Goal: Communication & Community: Participate in discussion

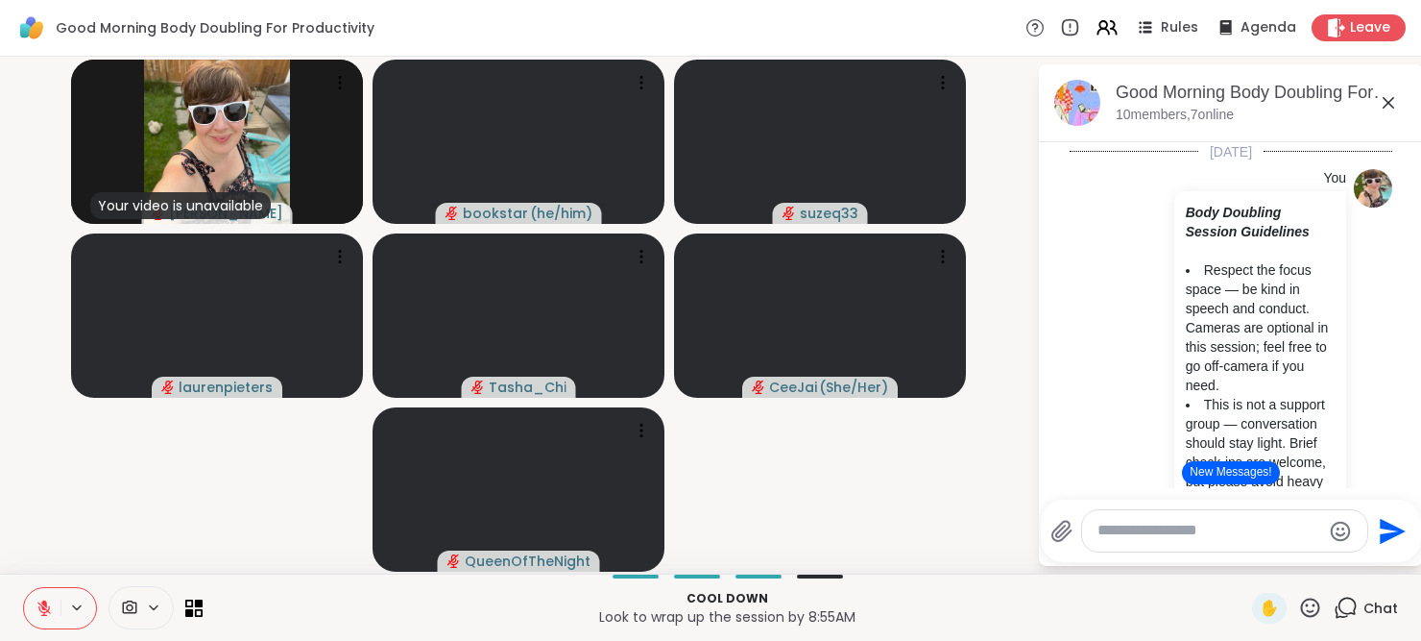
click at [41, 599] on icon at bounding box center [44, 607] width 17 height 17
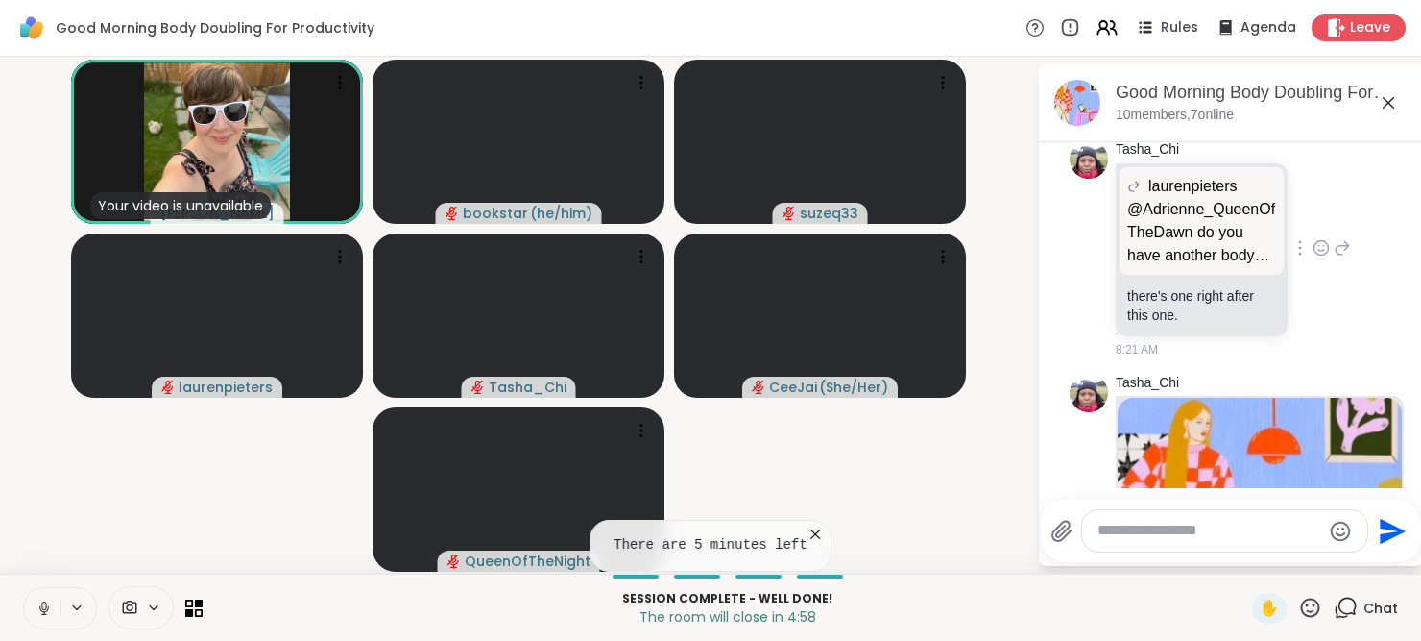
scroll to position [3918, 0]
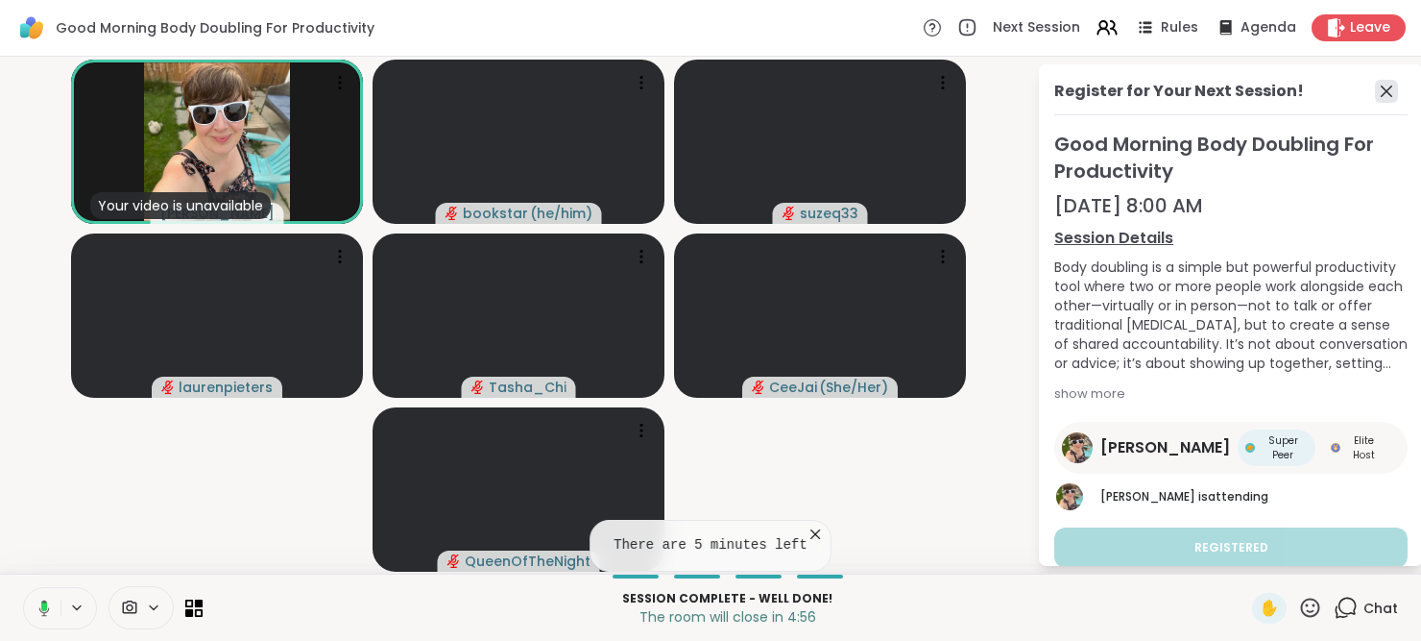
click at [1381, 87] on icon at bounding box center [1387, 91] width 12 height 12
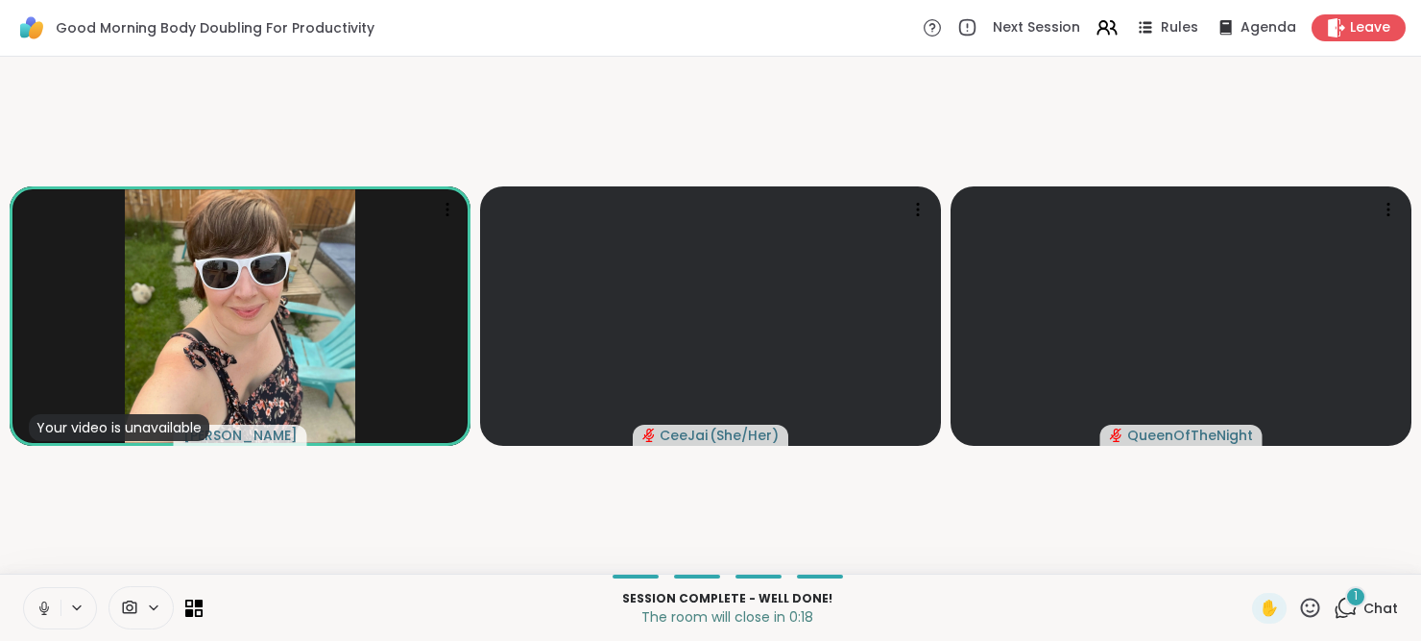
drag, startPoint x: 1325, startPoint y: 591, endPoint x: 1337, endPoint y: 605, distance: 18.4
click at [1337, 605] on div "Session Complete - well done! The room will close in 0:18 ✋ 1 Chat" at bounding box center [710, 606] width 1421 height 67
click at [1345, 605] on div "1" at bounding box center [1355, 596] width 21 height 21
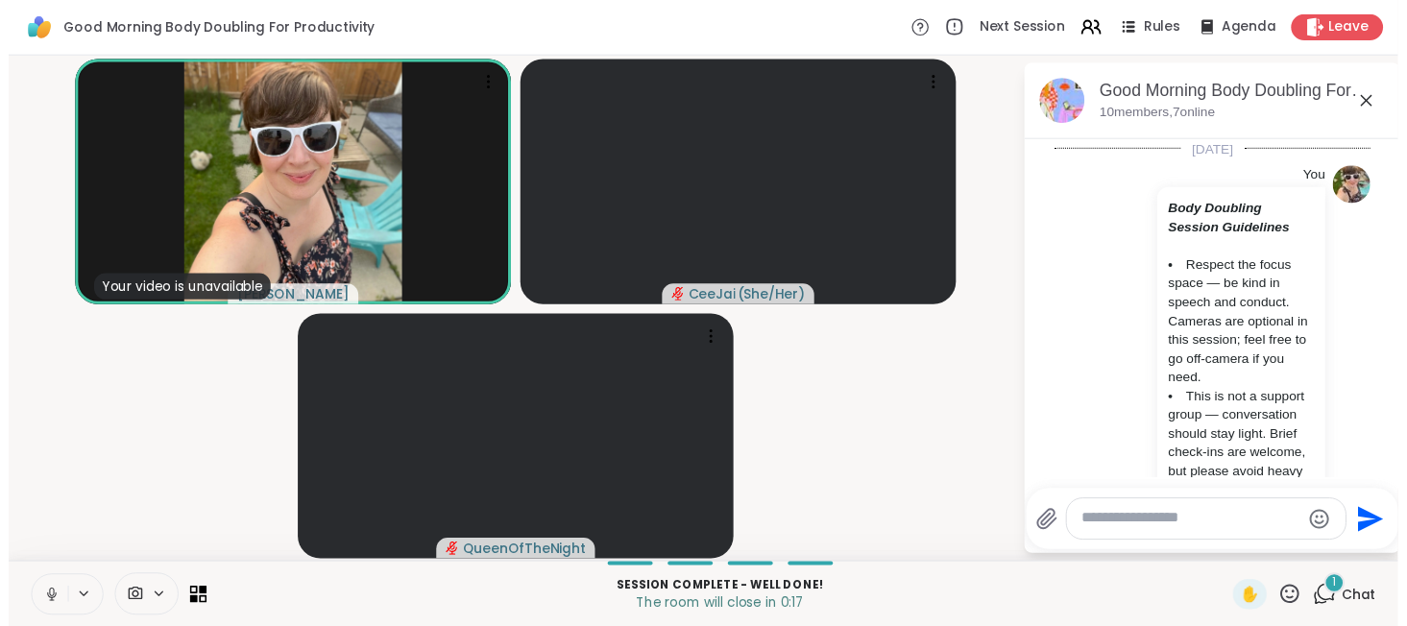
scroll to position [4988, 0]
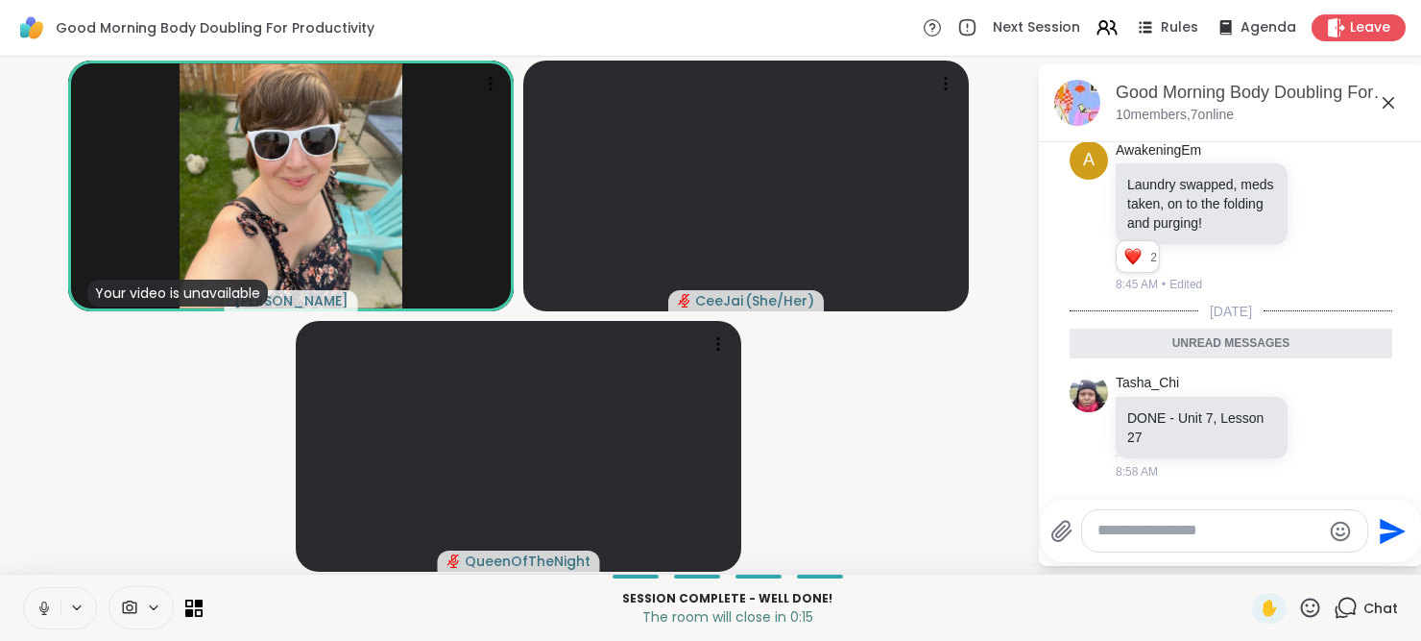
click at [1391, 101] on icon at bounding box center [1389, 103] width 12 height 12
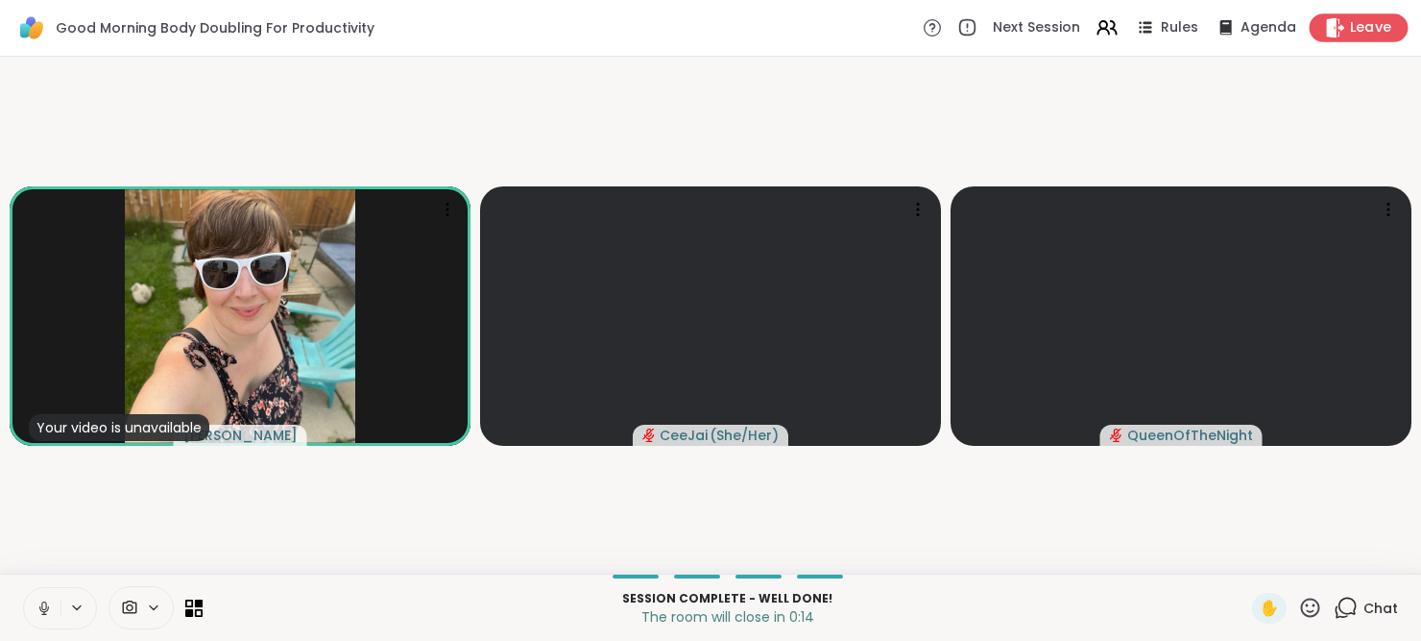
click at [1353, 20] on span "Leave" at bounding box center [1371, 28] width 42 height 20
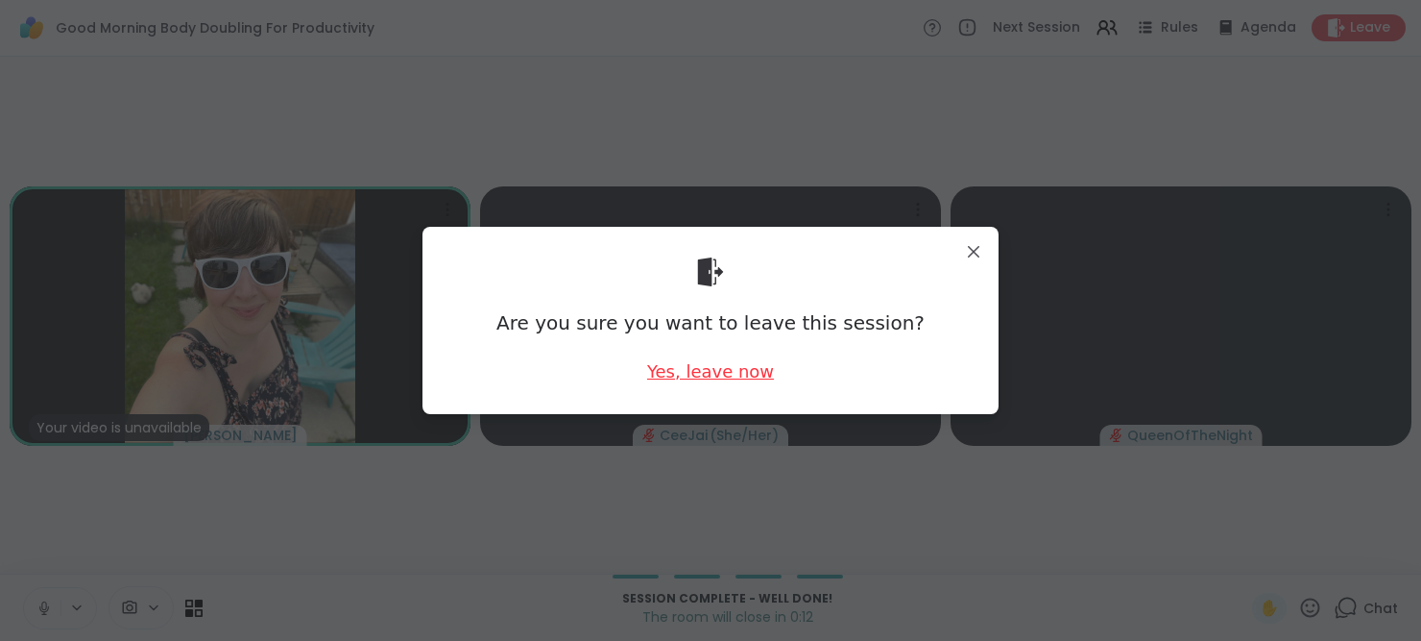
click at [708, 375] on div "Yes, leave now" at bounding box center [710, 371] width 127 height 24
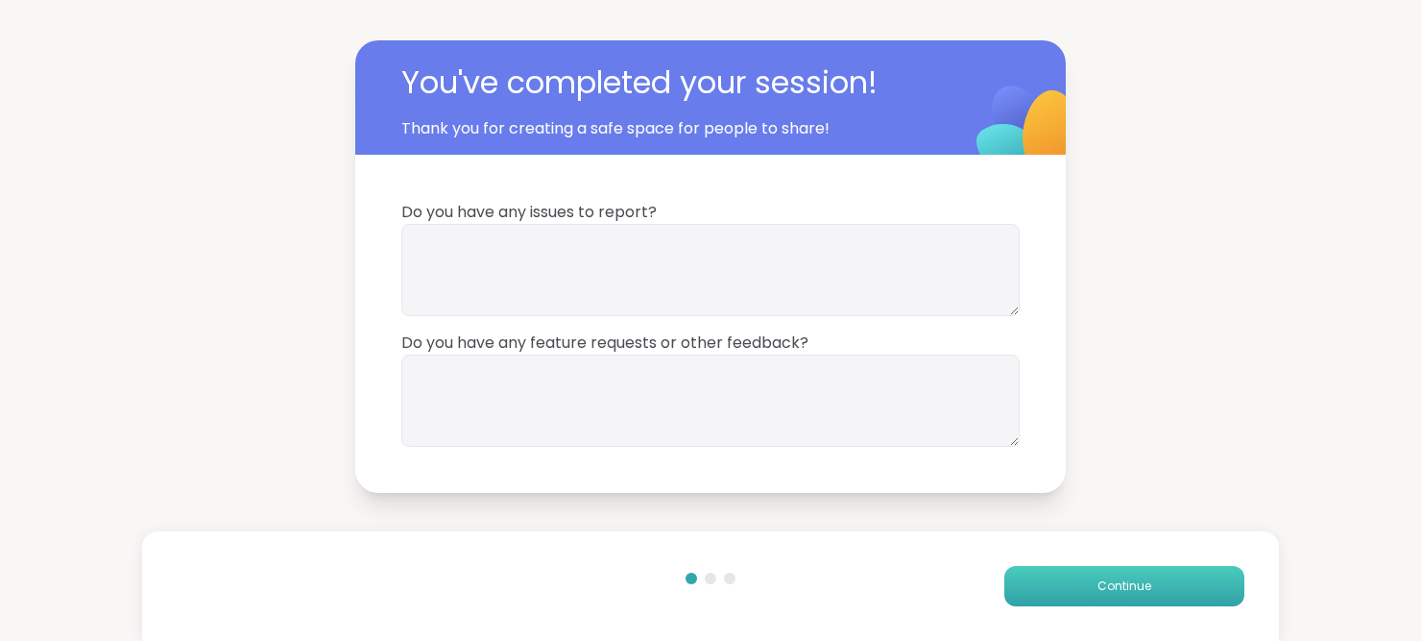
click at [1114, 580] on span "Continue" at bounding box center [1125, 585] width 54 height 17
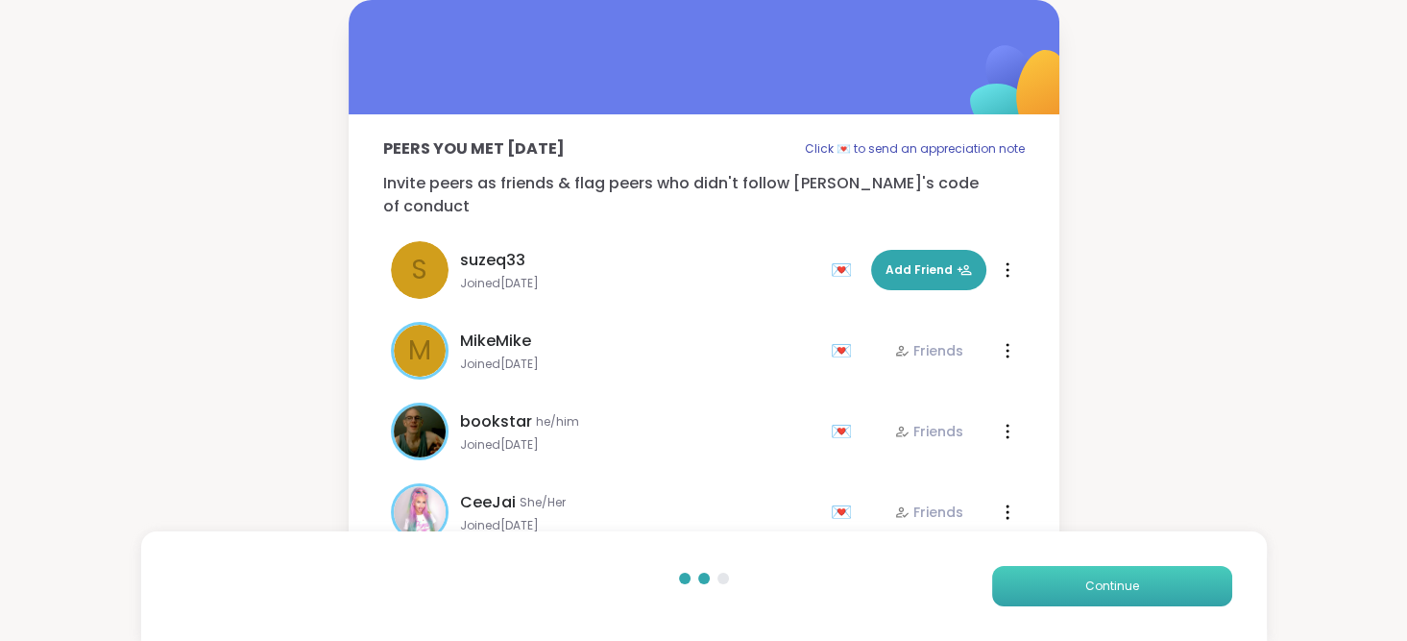
click at [1114, 580] on span "Continue" at bounding box center [1112, 585] width 54 height 17
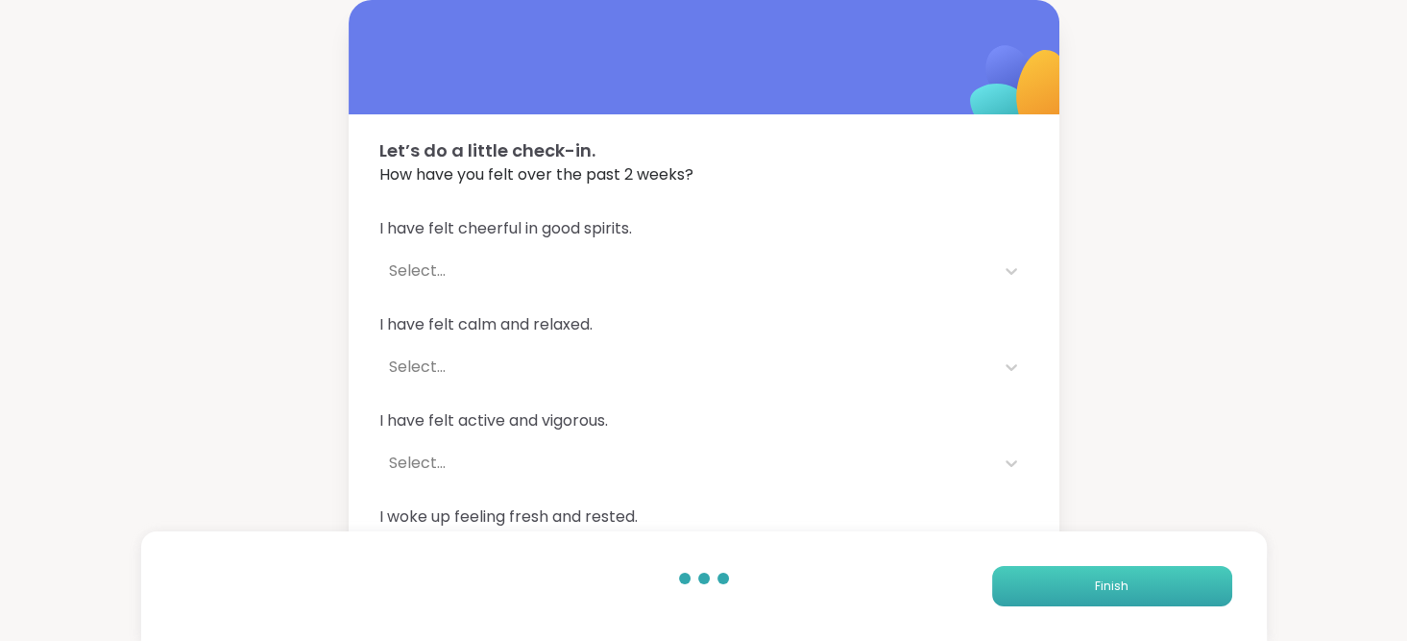
click at [1114, 580] on span "Finish" at bounding box center [1112, 585] width 34 height 17
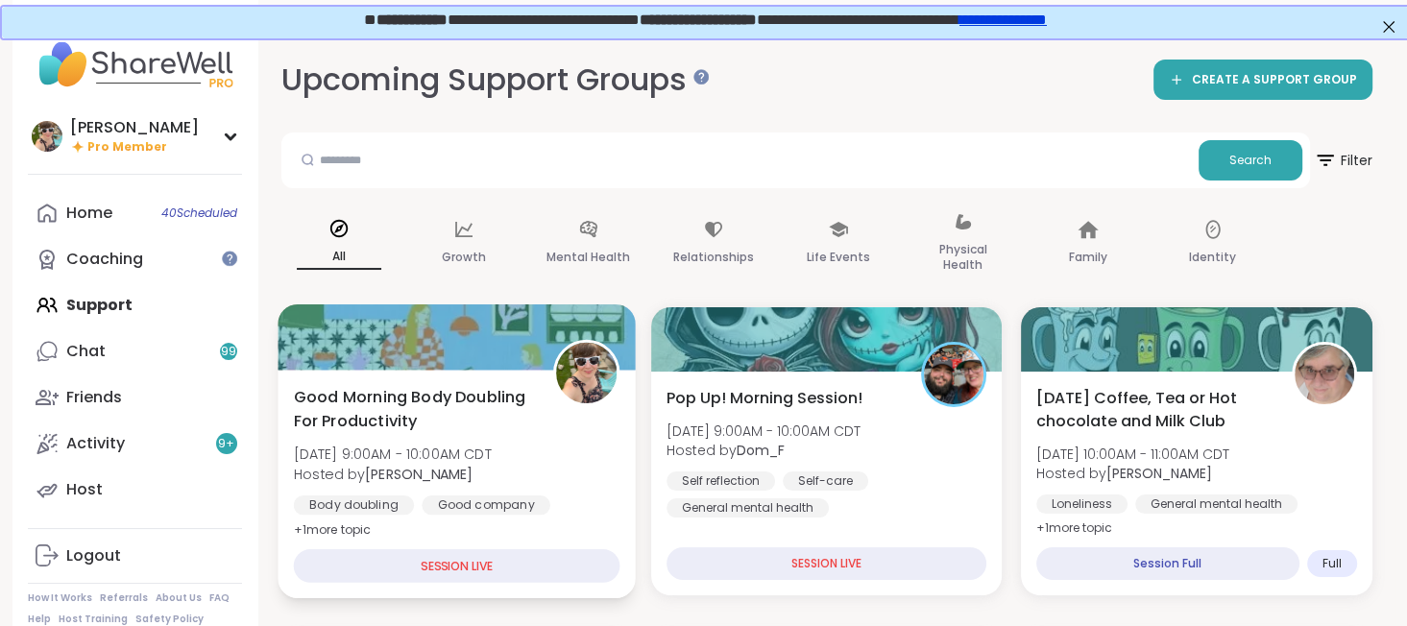
click at [454, 448] on span "Mon, Sep 15 | 9:00AM - 10:00AM CDT" at bounding box center [392, 454] width 198 height 19
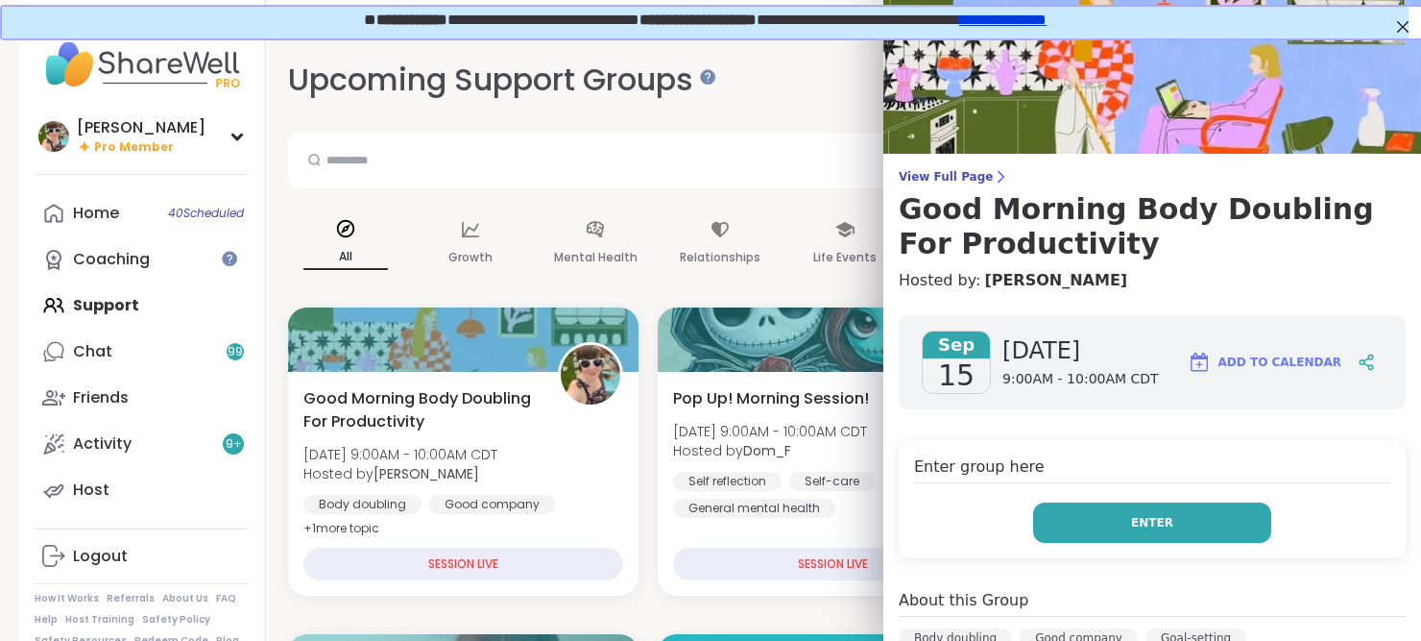
click at [1098, 512] on button "Enter" at bounding box center [1152, 522] width 238 height 40
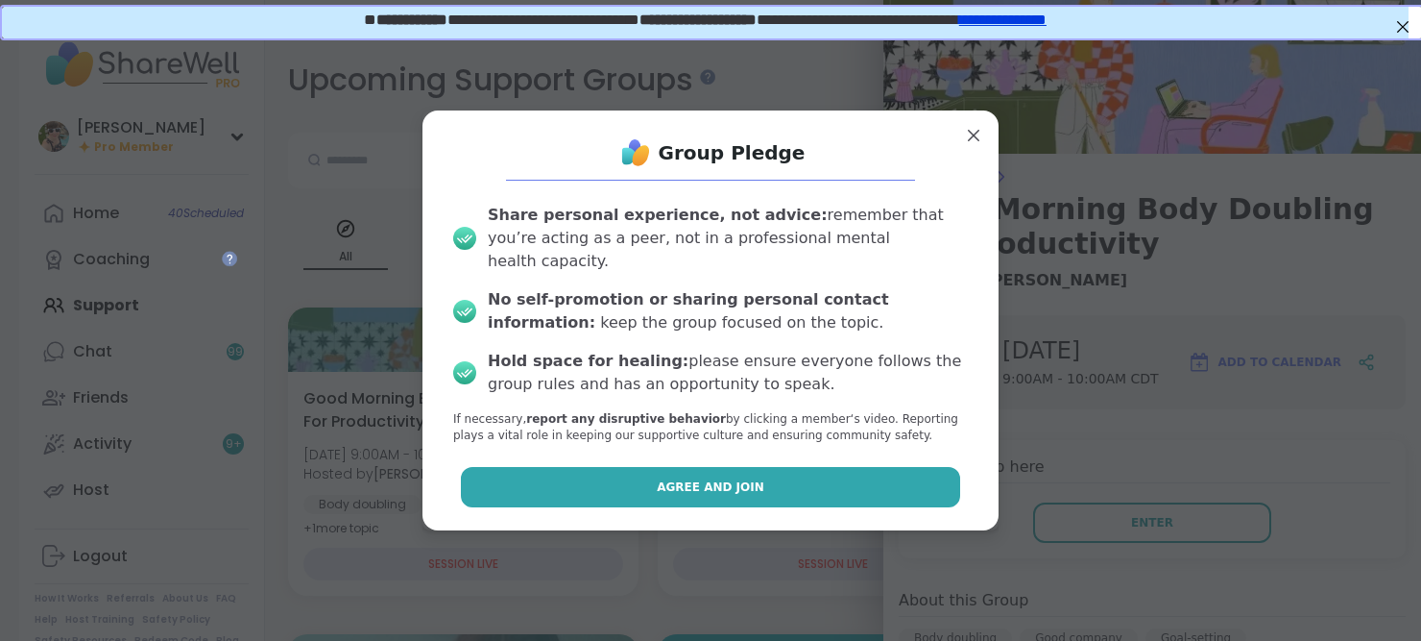
click at [679, 478] on span "Agree and Join" at bounding box center [711, 486] width 108 height 17
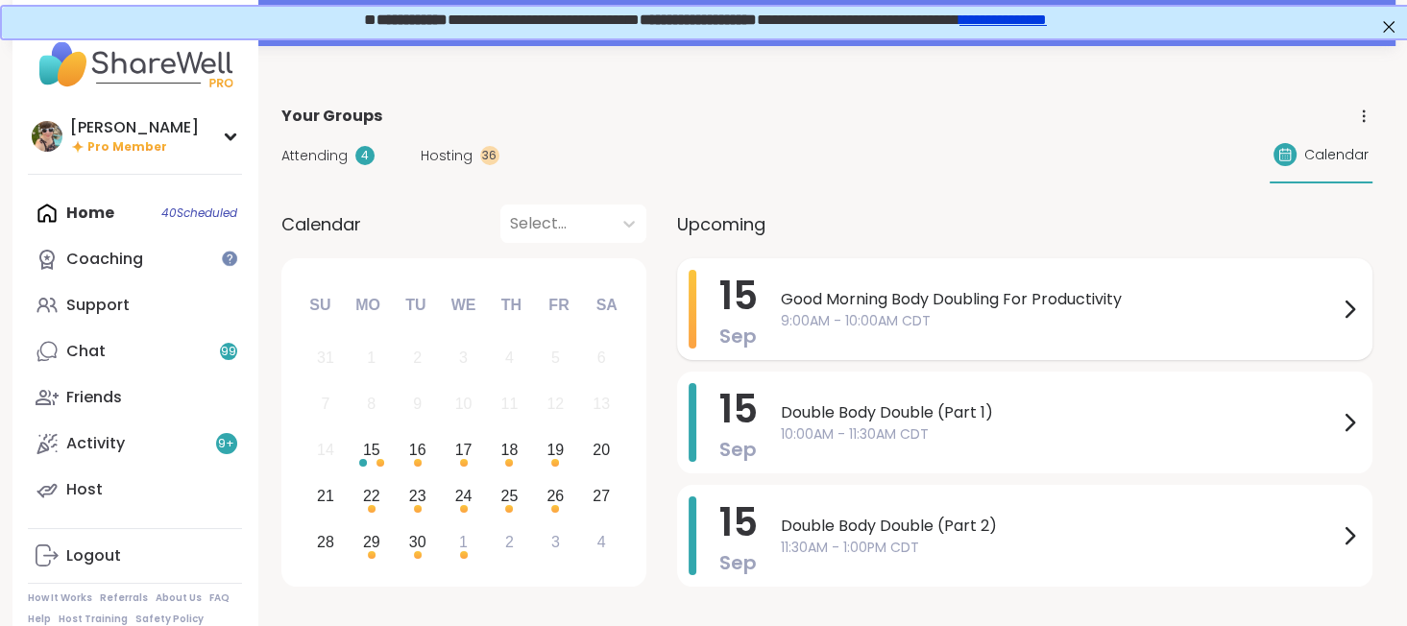
click at [960, 318] on span "9:00AM - 10:00AM CDT" at bounding box center [1059, 321] width 557 height 20
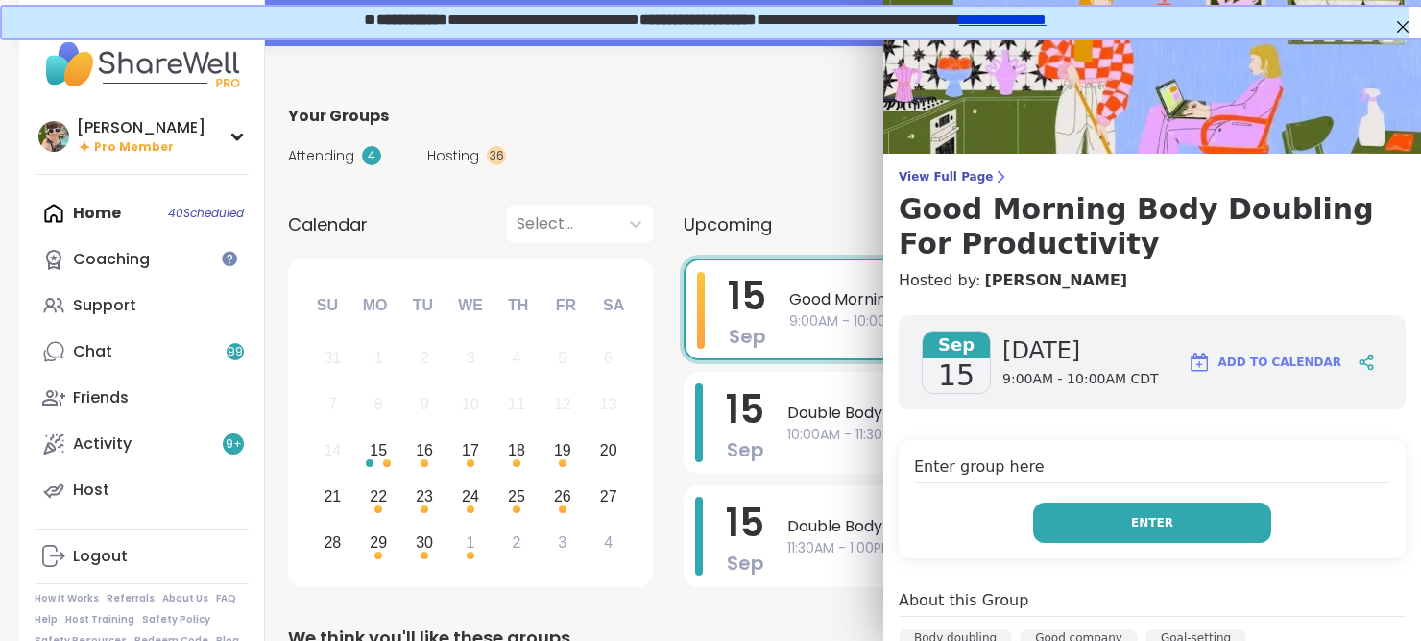
click at [1131, 528] on span "Enter" at bounding box center [1152, 522] width 42 height 17
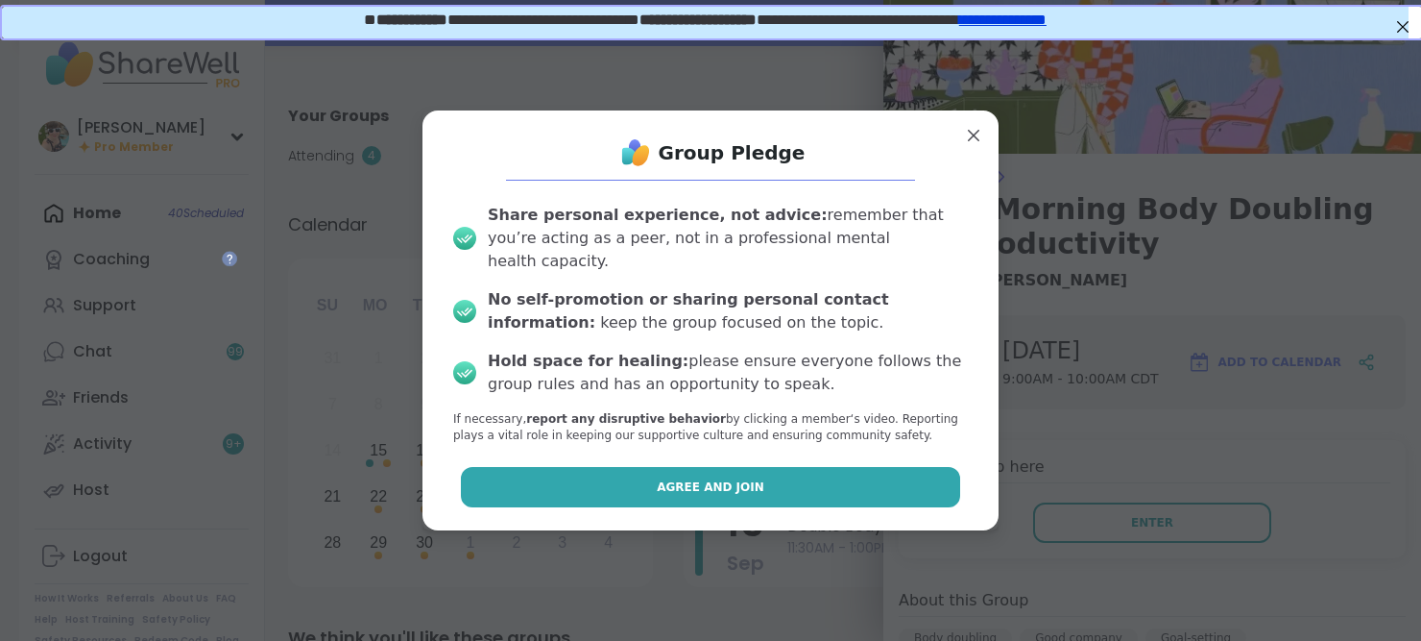
click at [660, 478] on span "Agree and Join" at bounding box center [711, 486] width 108 height 17
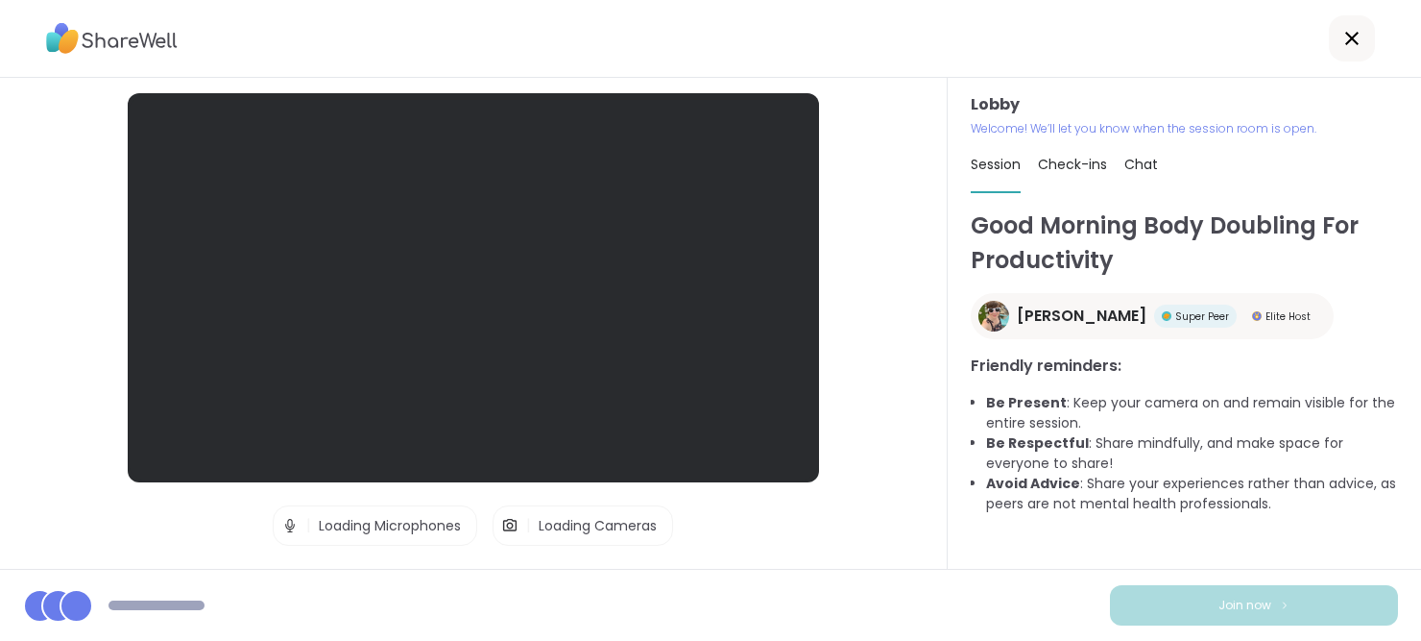
click at [1141, 160] on span "Chat" at bounding box center [1142, 164] width 34 height 19
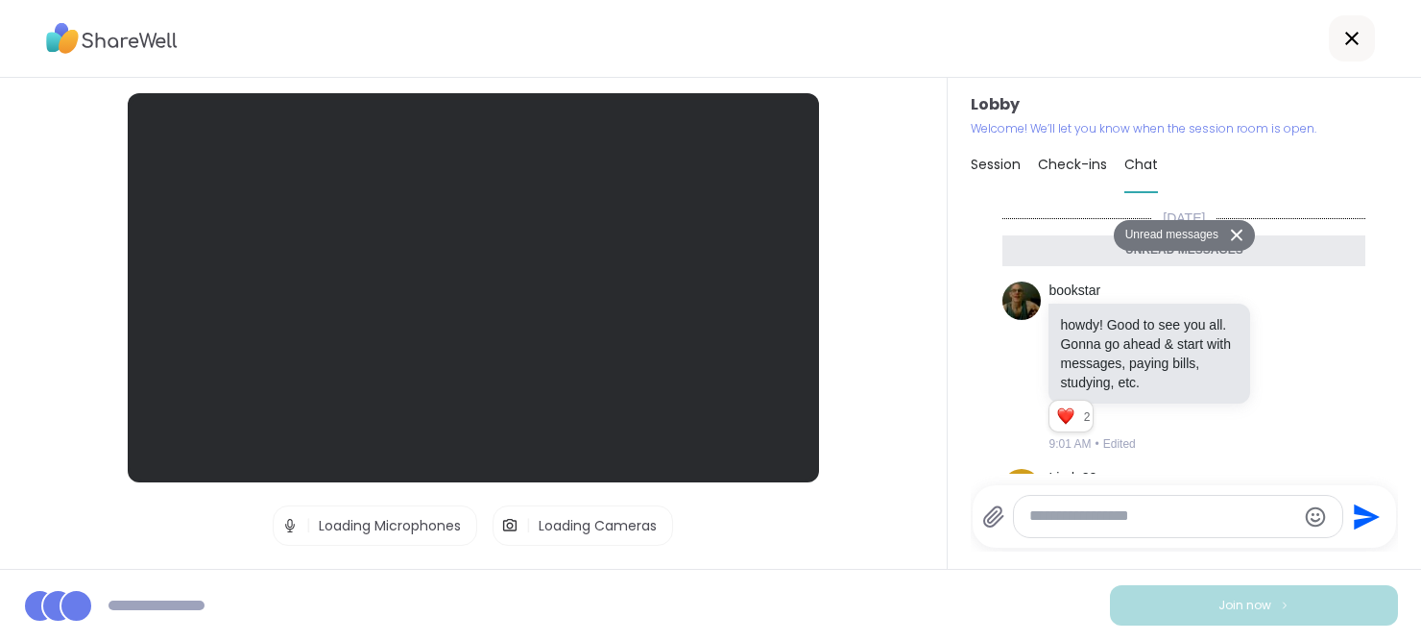
scroll to position [572, 0]
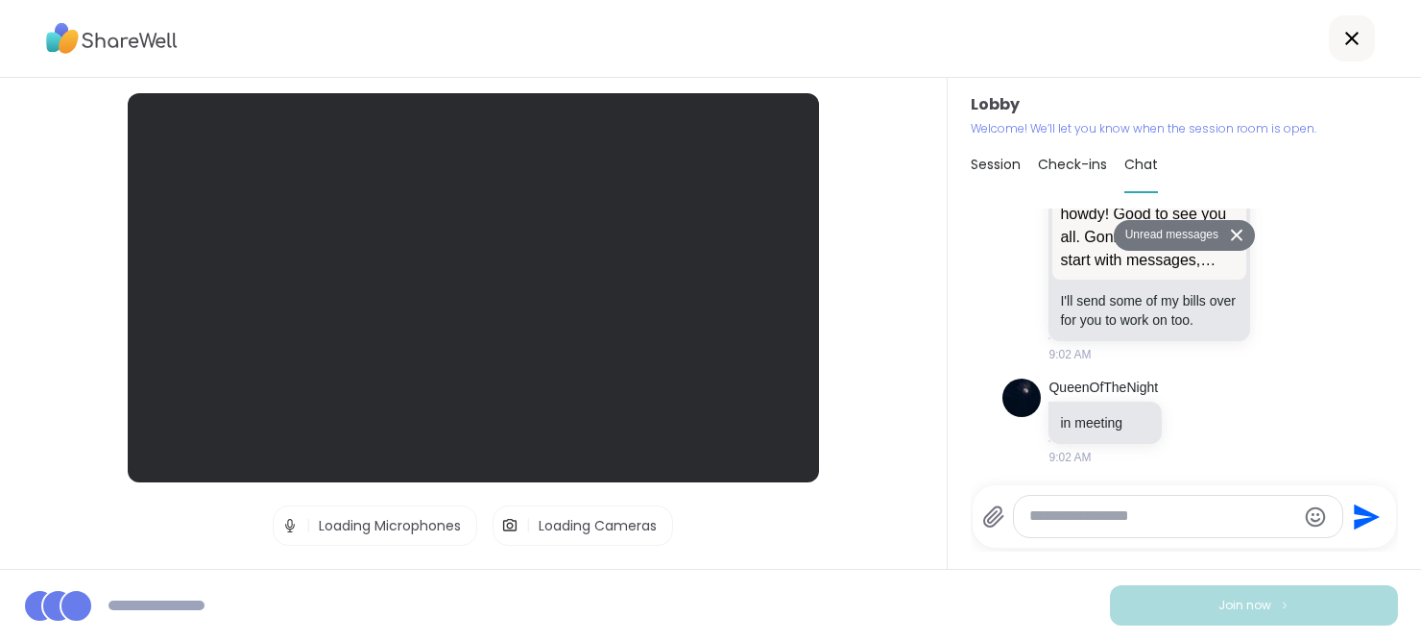
click at [1133, 515] on textarea "Type your message" at bounding box center [1162, 516] width 267 height 20
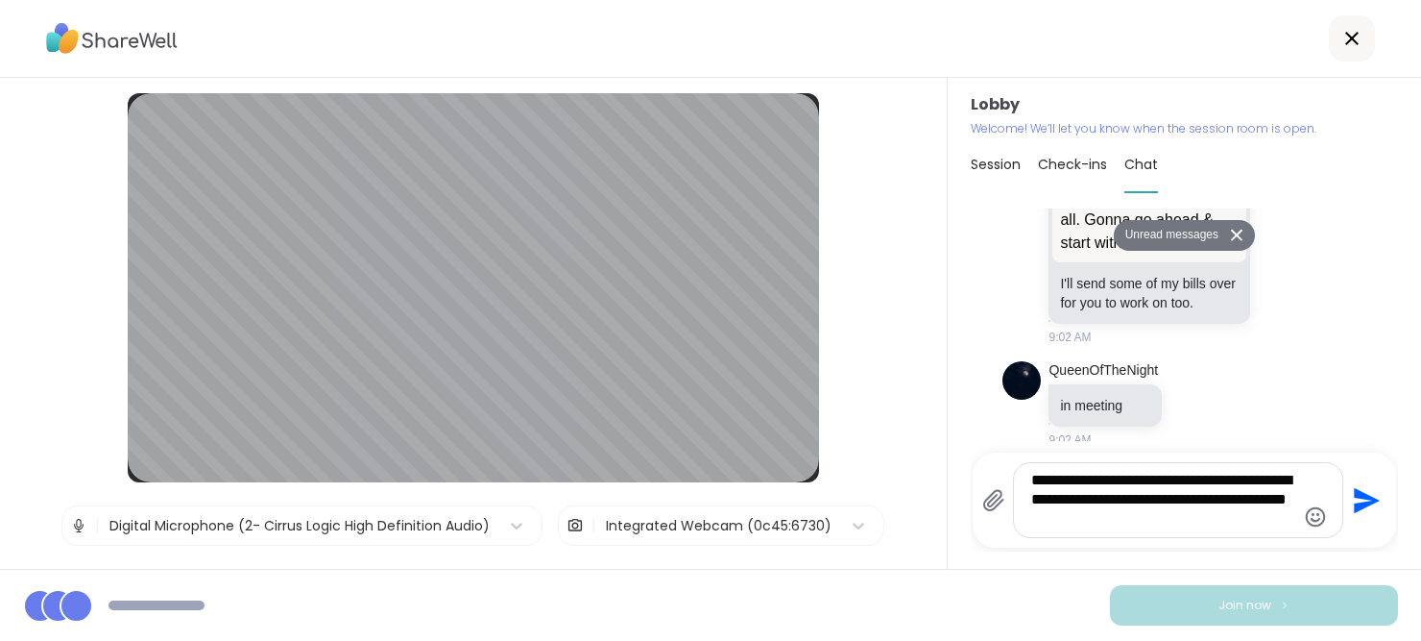
type textarea "**********"
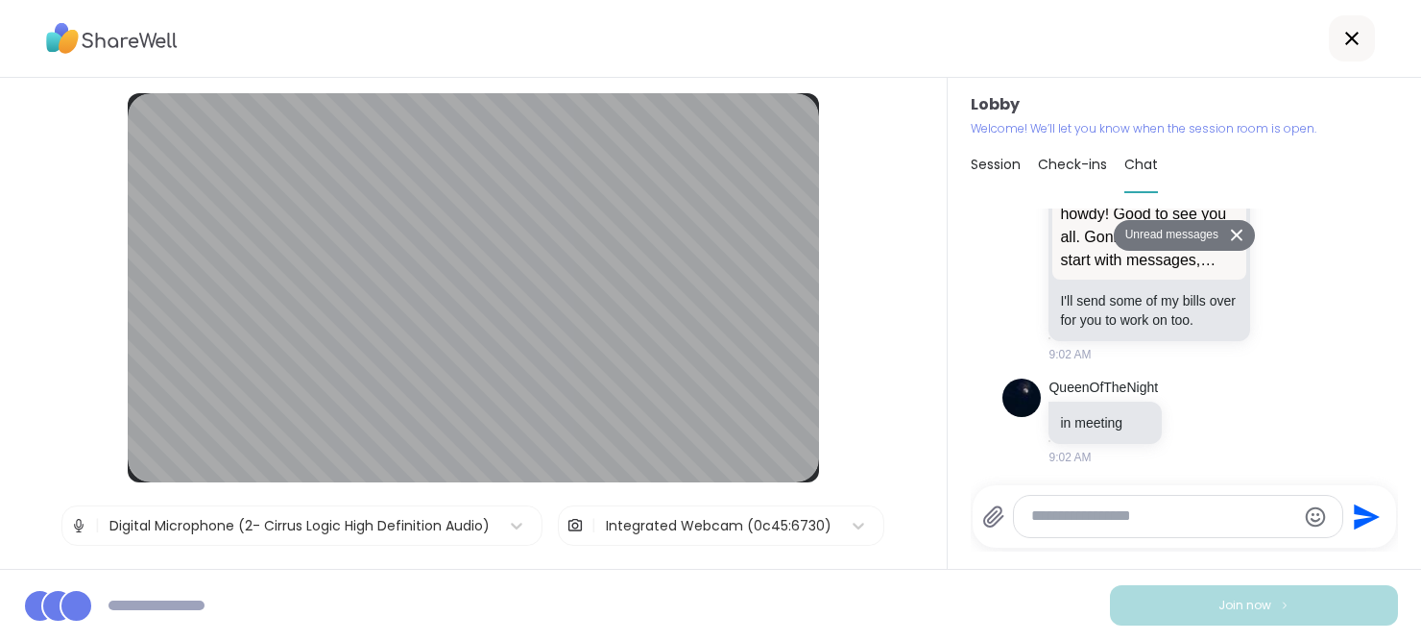
scroll to position [686, 0]
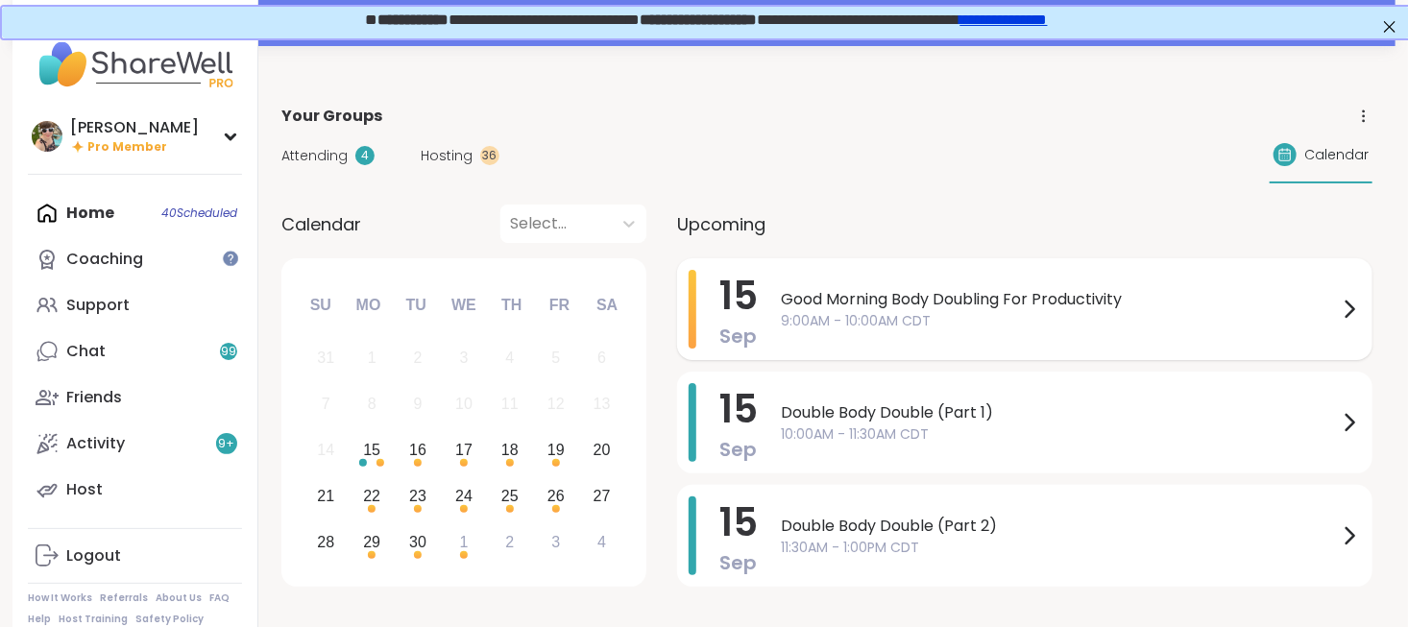
click at [932, 298] on span "Good Morning Body Doubling For Productivity" at bounding box center [1059, 299] width 557 height 23
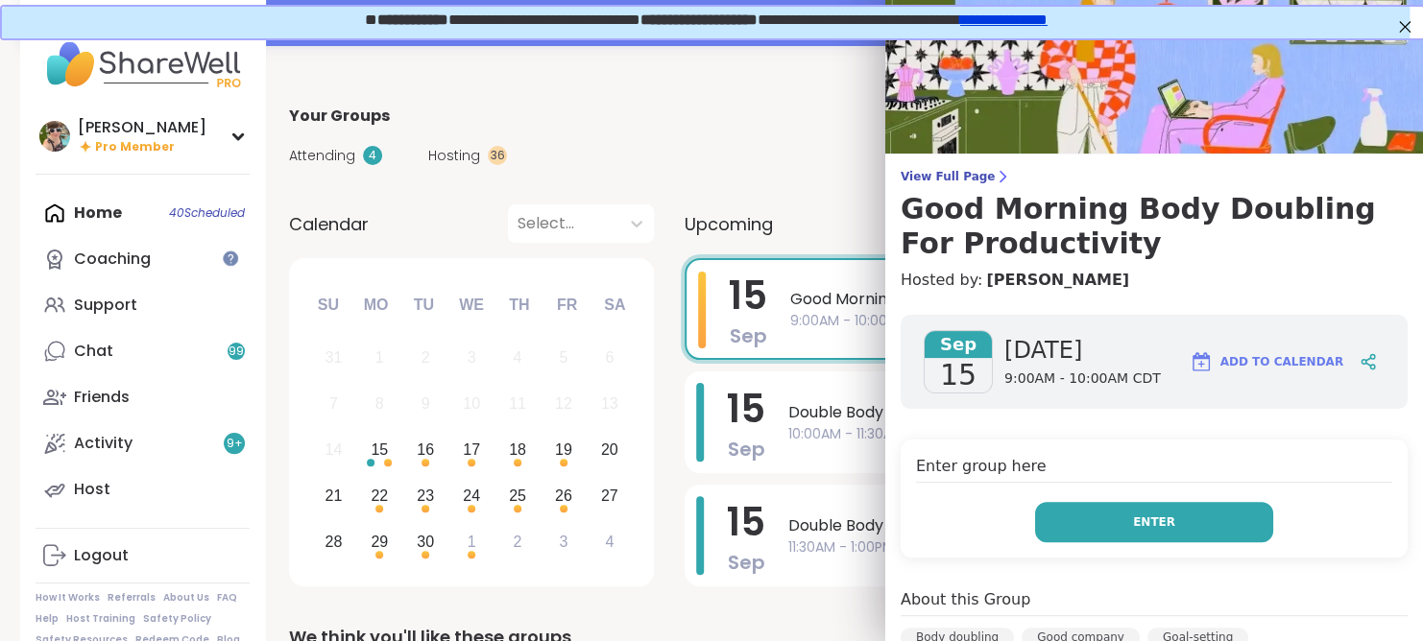
click at [1072, 525] on button "Enter" at bounding box center [1154, 522] width 238 height 40
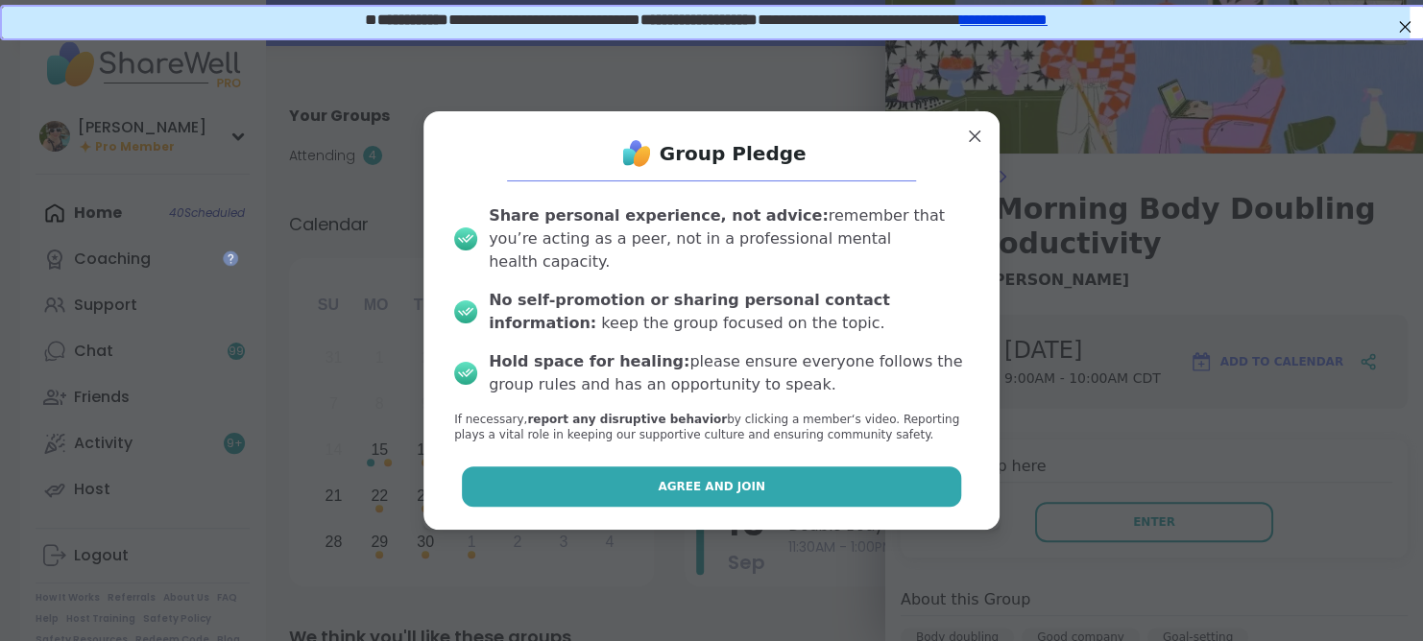
click at [812, 467] on button "Agree and Join" at bounding box center [712, 487] width 500 height 40
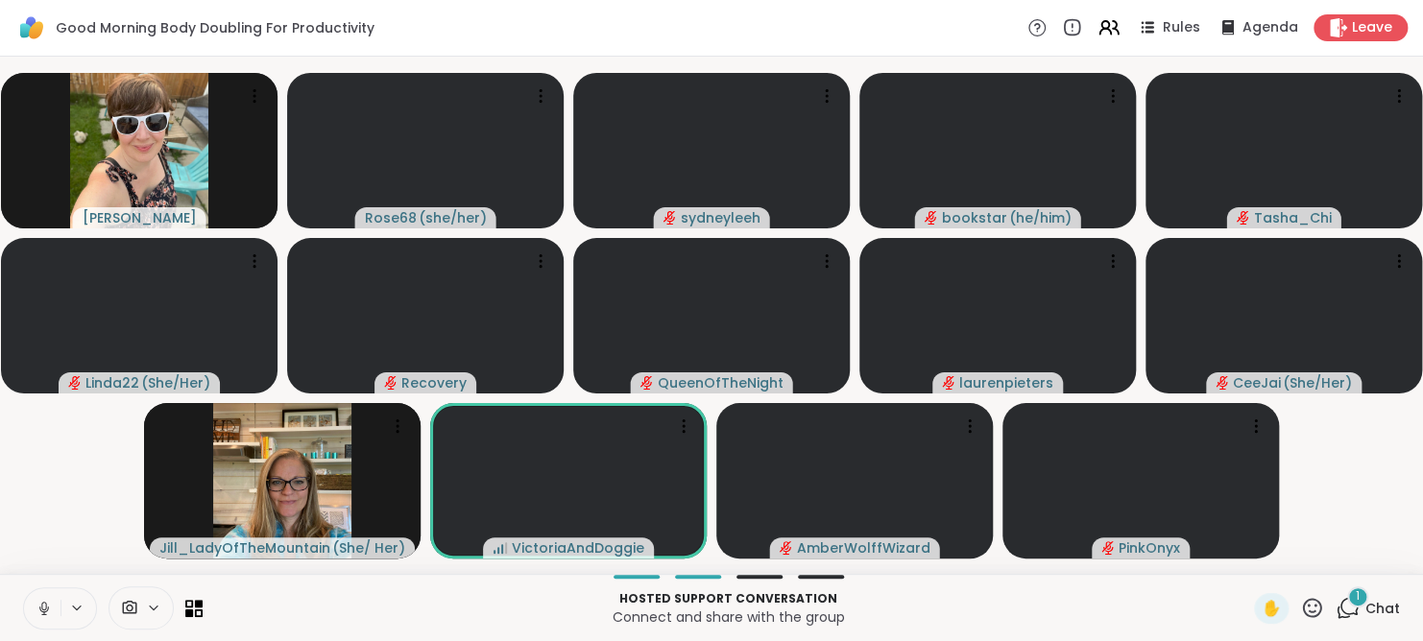
click at [1366, 612] on span "Chat" at bounding box center [1383, 608] width 35 height 19
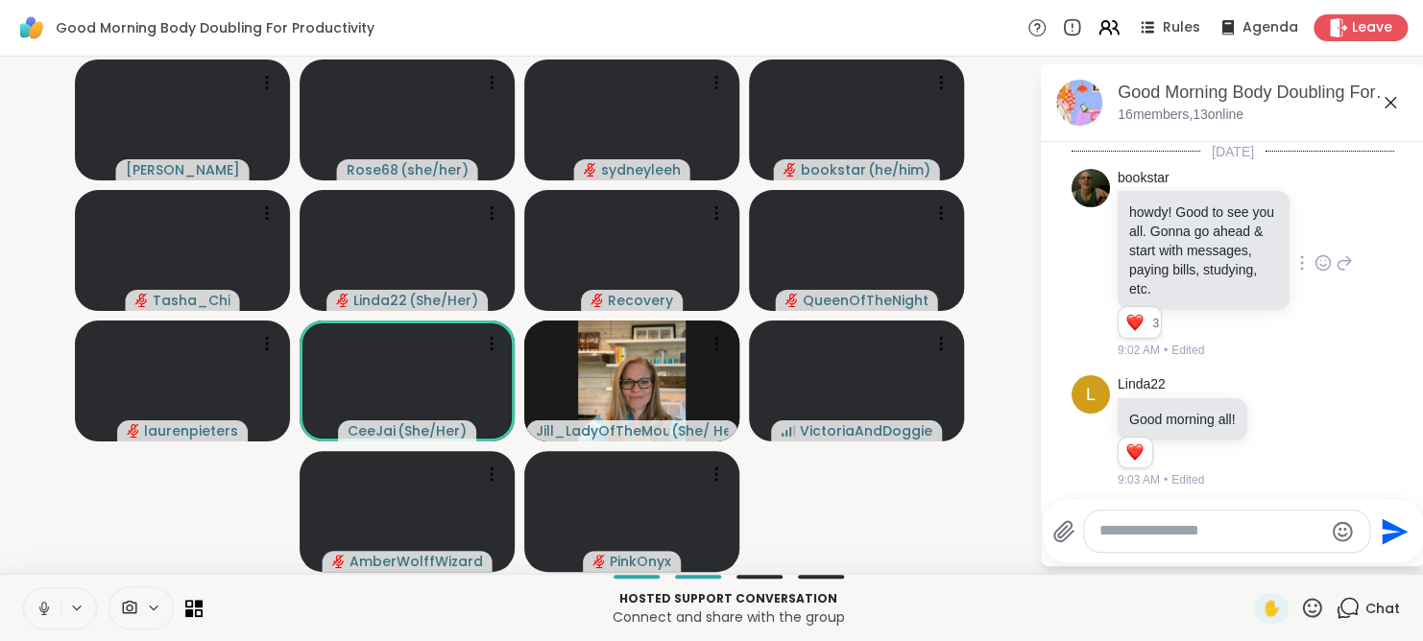
click at [1317, 269] on icon at bounding box center [1324, 263] width 14 height 14
click at [1315, 234] on div "Select Reaction: Heart" at bounding box center [1323, 232] width 17 height 17
click at [1392, 100] on icon at bounding box center [1391, 103] width 12 height 12
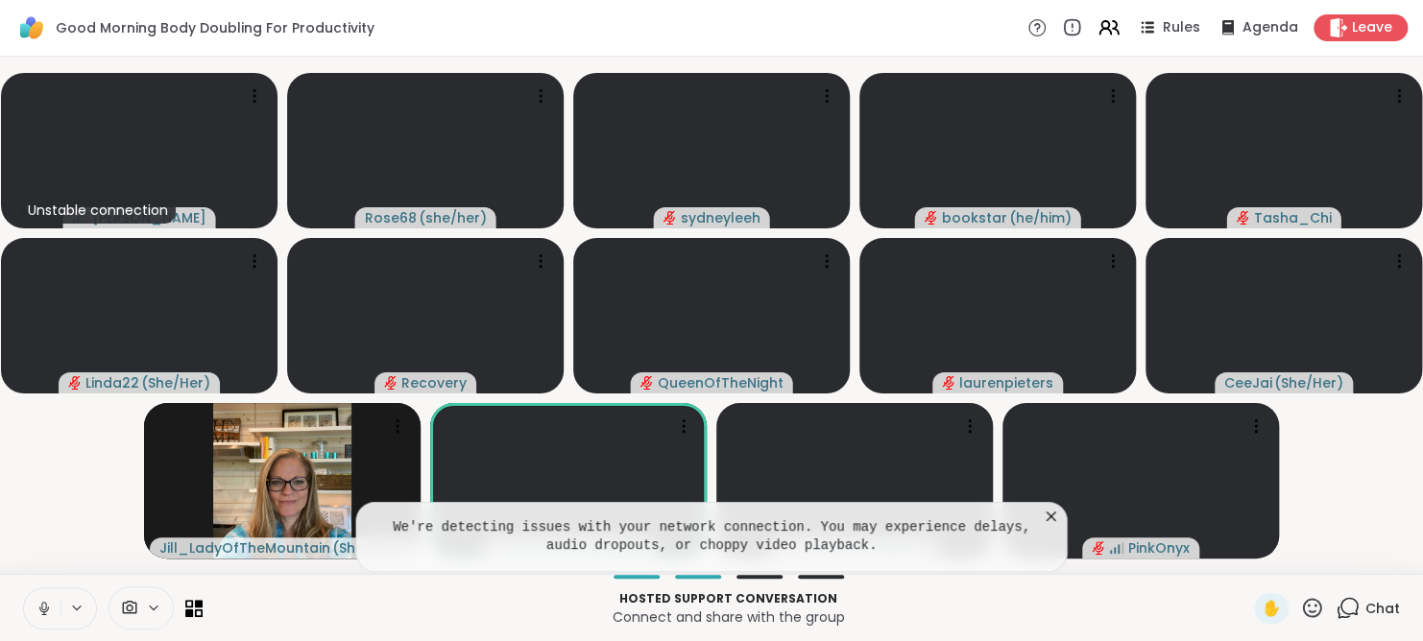
click at [1052, 514] on icon at bounding box center [1051, 516] width 19 height 19
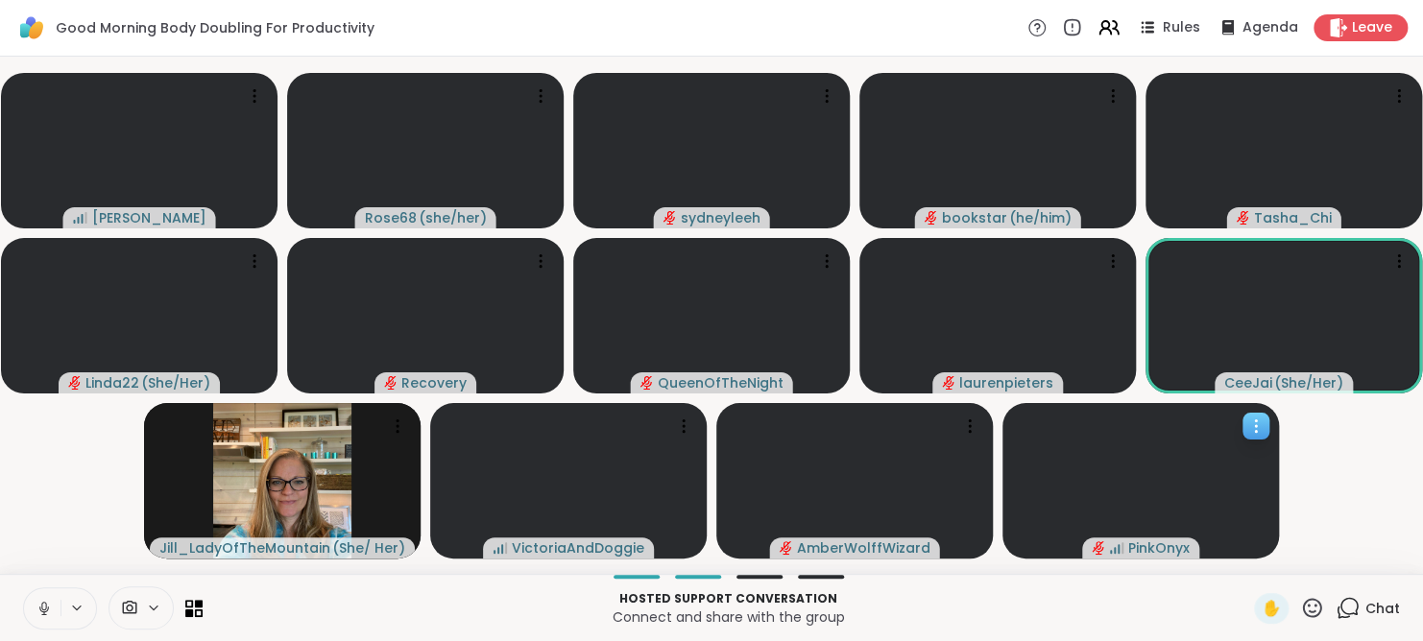
click at [1247, 425] on icon at bounding box center [1256, 426] width 19 height 19
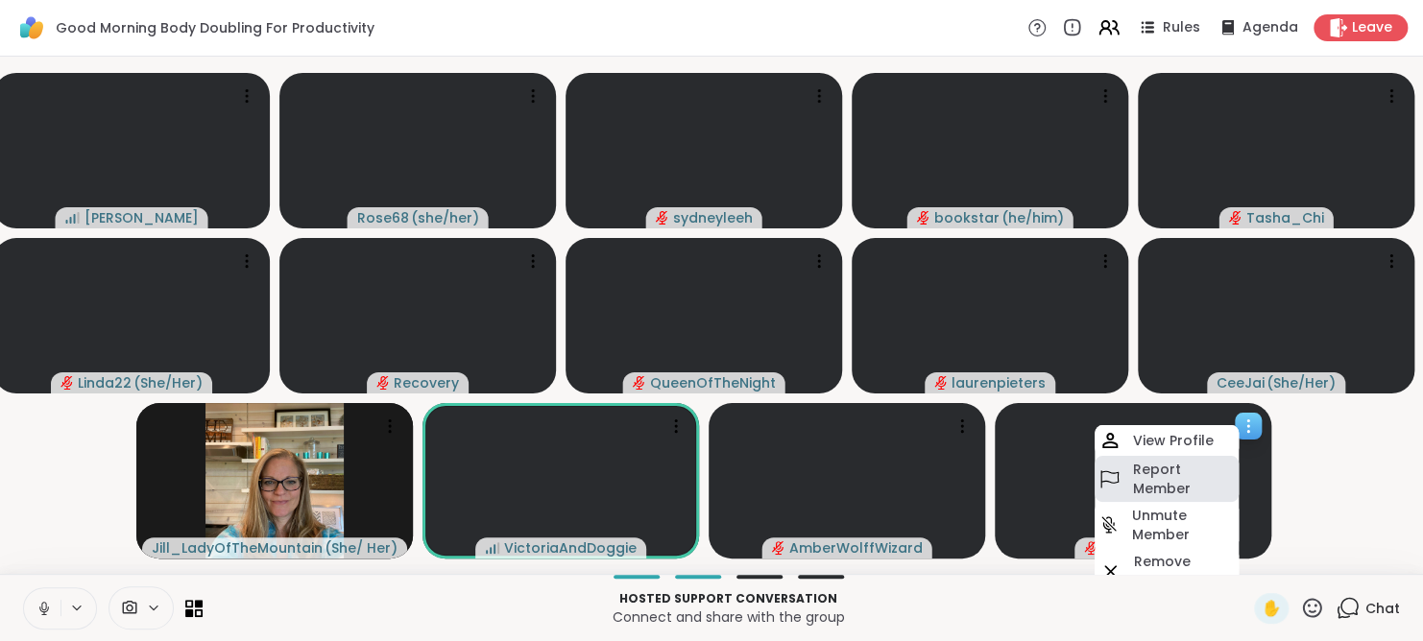
click at [1167, 472] on h4 "Report Member" at bounding box center [1183, 479] width 103 height 38
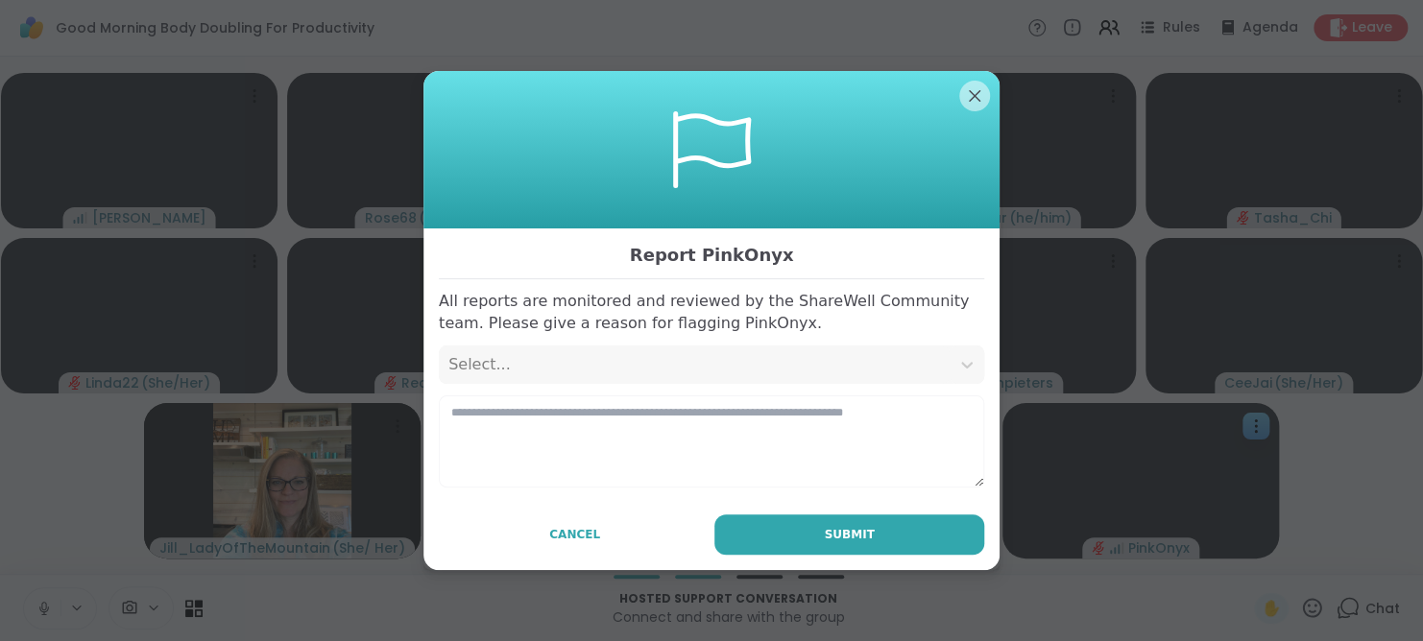
click at [602, 360] on div "Select..." at bounding box center [694, 364] width 492 height 23
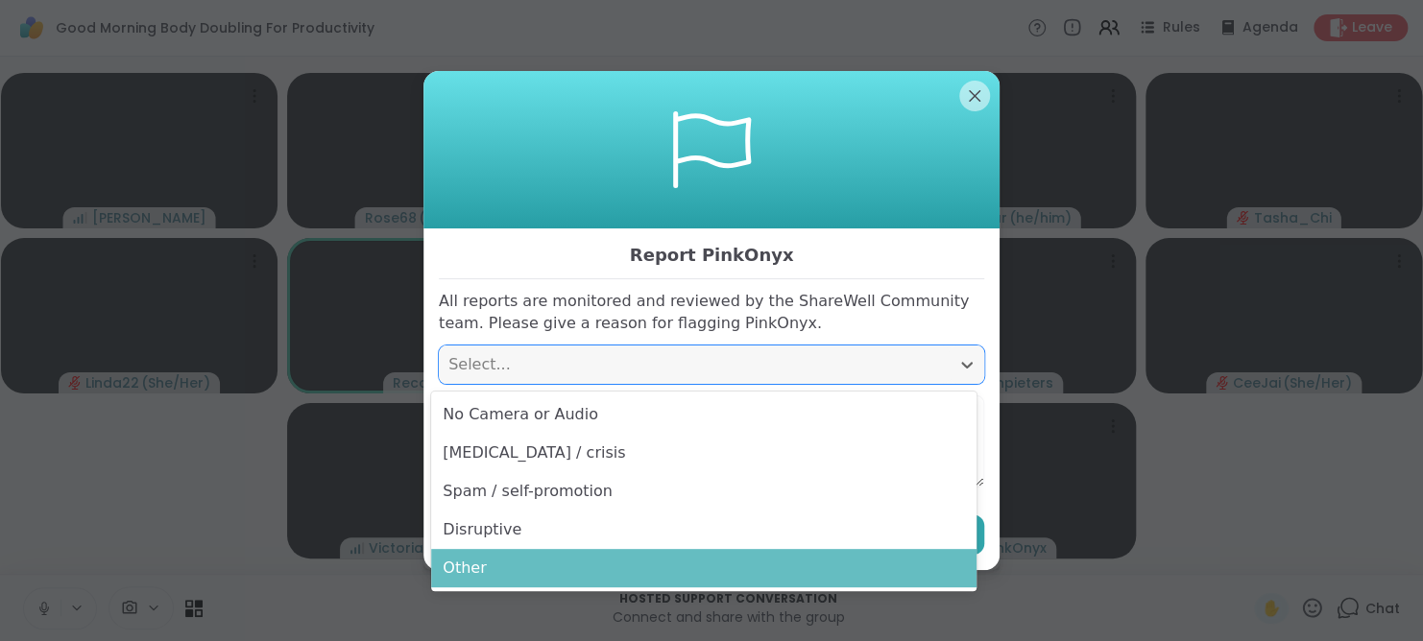
click at [489, 557] on div "Other" at bounding box center [703, 568] width 545 height 38
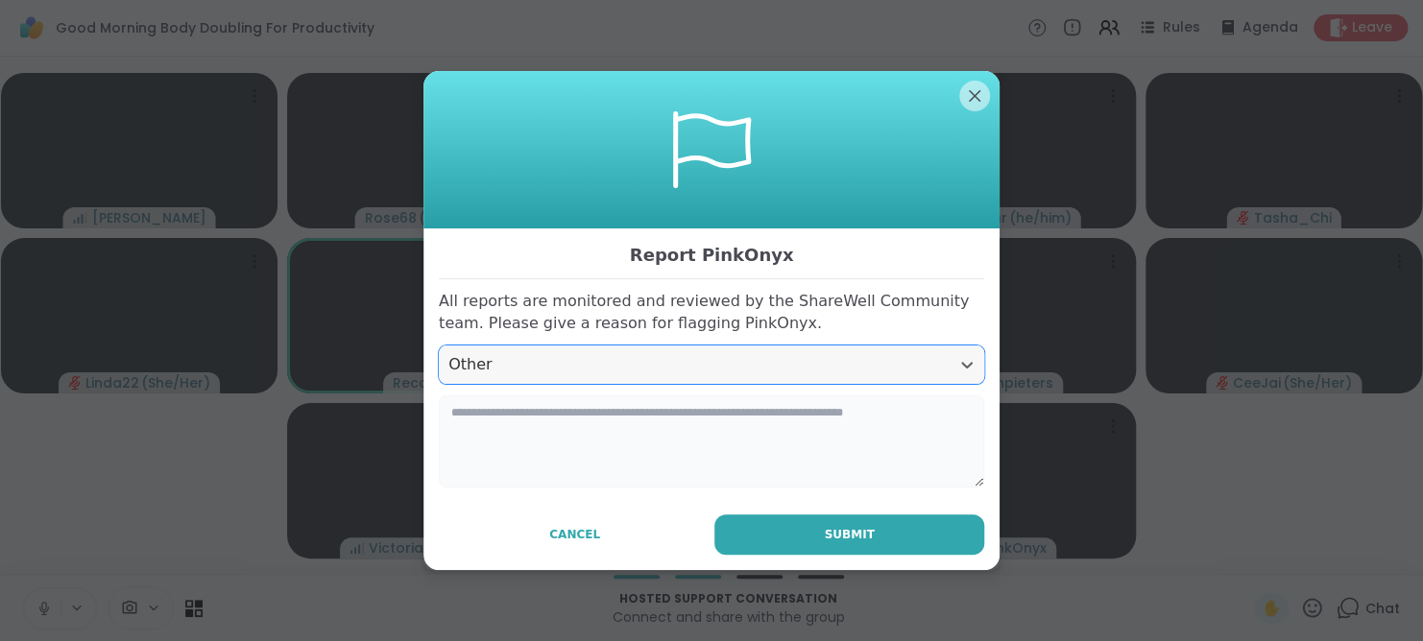
click at [508, 443] on textarea at bounding box center [711, 442] width 545 height 92
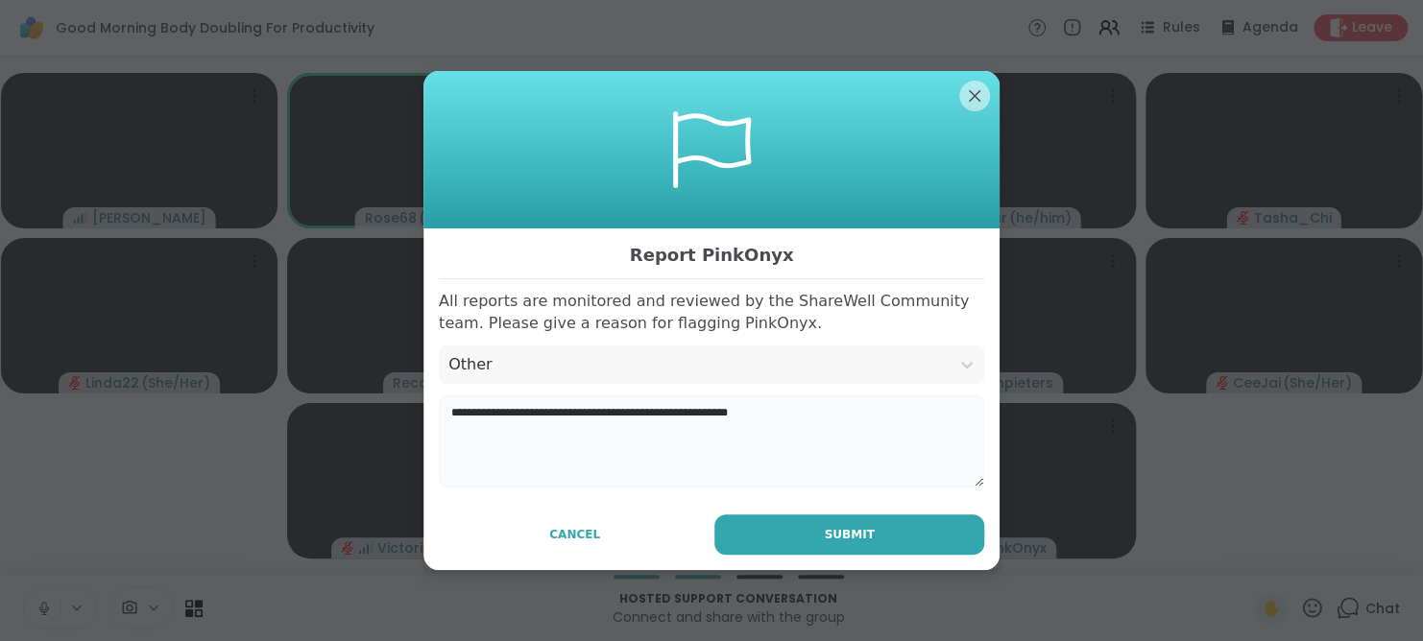
click at [457, 411] on textarea "**********" at bounding box center [711, 442] width 545 height 92
type textarea "**********"
click at [853, 528] on span "Submit" at bounding box center [849, 534] width 50 height 17
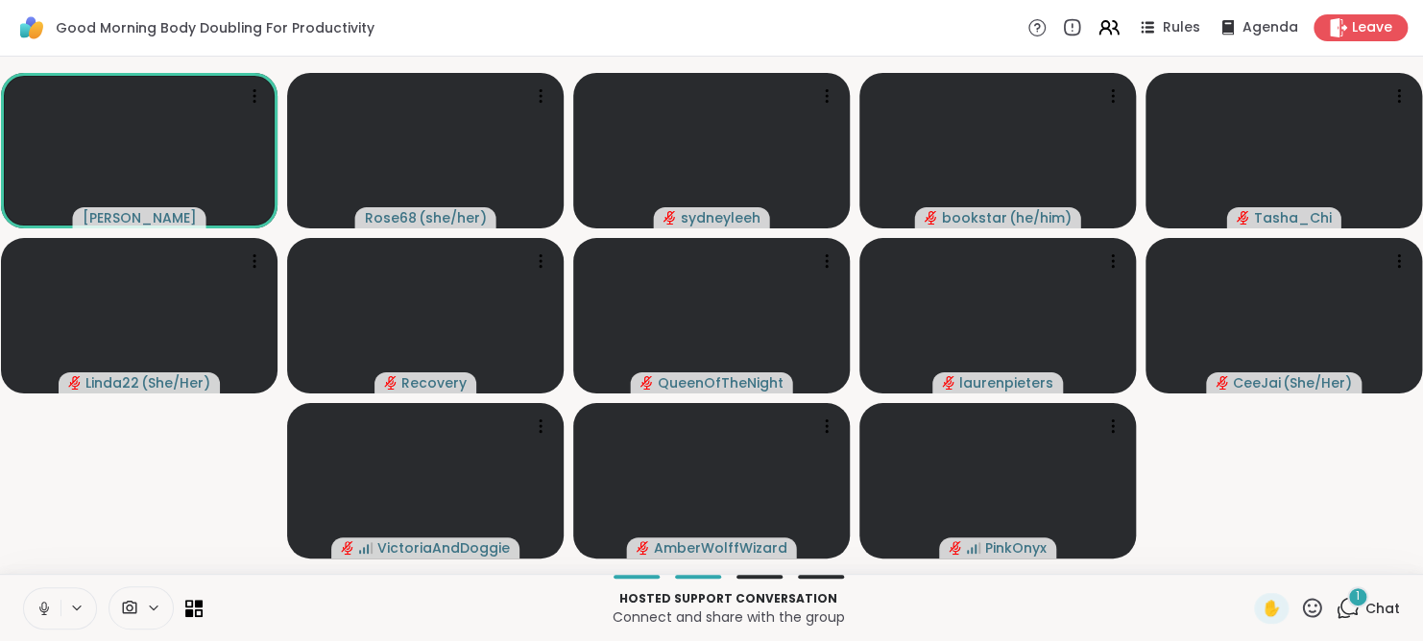
click at [1347, 600] on div "1" at bounding box center [1357, 597] width 21 height 21
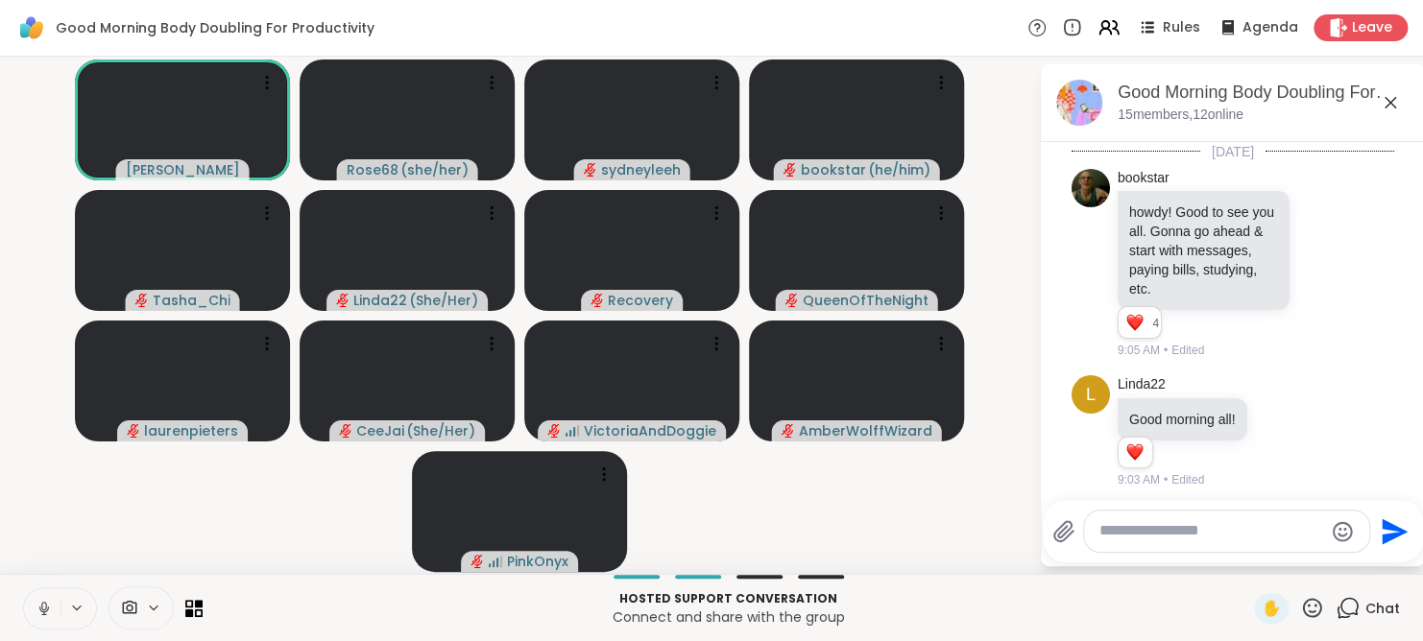
scroll to position [1133, 0]
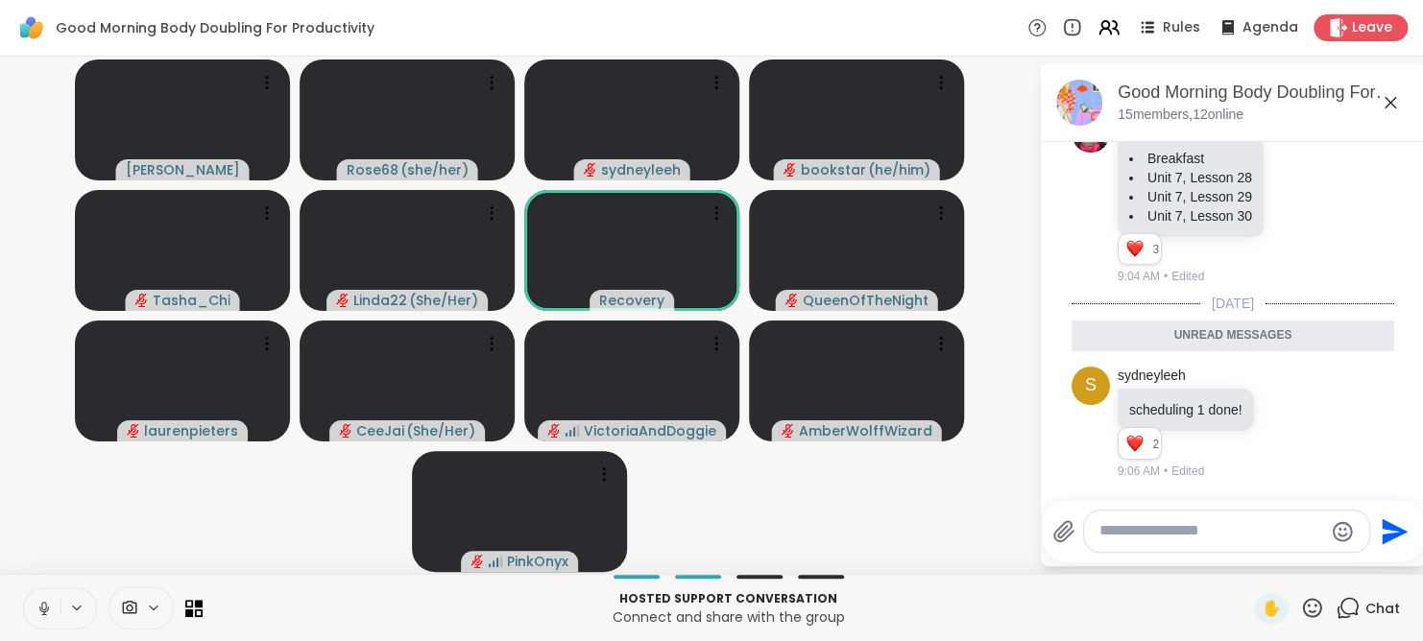
click at [1384, 102] on icon at bounding box center [1390, 102] width 23 height 23
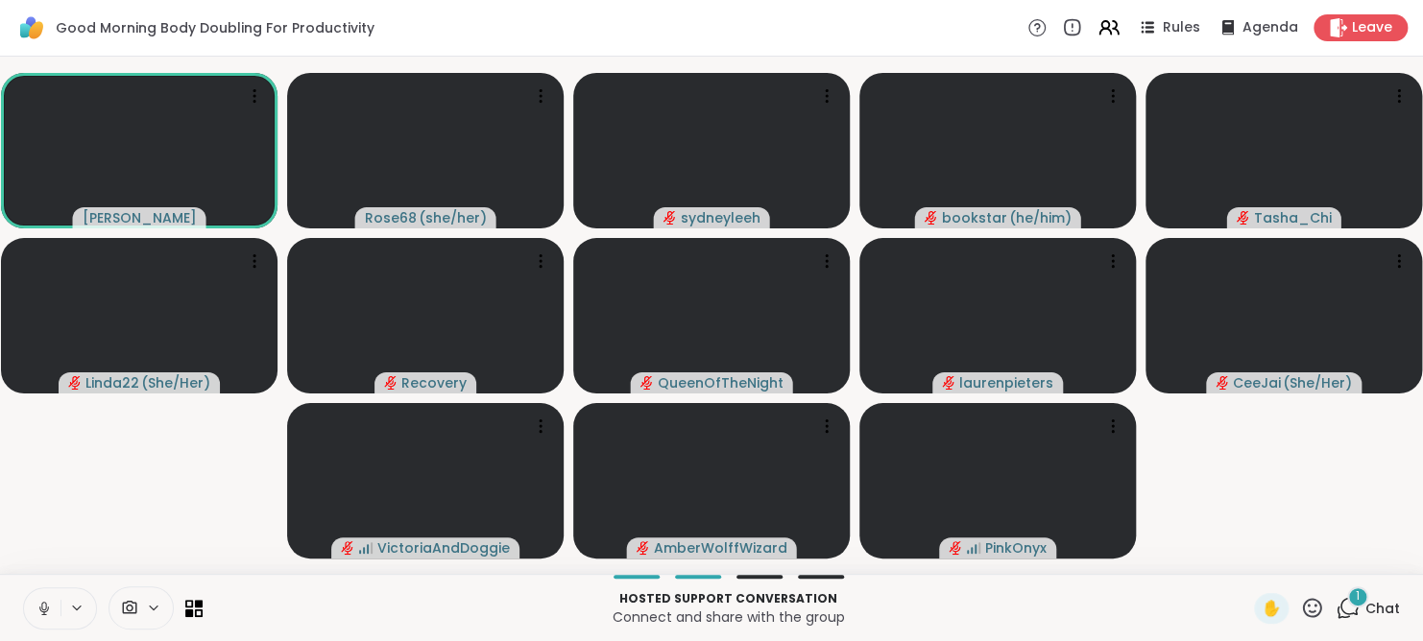
click at [1300, 598] on icon at bounding box center [1312, 608] width 24 height 24
click at [1349, 603] on div "1" at bounding box center [1357, 597] width 21 height 21
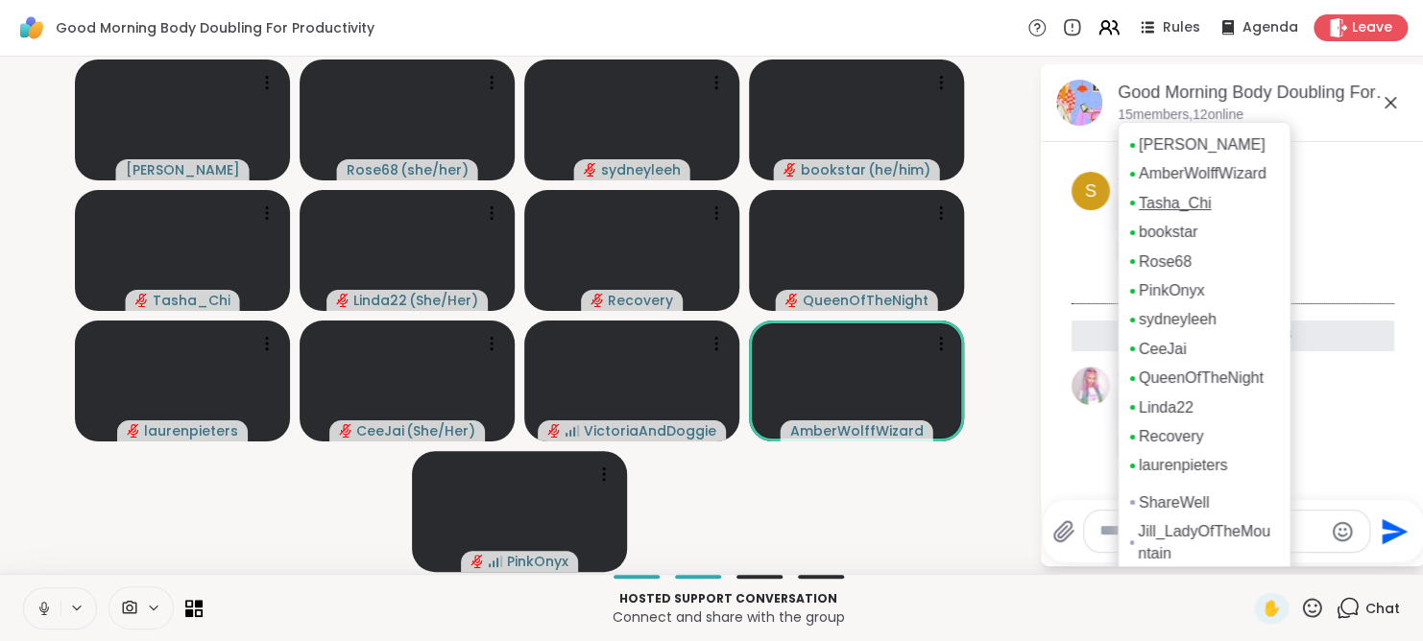
scroll to position [89, 0]
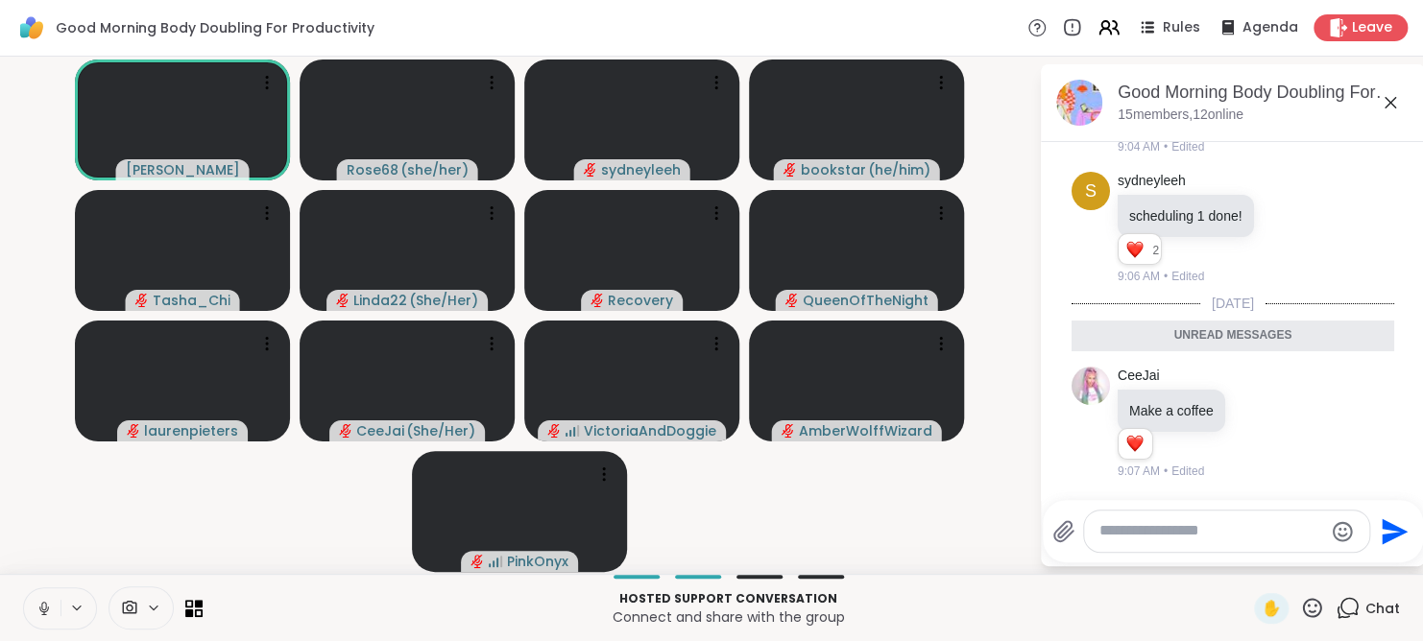
click at [1004, 509] on video-player-container "Adrienne_QueenOfTheDawn Rose68 ( she/her ) sydneyleeh bookstar ( he/him ) Tasha…" at bounding box center [520, 315] width 1016 height 502
click at [1392, 107] on icon at bounding box center [1390, 102] width 23 height 23
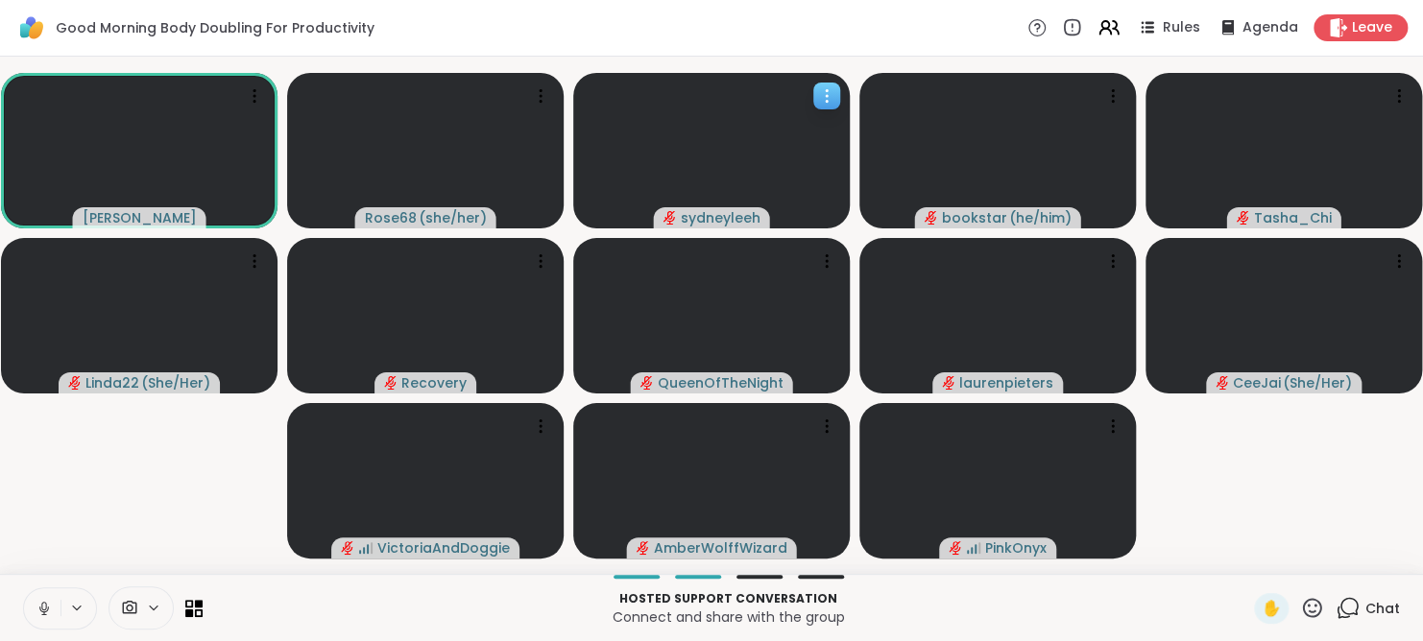
click at [701, 215] on span "sydneyleeh" at bounding box center [721, 217] width 80 height 19
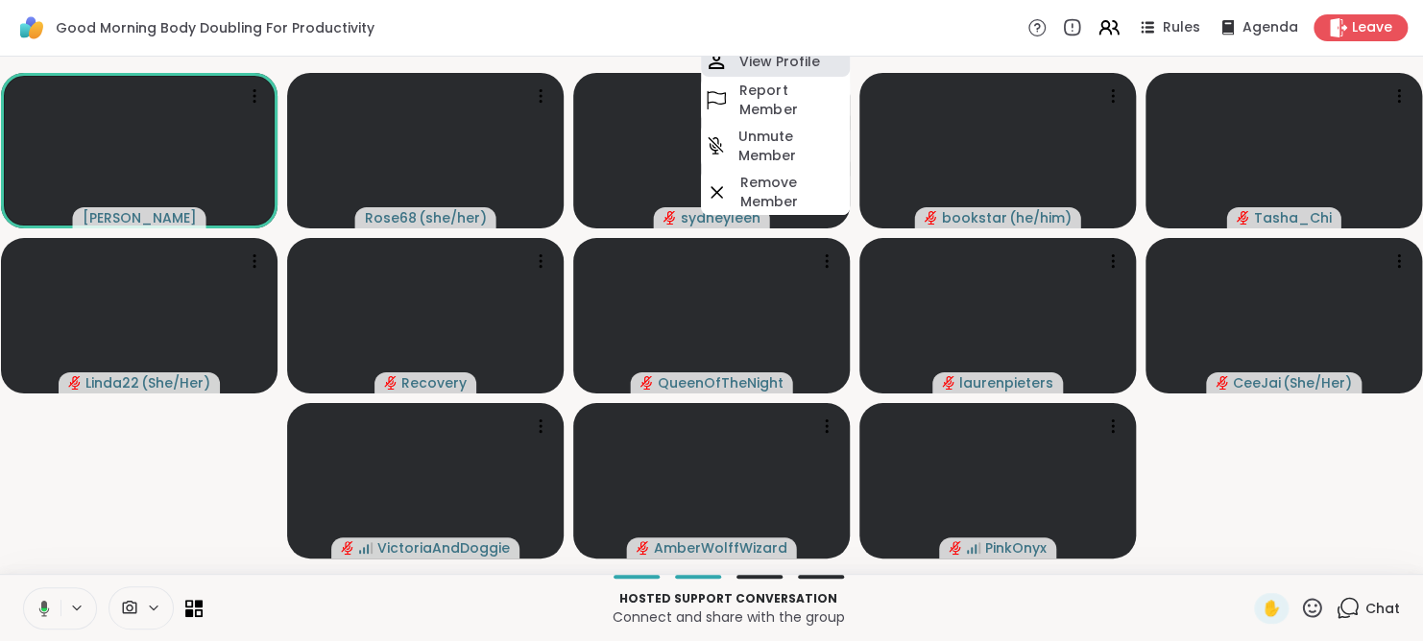
click at [774, 71] on h4 "View Profile" at bounding box center [779, 61] width 81 height 19
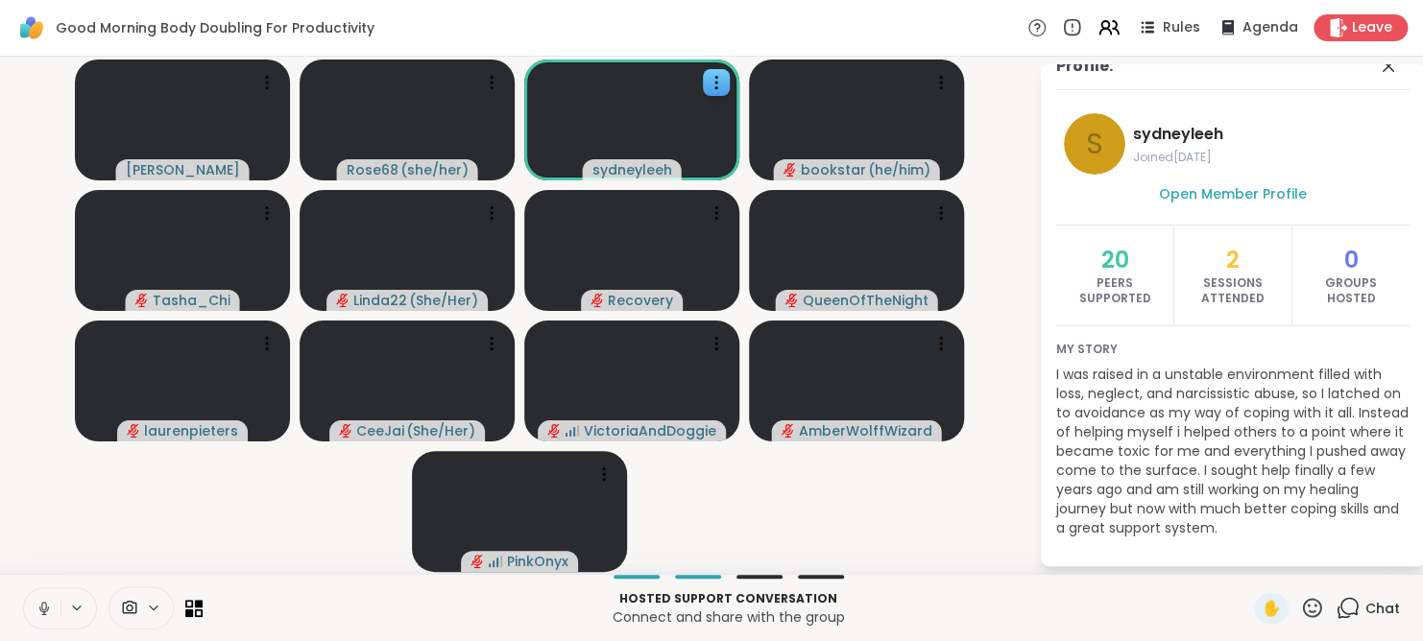
scroll to position [0, 0]
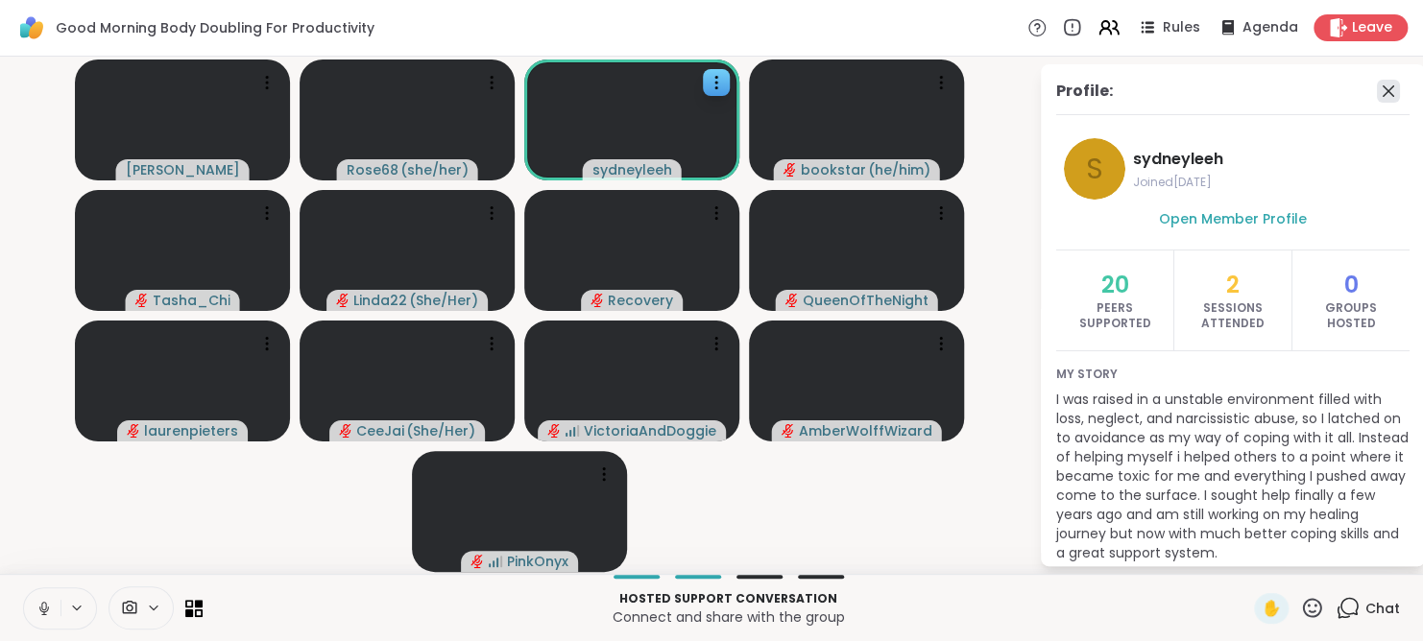
click at [1377, 93] on icon at bounding box center [1388, 91] width 23 height 23
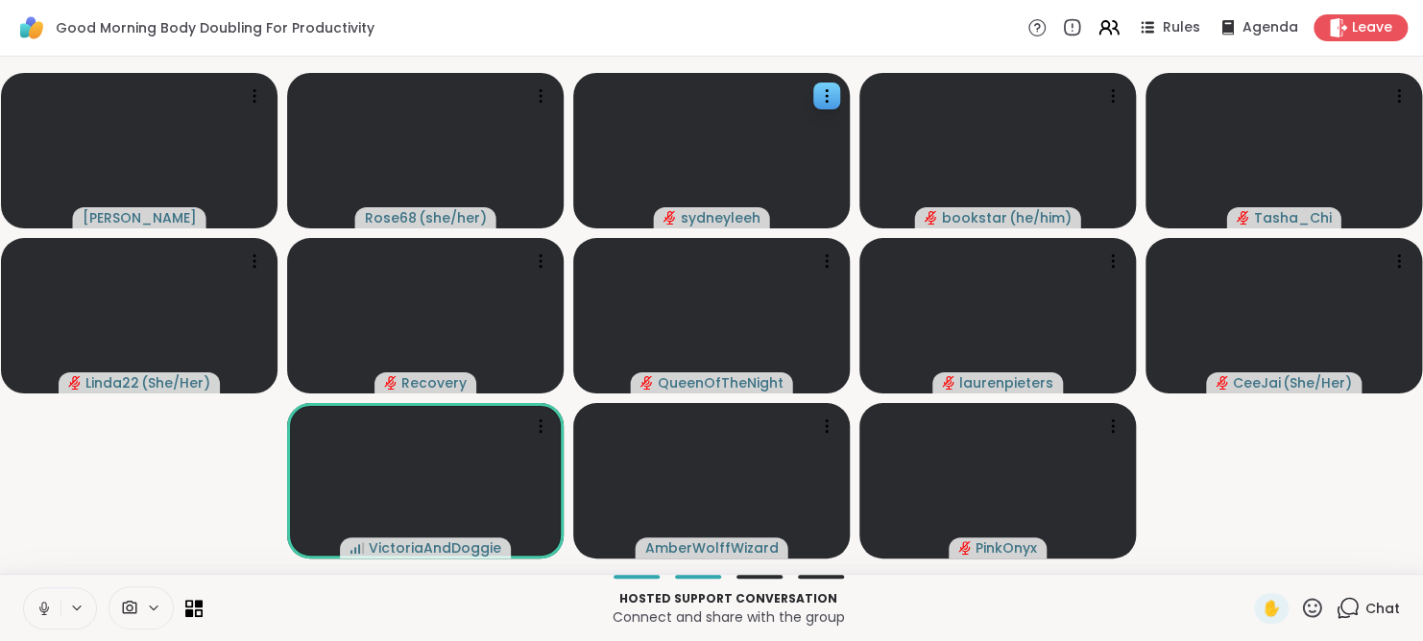
click at [39, 613] on icon at bounding box center [44, 608] width 17 height 17
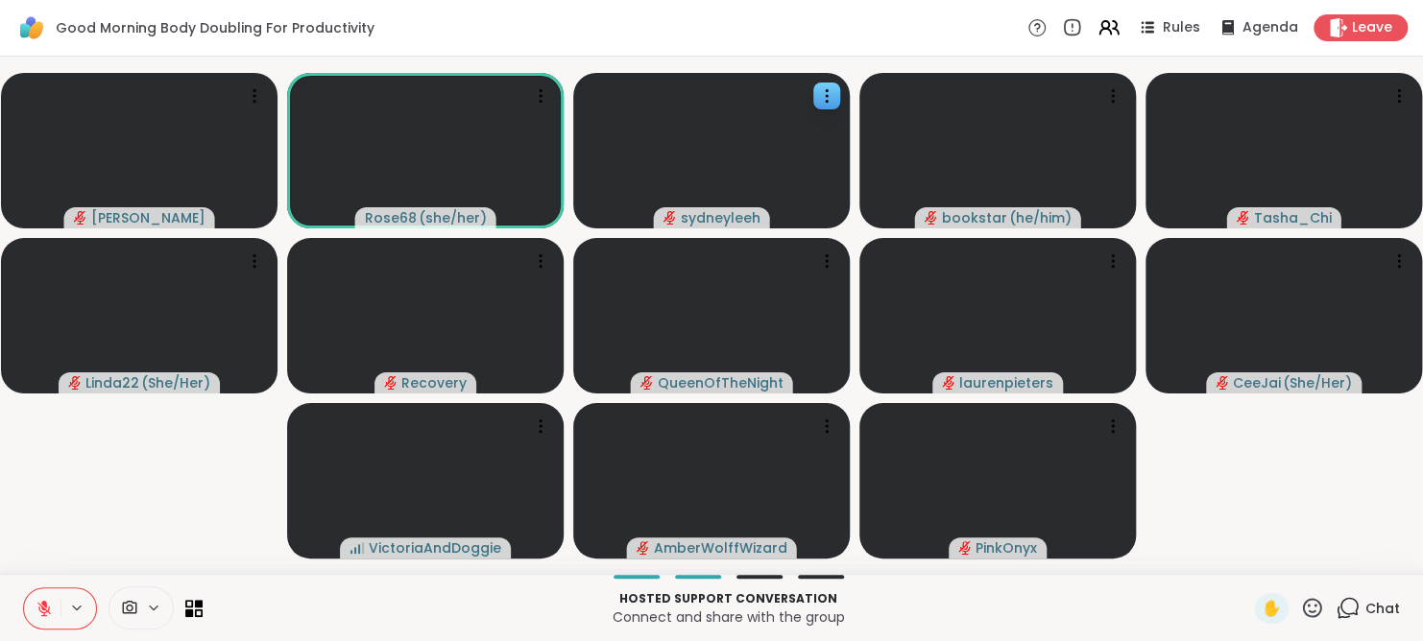
click at [1341, 598] on icon at bounding box center [1350, 606] width 18 height 17
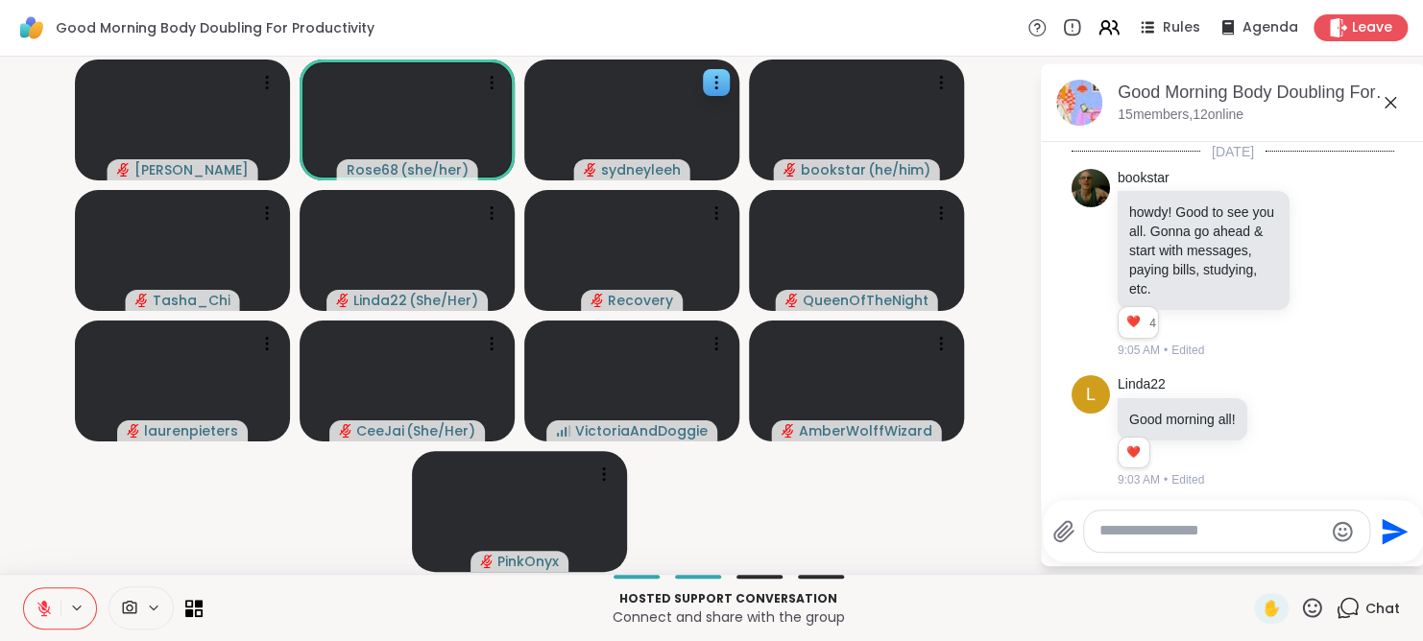
scroll to position [1198, 0]
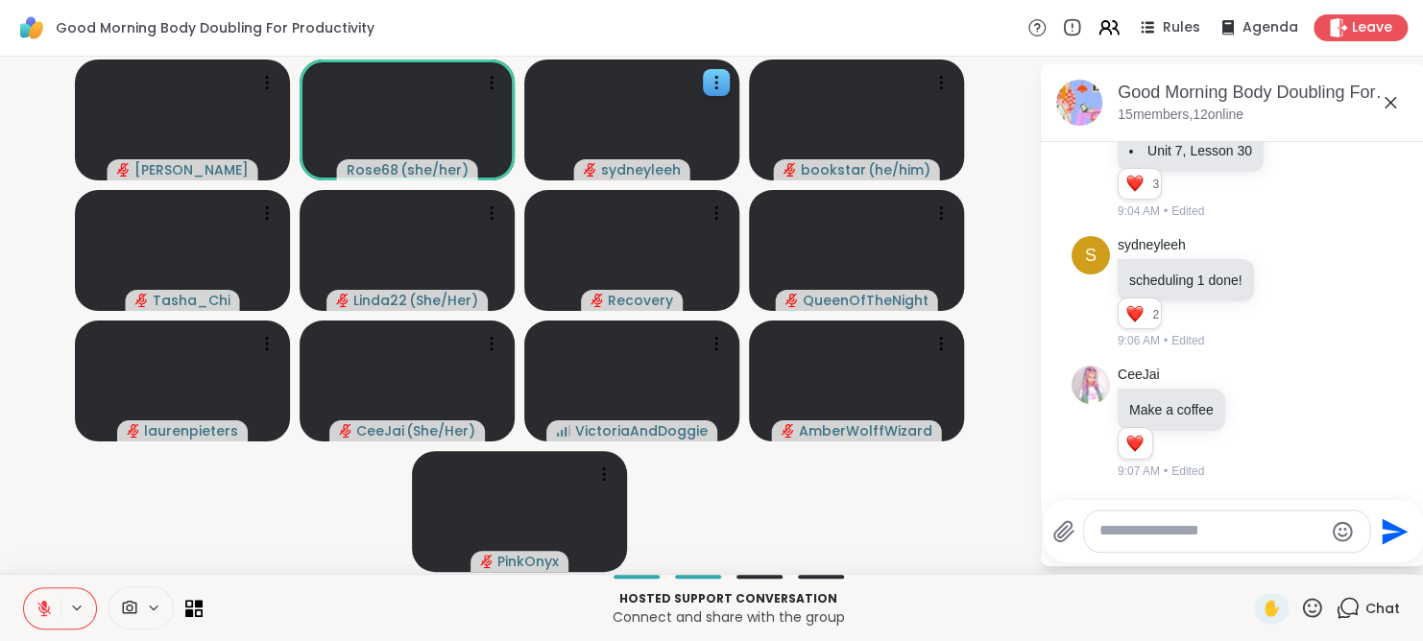
click at [1179, 521] on textarea "Type your message" at bounding box center [1212, 531] width 224 height 20
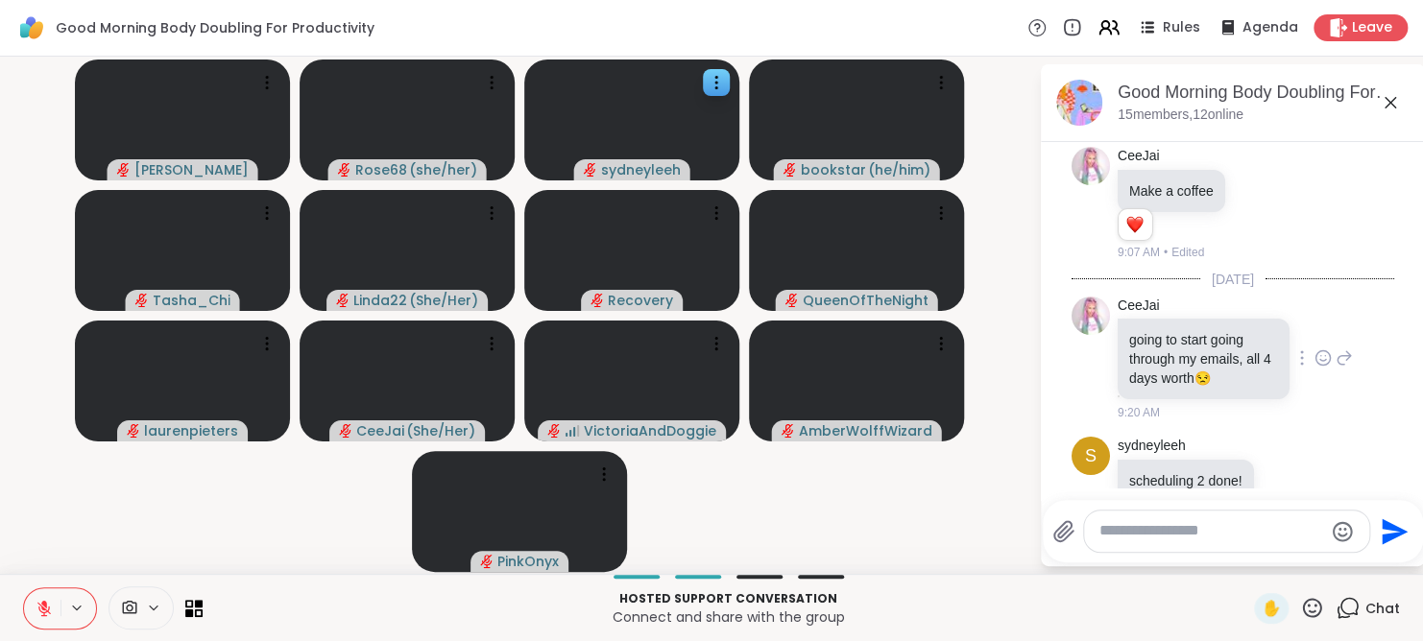
scroll to position [1487, 0]
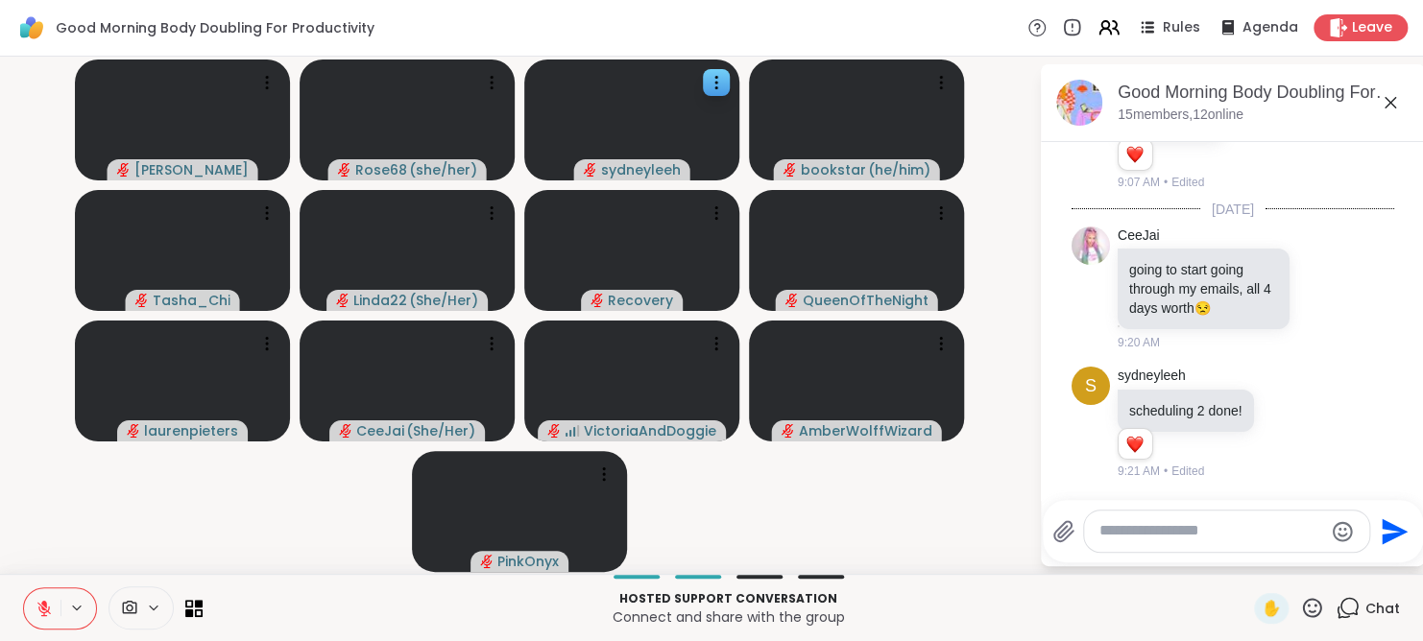
click at [1149, 537] on textarea "Type your message" at bounding box center [1212, 531] width 224 height 20
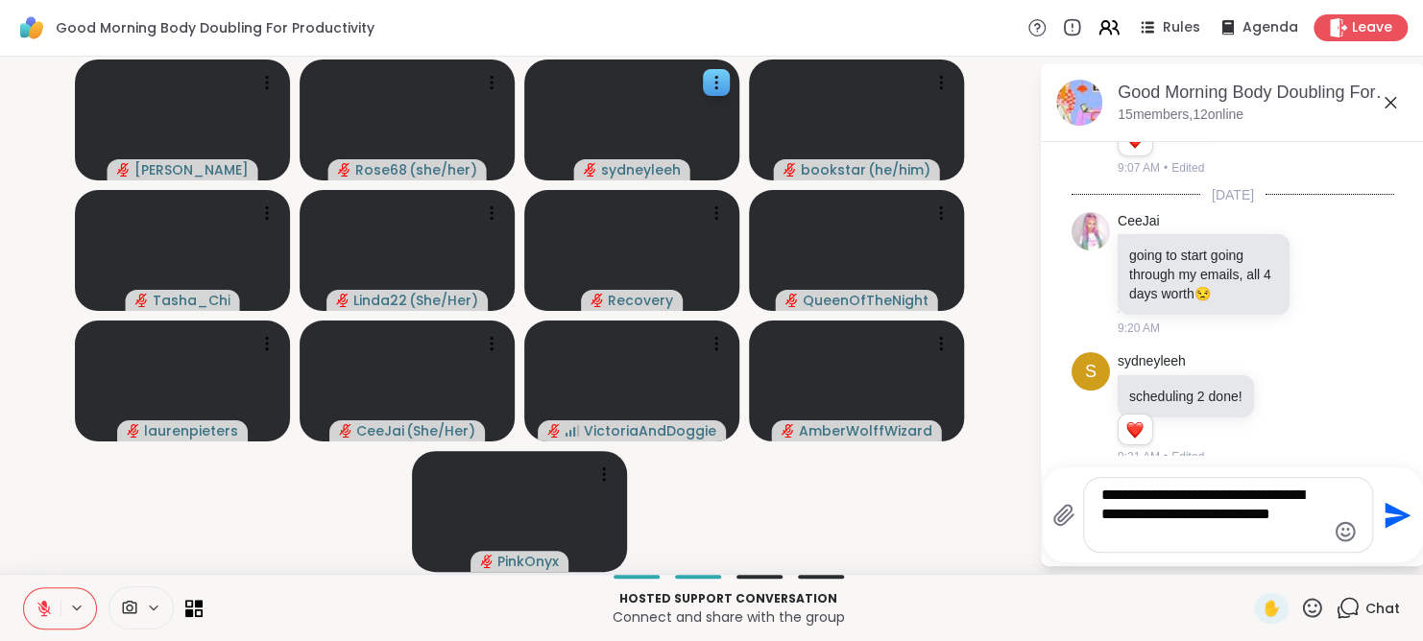
type textarea "**********"
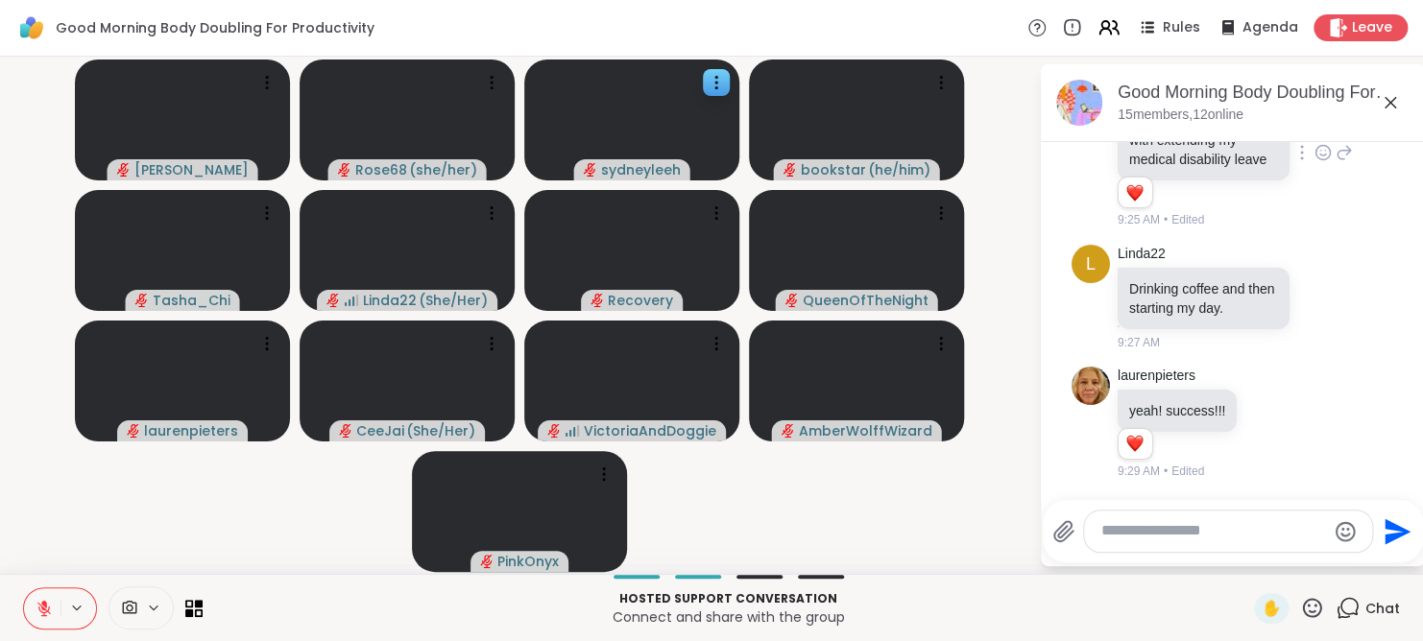
scroll to position [2139, 0]
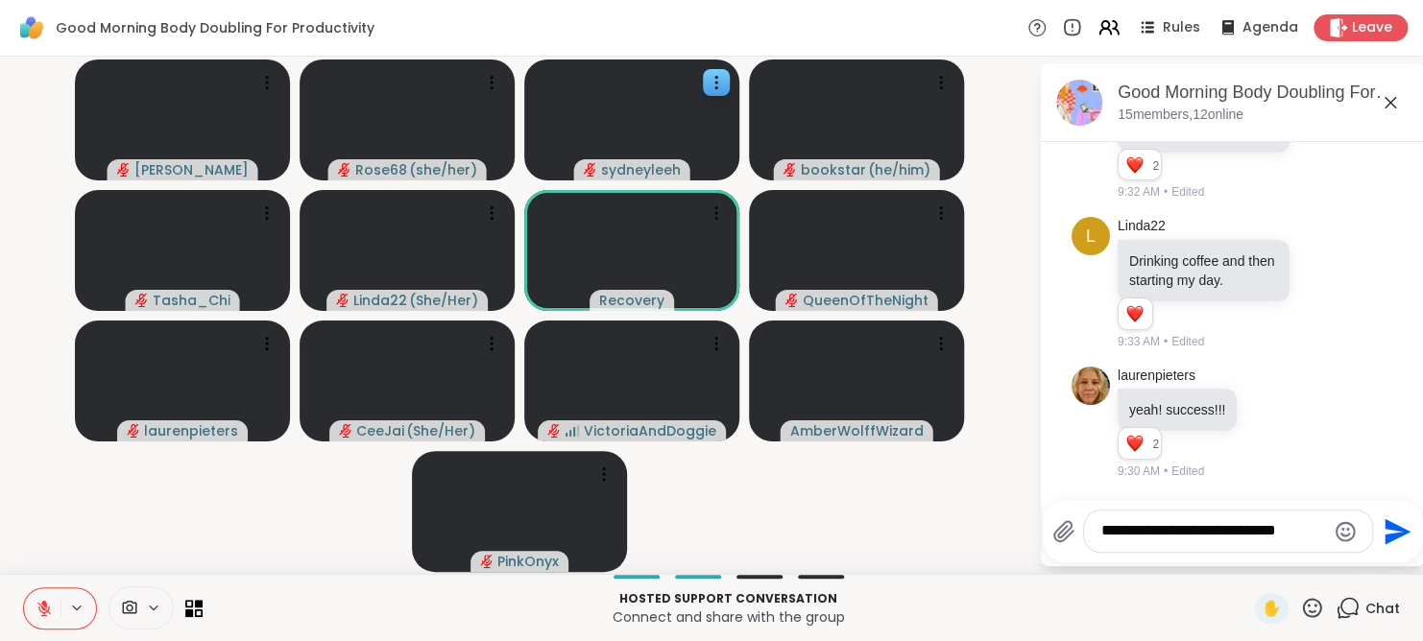
type textarea "**********"
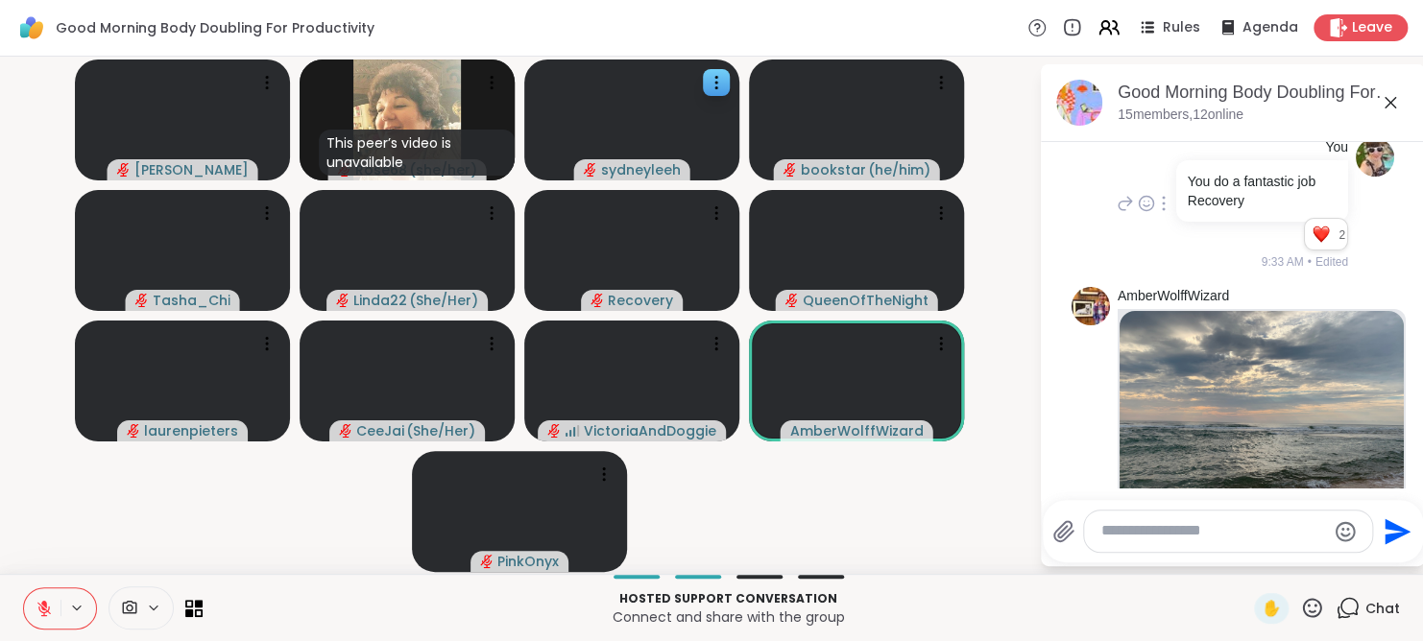
scroll to position [2788, 0]
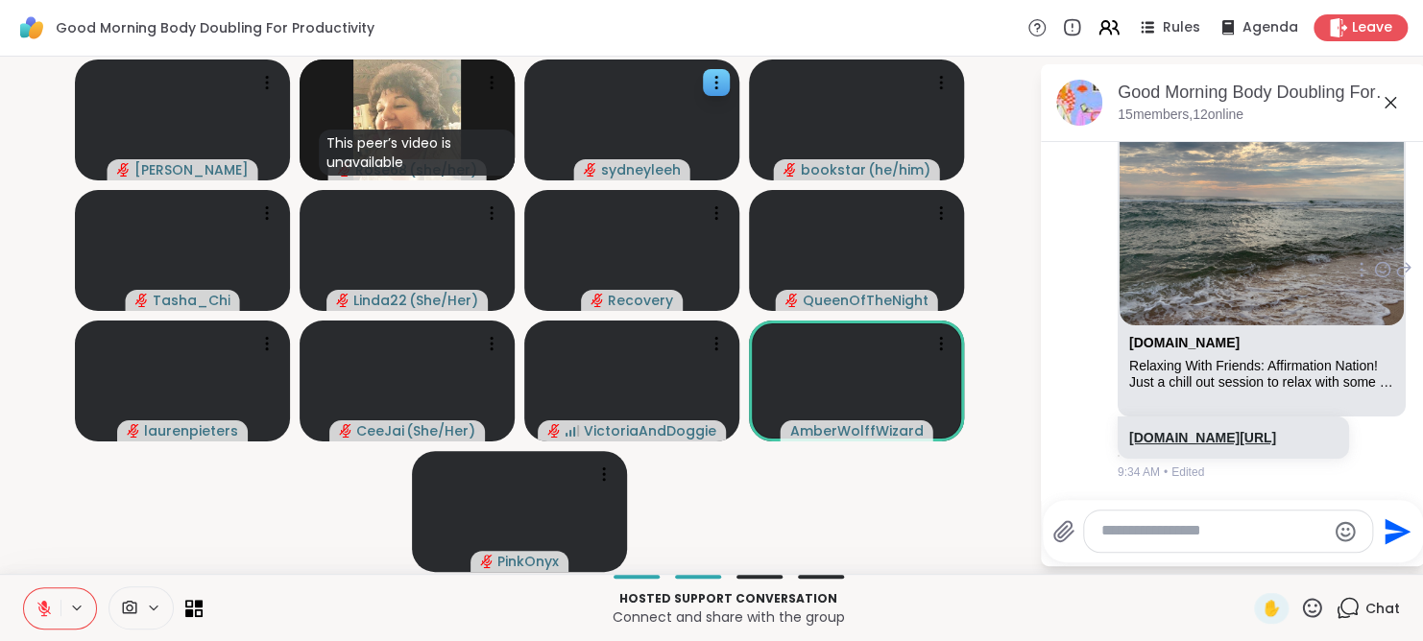
click at [1200, 430] on link "[DOMAIN_NAME][URL]" at bounding box center [1202, 437] width 147 height 15
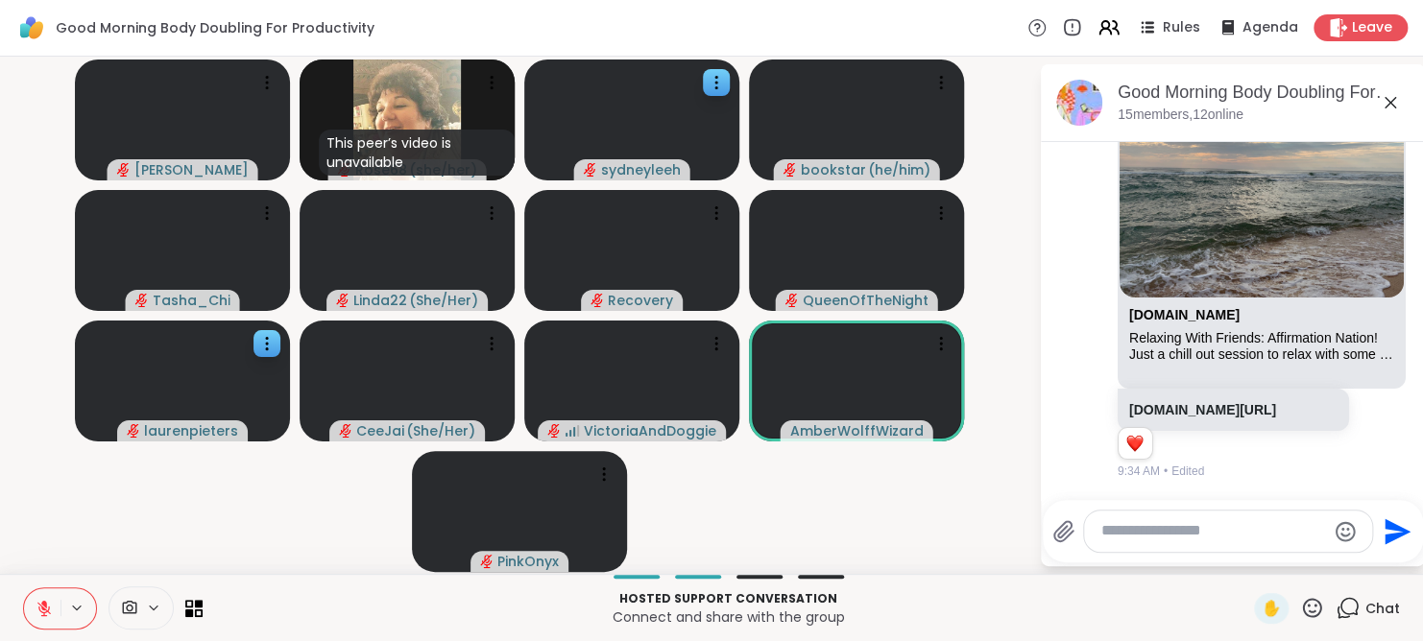
scroll to position [2816, 0]
click at [51, 606] on icon at bounding box center [44, 608] width 17 height 17
click at [50, 611] on icon at bounding box center [44, 608] width 17 height 17
click at [46, 604] on icon at bounding box center [44, 608] width 17 height 17
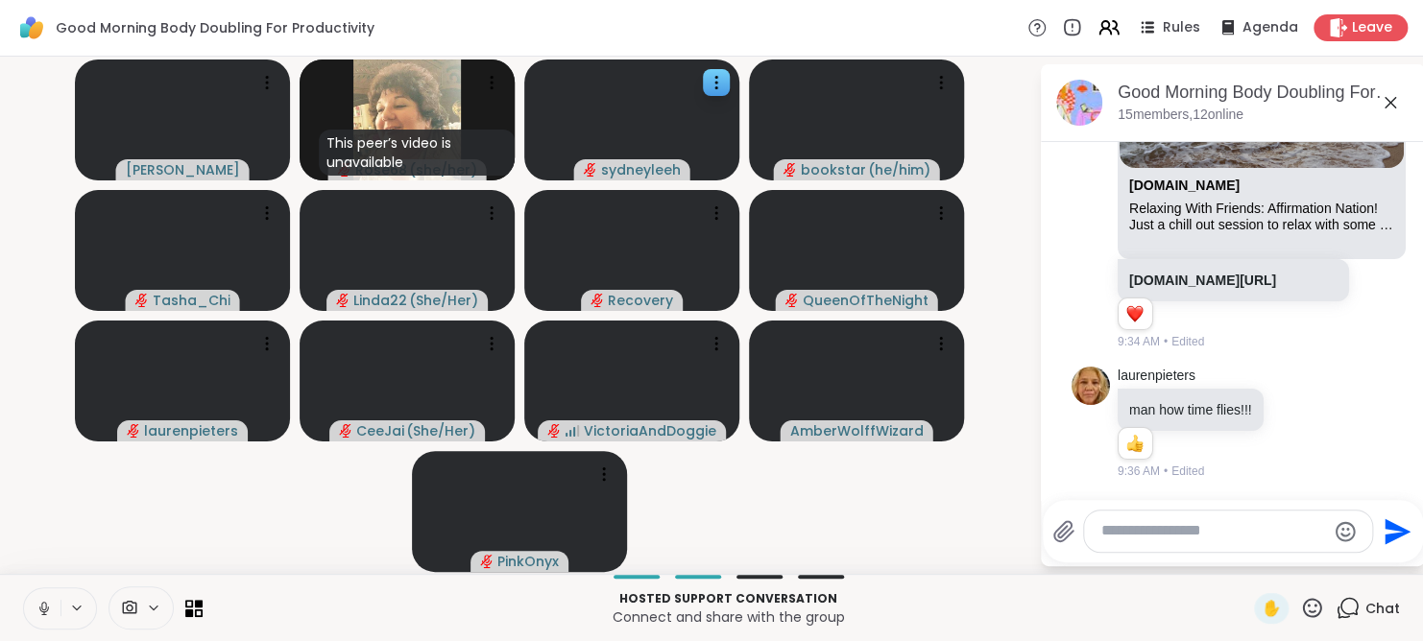
scroll to position [2944, 0]
click at [31, 615] on button at bounding box center [42, 609] width 36 height 40
click at [928, 342] on div at bounding box center [941, 343] width 27 height 27
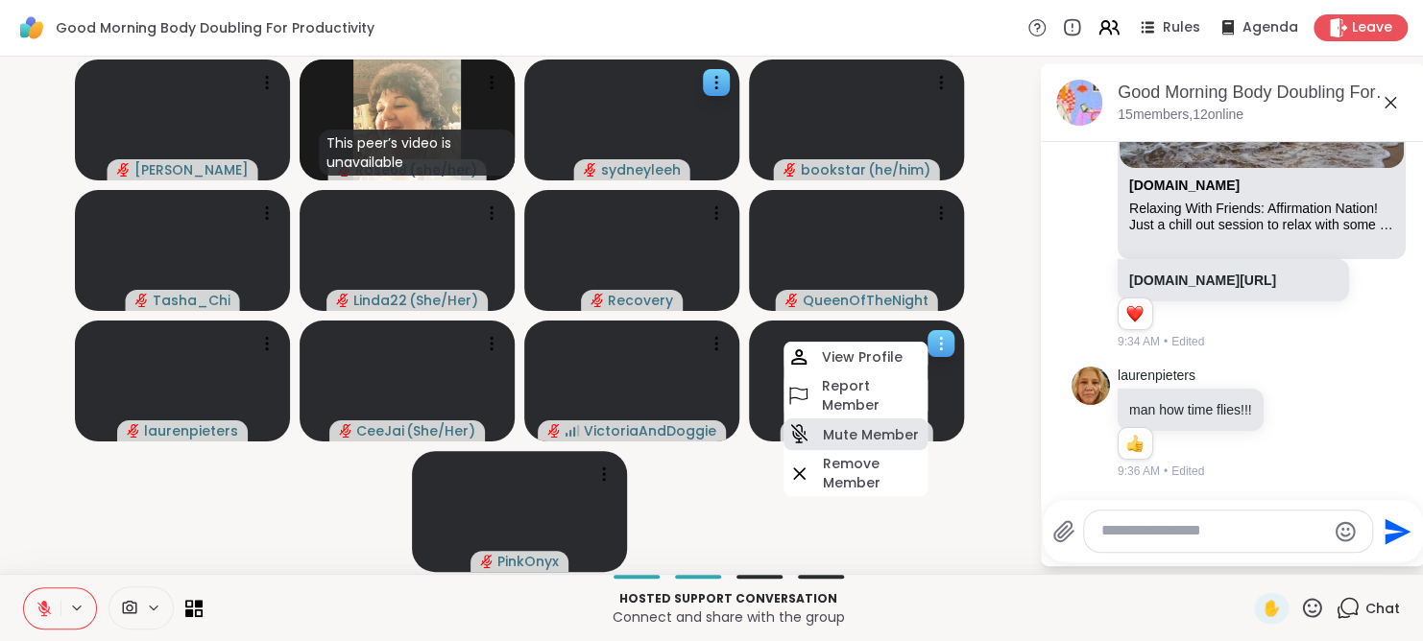
click at [885, 423] on div "Mute Member" at bounding box center [856, 435] width 144 height 32
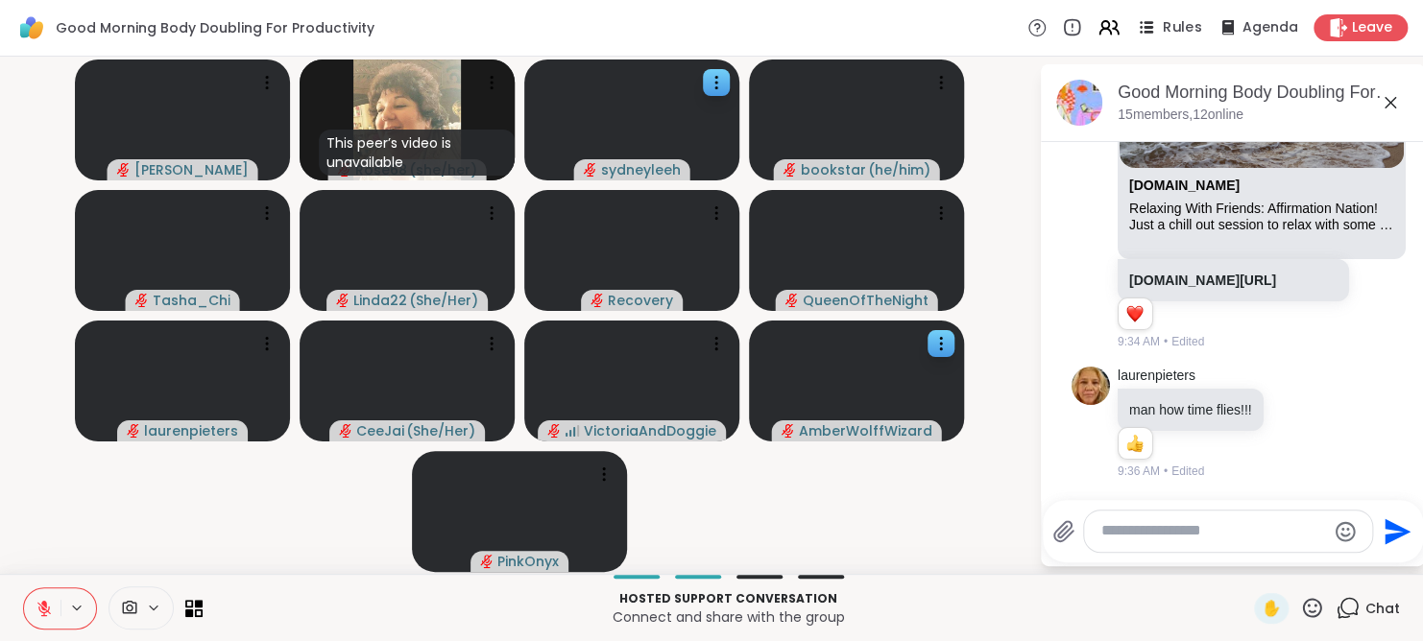
click at [1144, 31] on icon at bounding box center [1149, 32] width 10 height 3
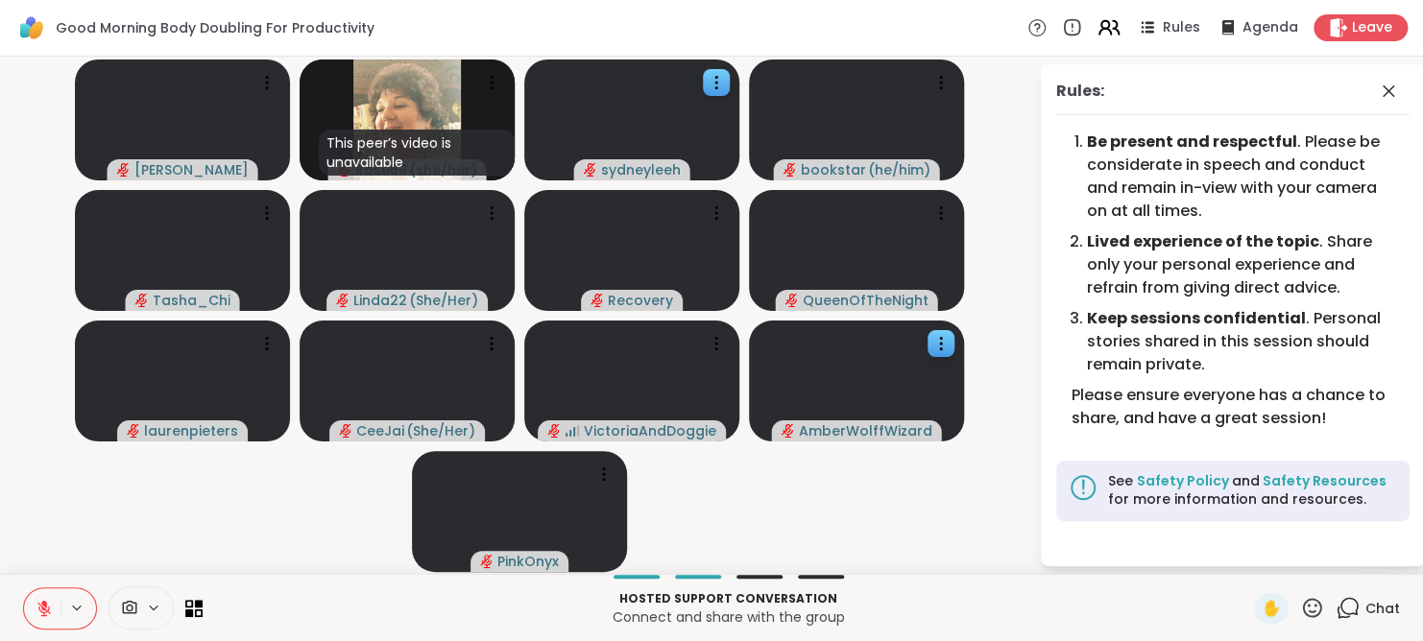
click at [1102, 31] on icon at bounding box center [1109, 27] width 24 height 24
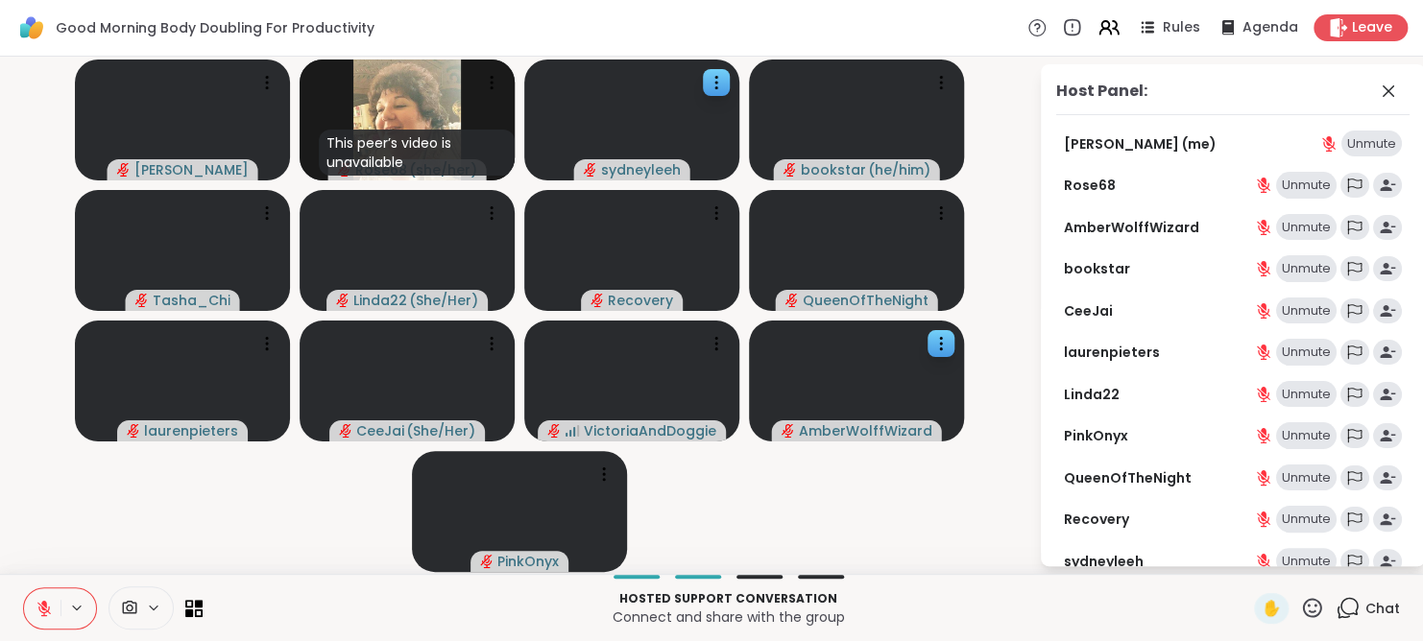
scroll to position [156, 0]
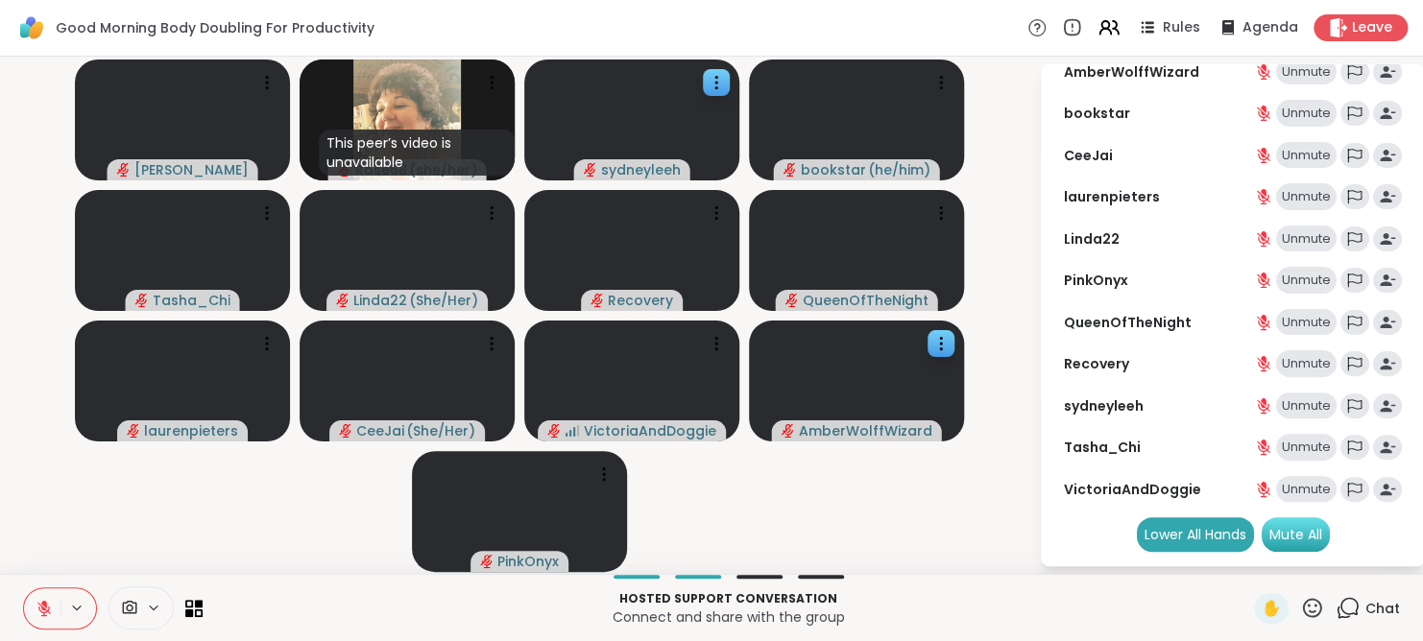
click at [1276, 535] on div "Mute All" at bounding box center [1296, 535] width 68 height 35
click at [927, 521] on video-player-container "Adrienne_QueenOfTheDawn This peer’s video is unavailable Rose68 ( she/her ) syd…" at bounding box center [520, 315] width 1016 height 502
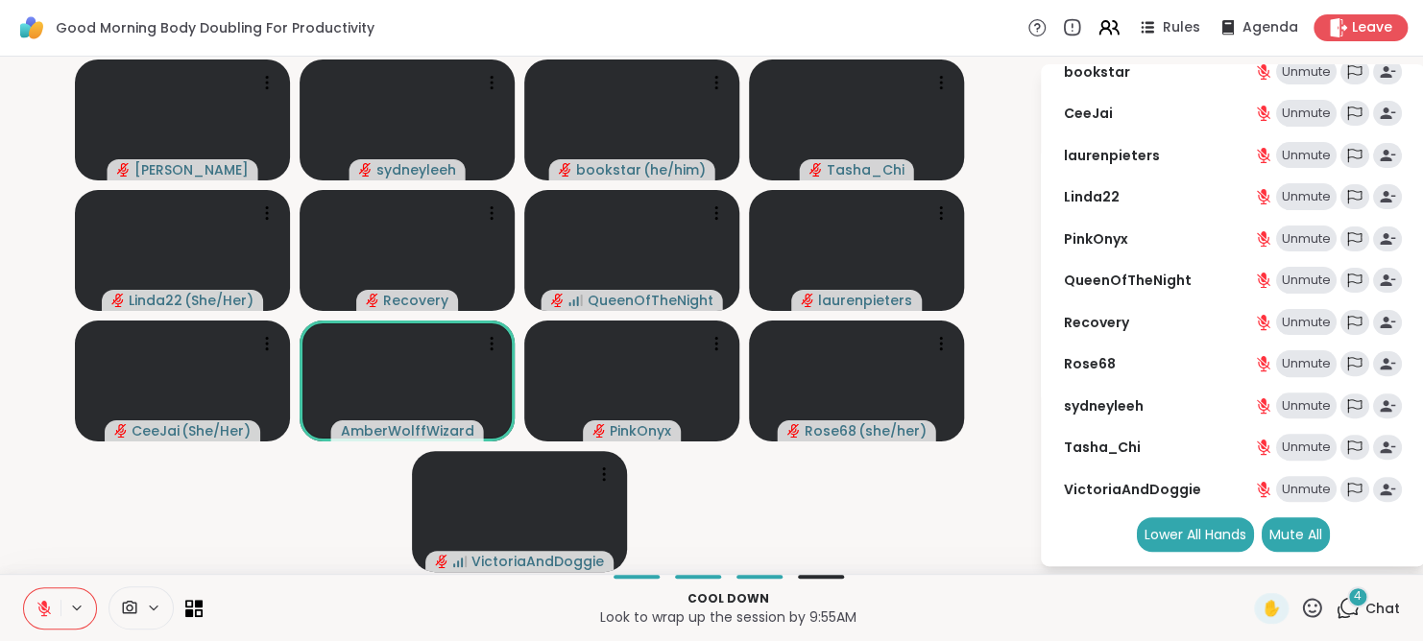
click at [41, 607] on icon at bounding box center [43, 608] width 13 height 13
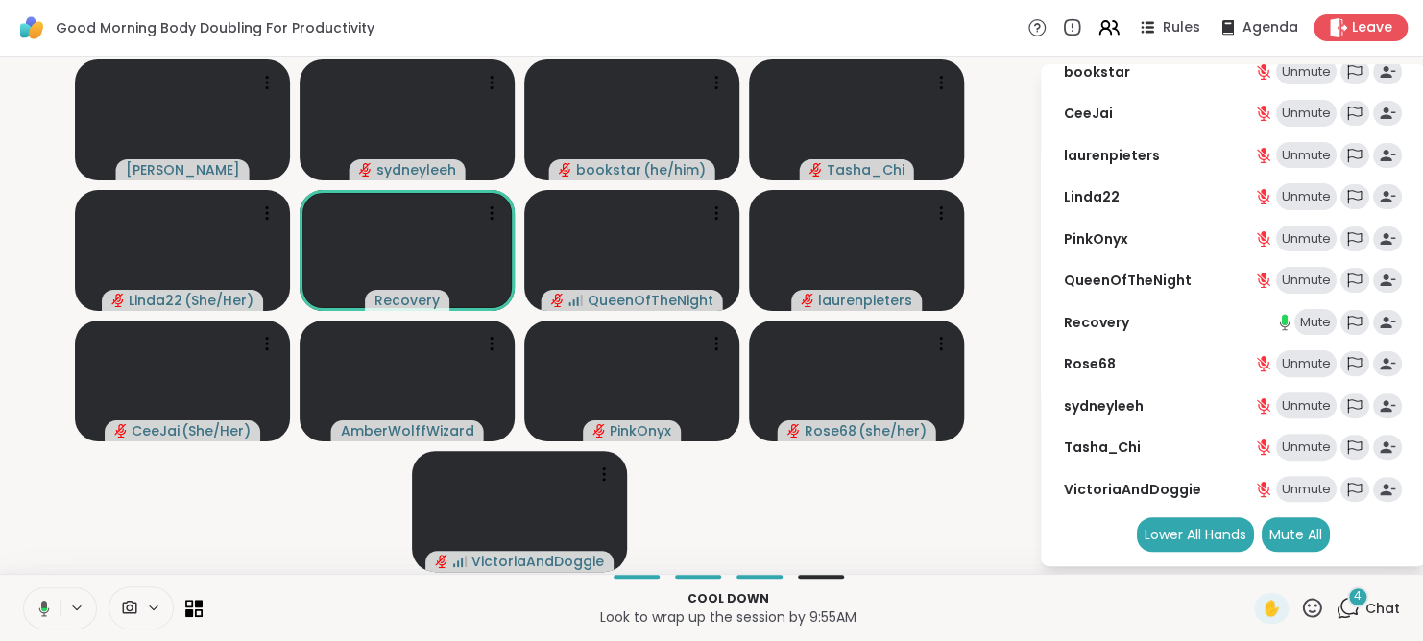
click at [1299, 318] on div "Mute" at bounding box center [1316, 322] width 42 height 27
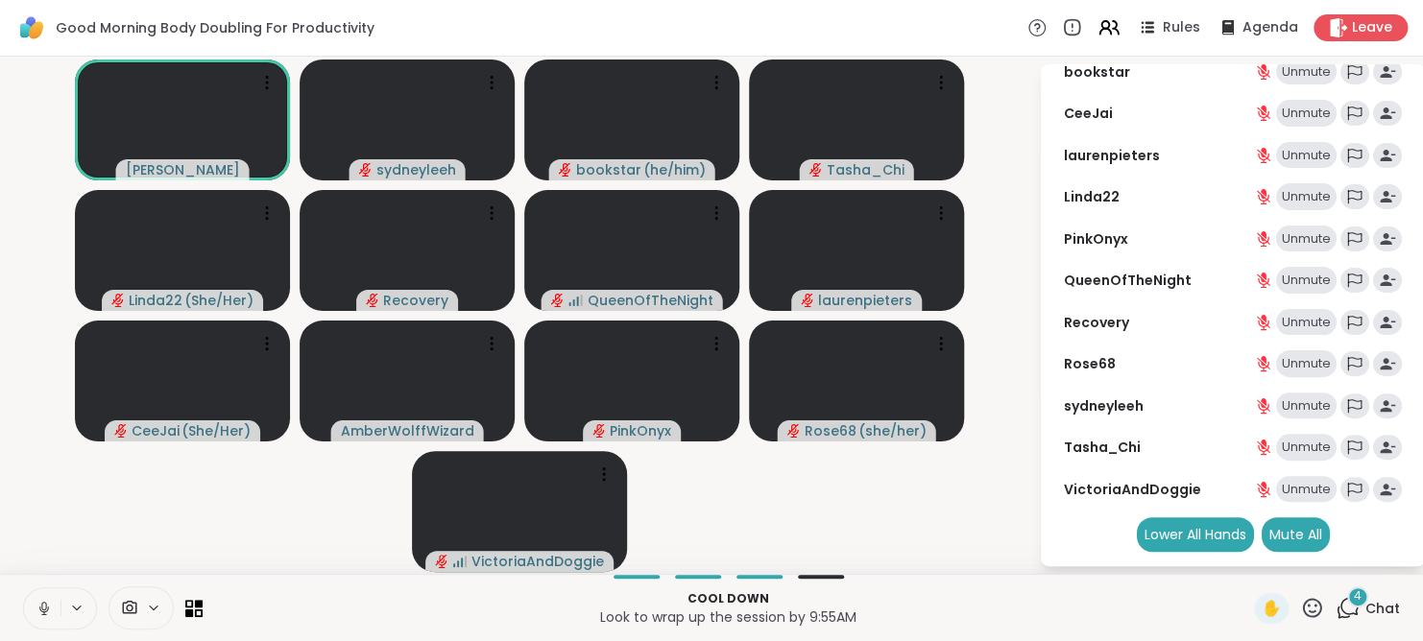
scroll to position [0, 0]
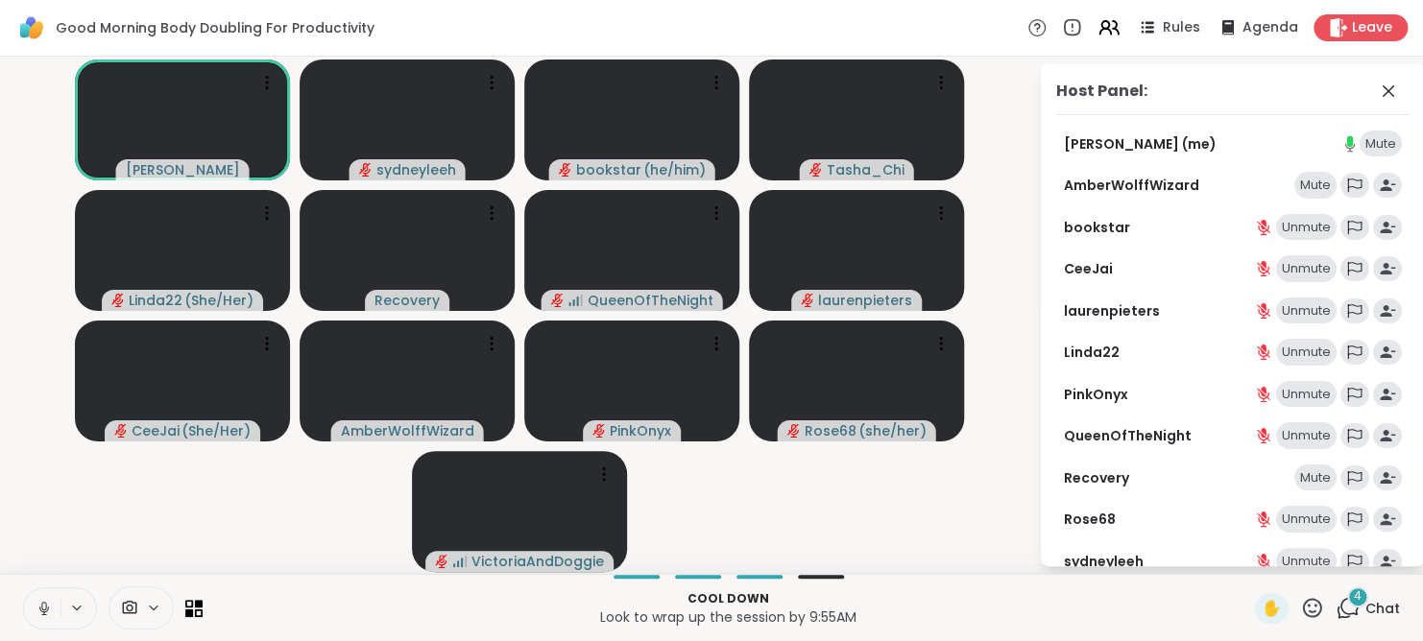
click at [1366, 600] on span "Chat" at bounding box center [1383, 608] width 35 height 19
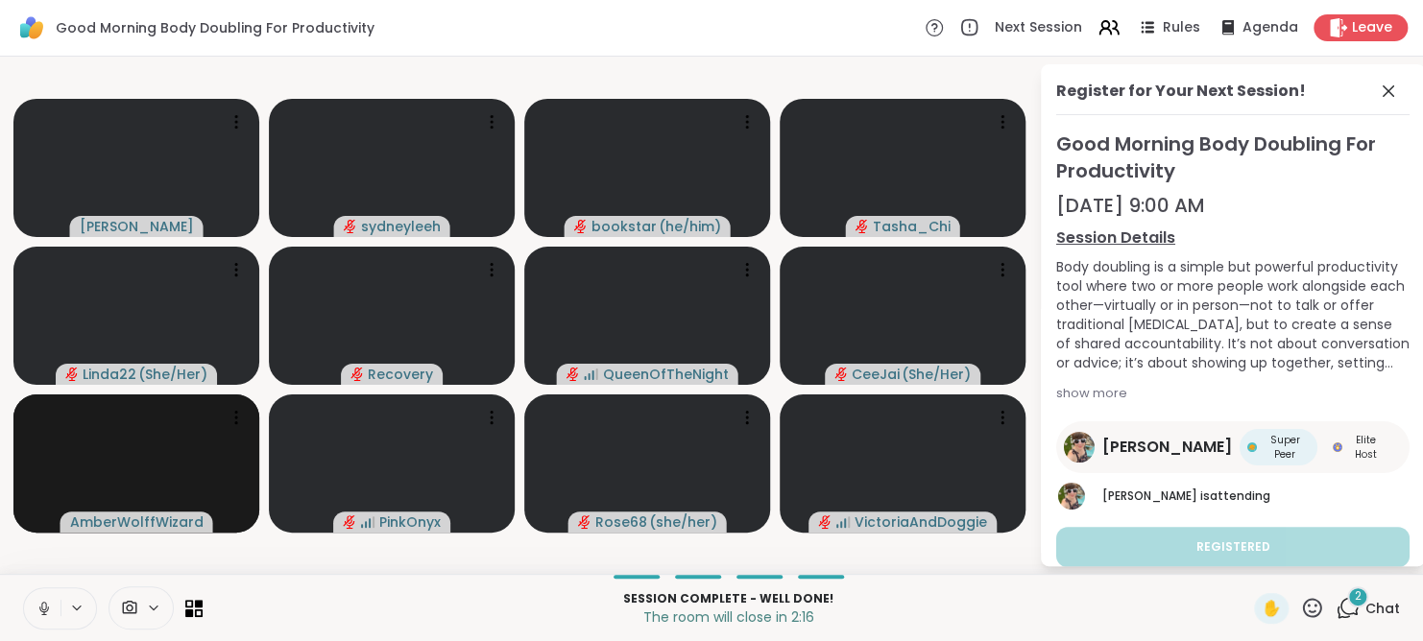
scroll to position [30, 0]
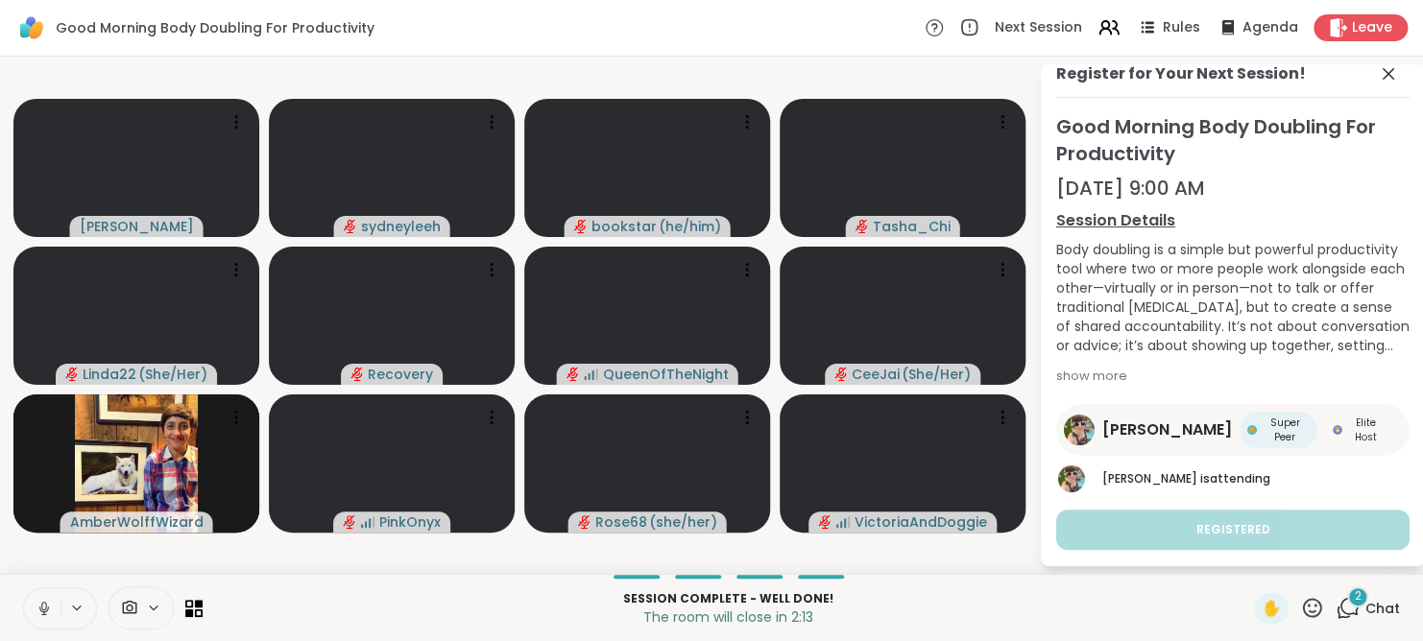
click at [1343, 610] on icon at bounding box center [1348, 608] width 24 height 24
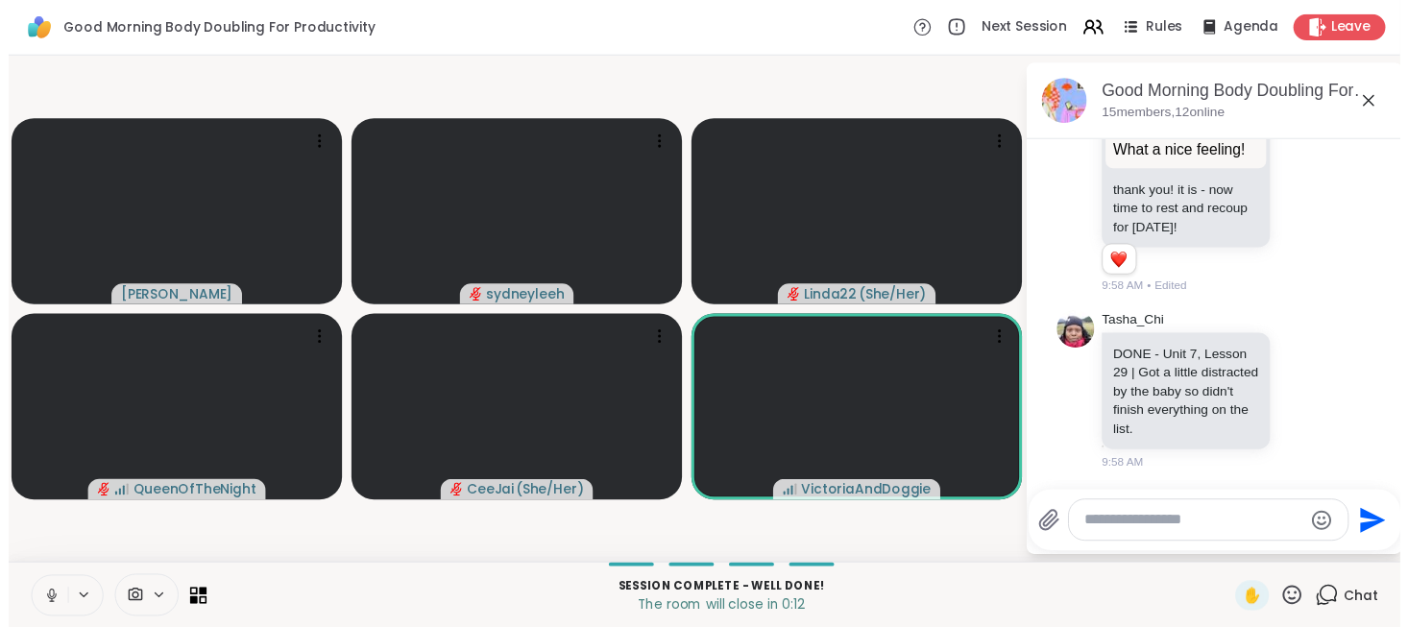
scroll to position [4725, 0]
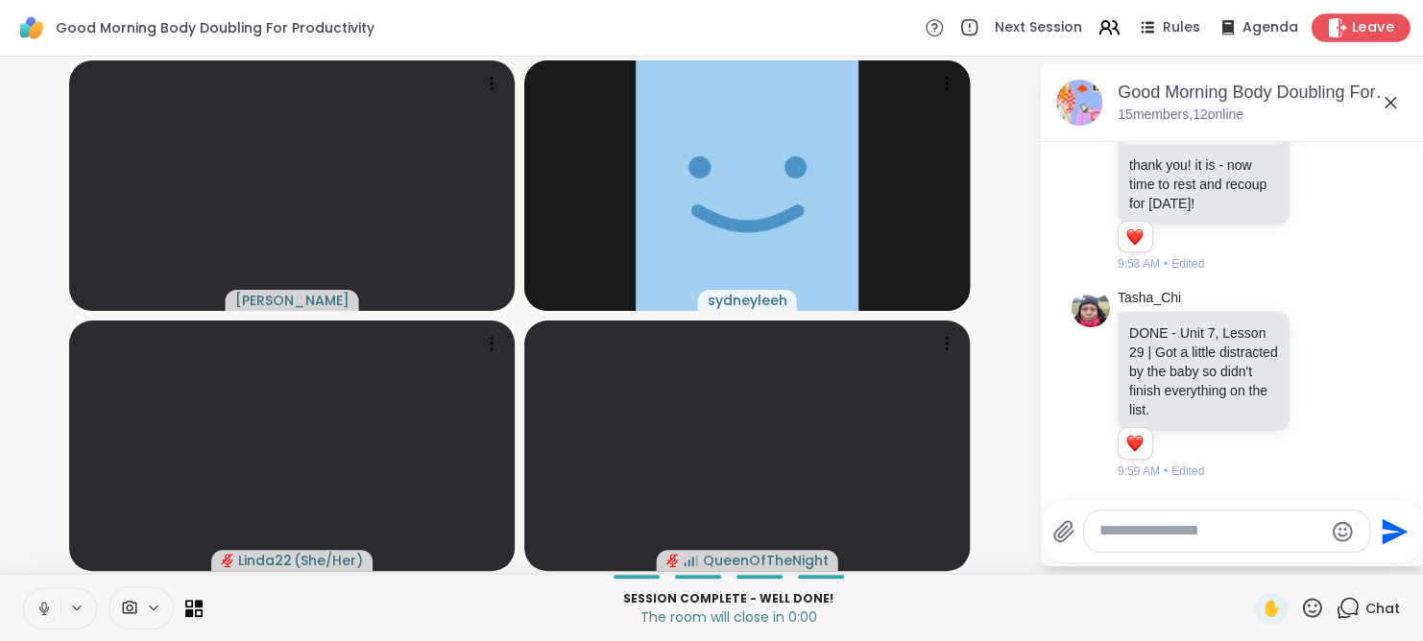
click at [1352, 30] on span "Leave" at bounding box center [1373, 28] width 42 height 20
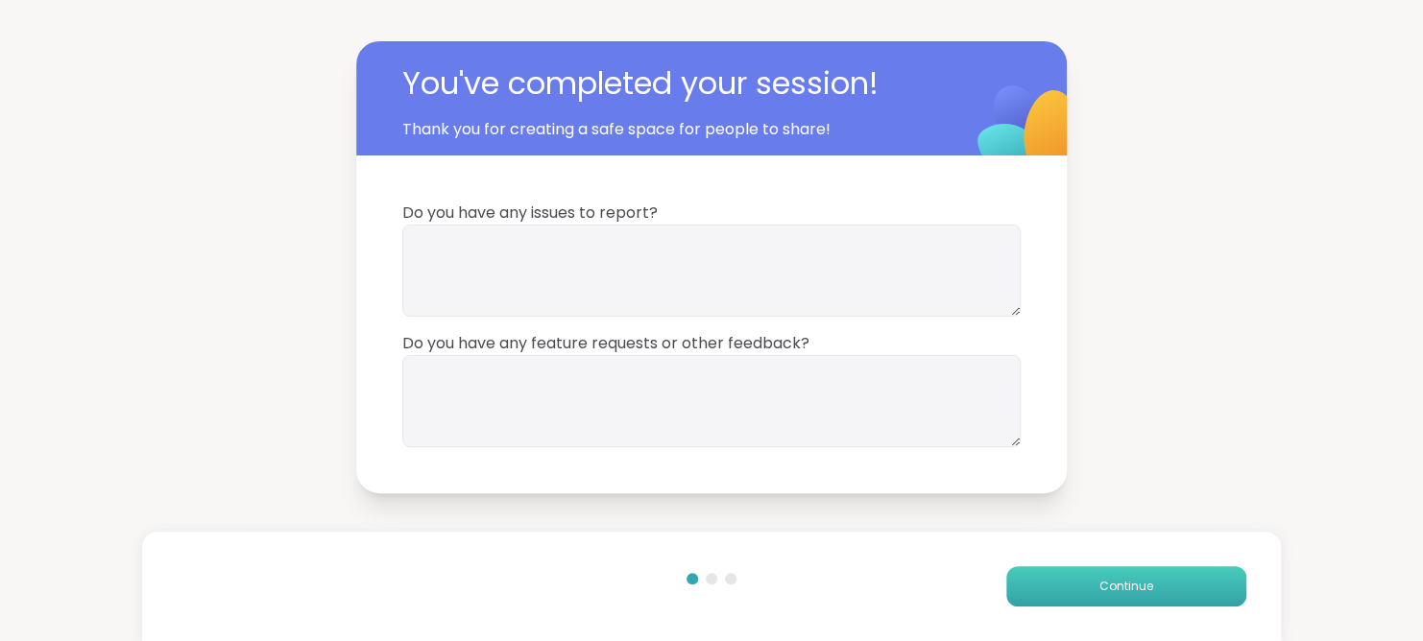
click at [1089, 572] on button "Continue" at bounding box center [1126, 587] width 240 height 40
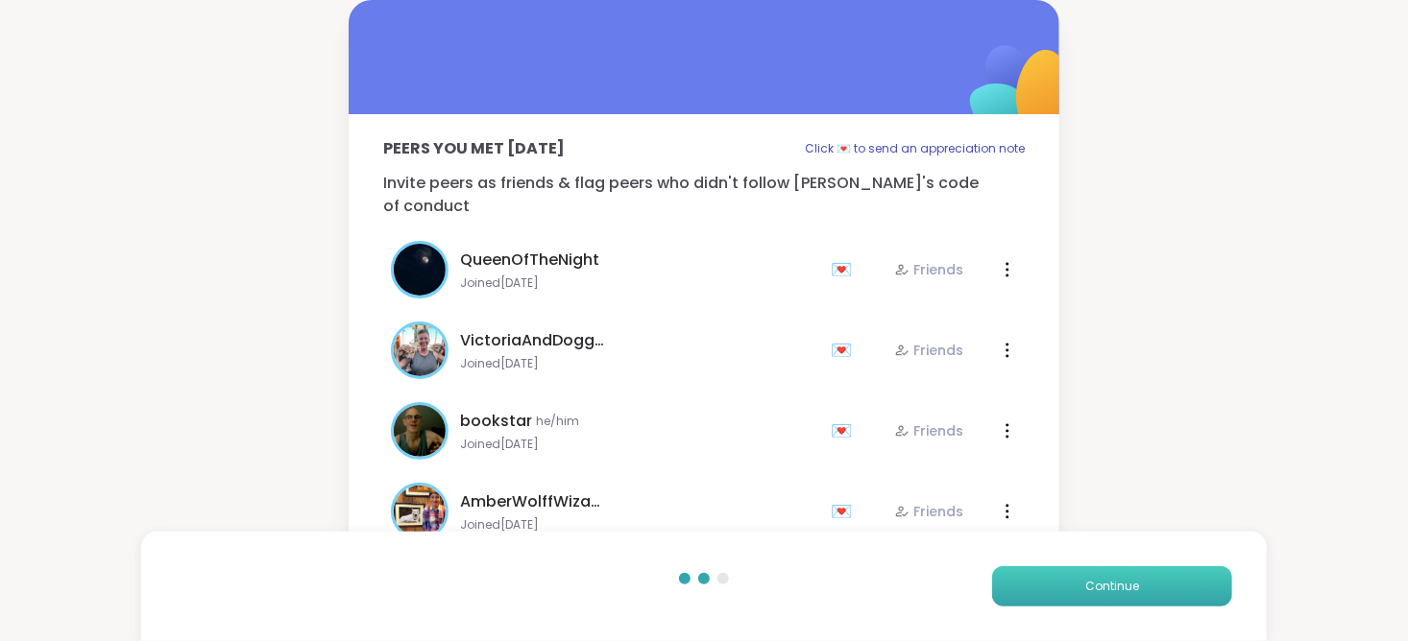
click at [1089, 572] on button "Continue" at bounding box center [1112, 587] width 240 height 40
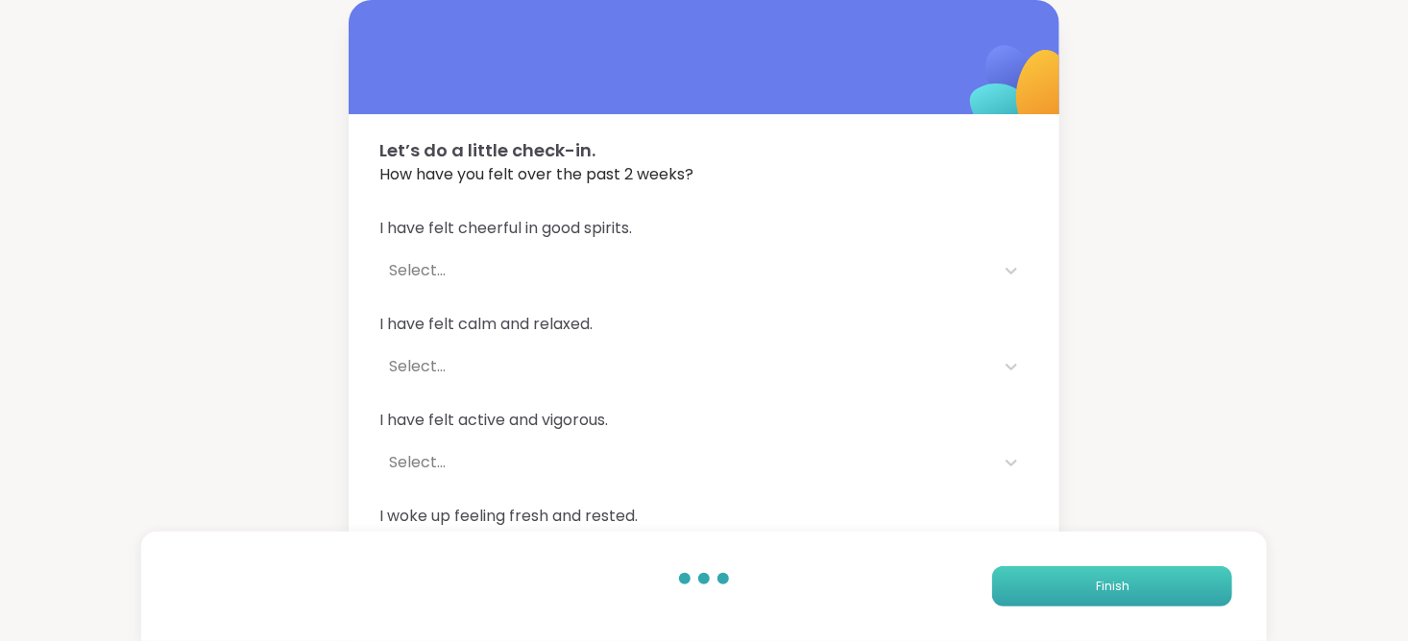
click at [1144, 587] on button "Finish" at bounding box center [1112, 587] width 240 height 40
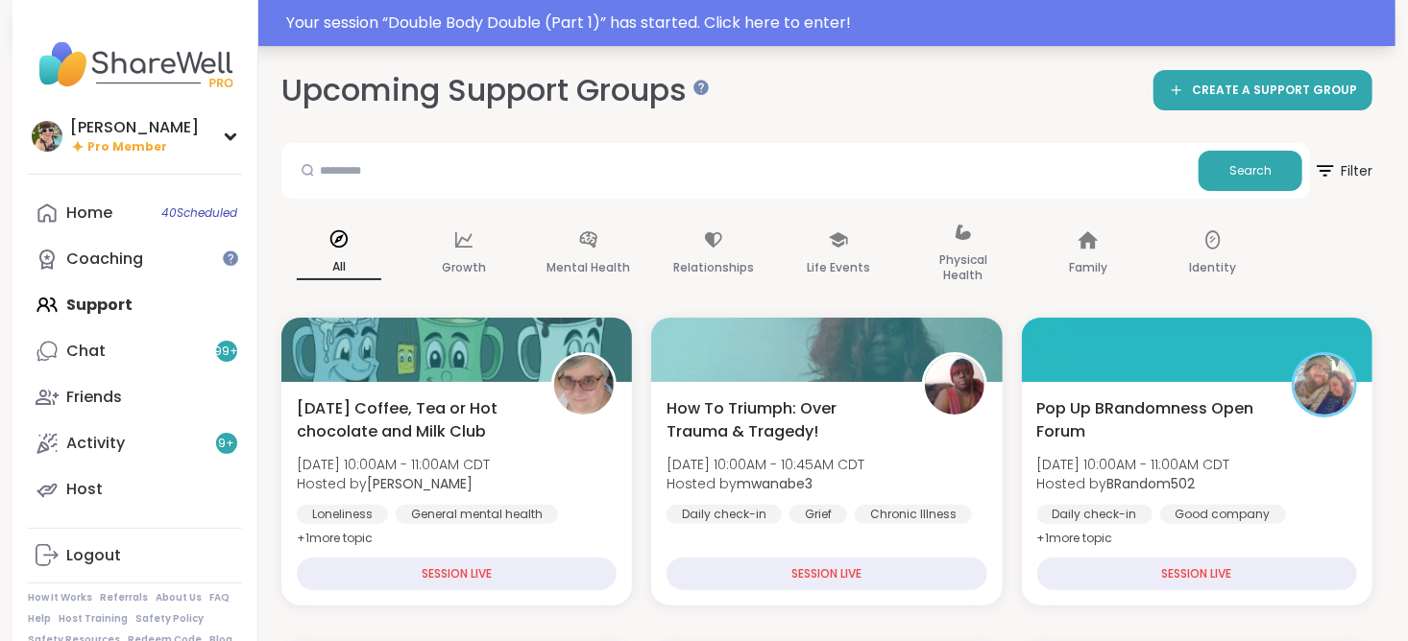
click at [1118, 22] on div "Your session “ Double Body Double (Part 1) ” has started. Click here to enter!" at bounding box center [835, 23] width 1098 height 23
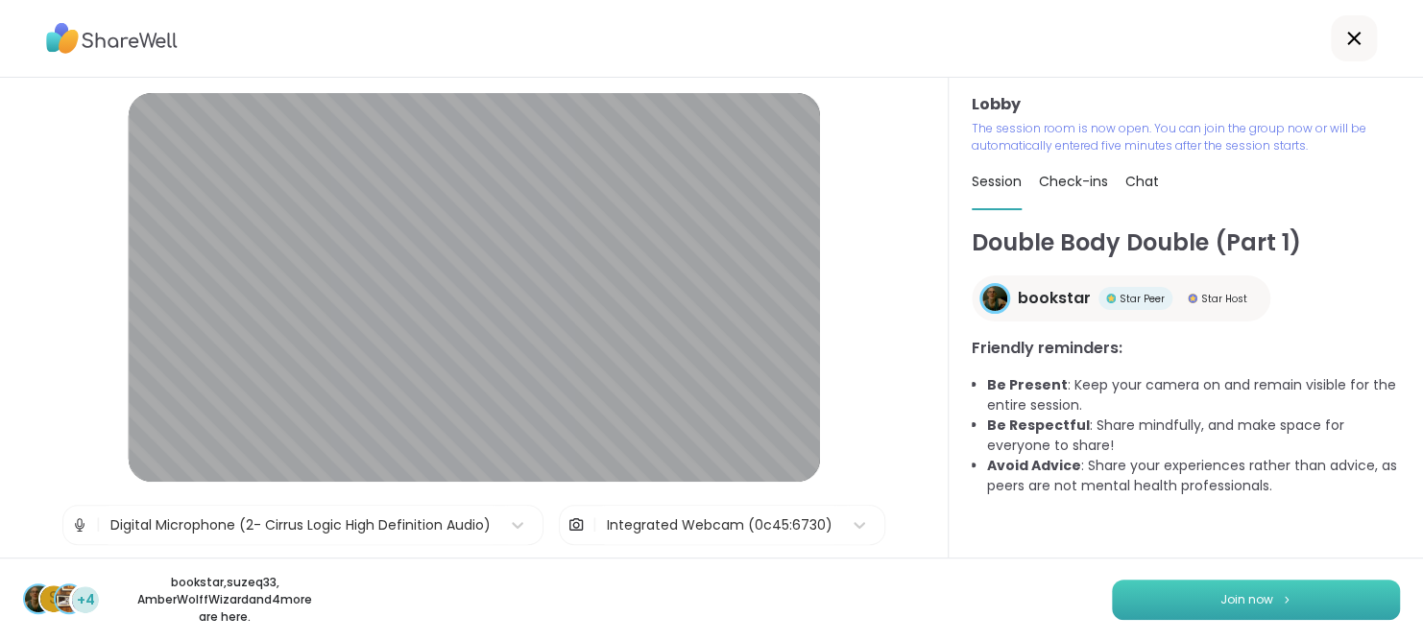
click at [1185, 598] on button "Join now" at bounding box center [1256, 600] width 288 height 40
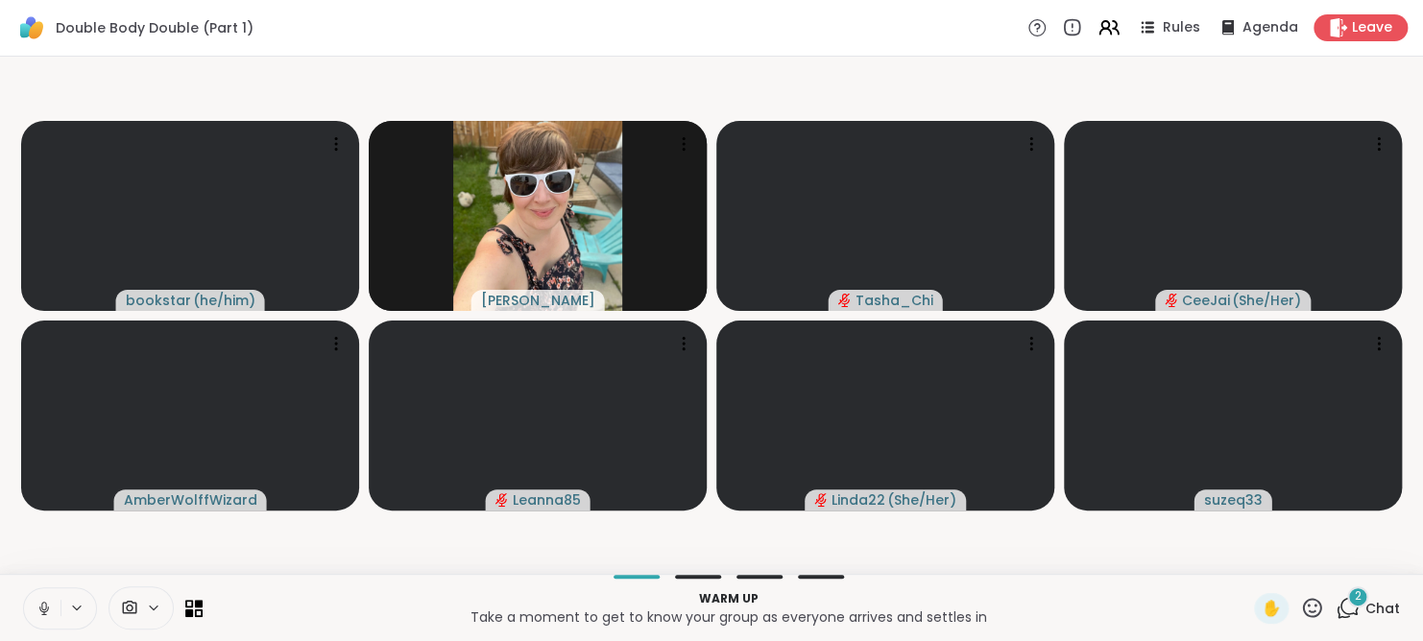
click at [38, 607] on icon at bounding box center [44, 608] width 17 height 17
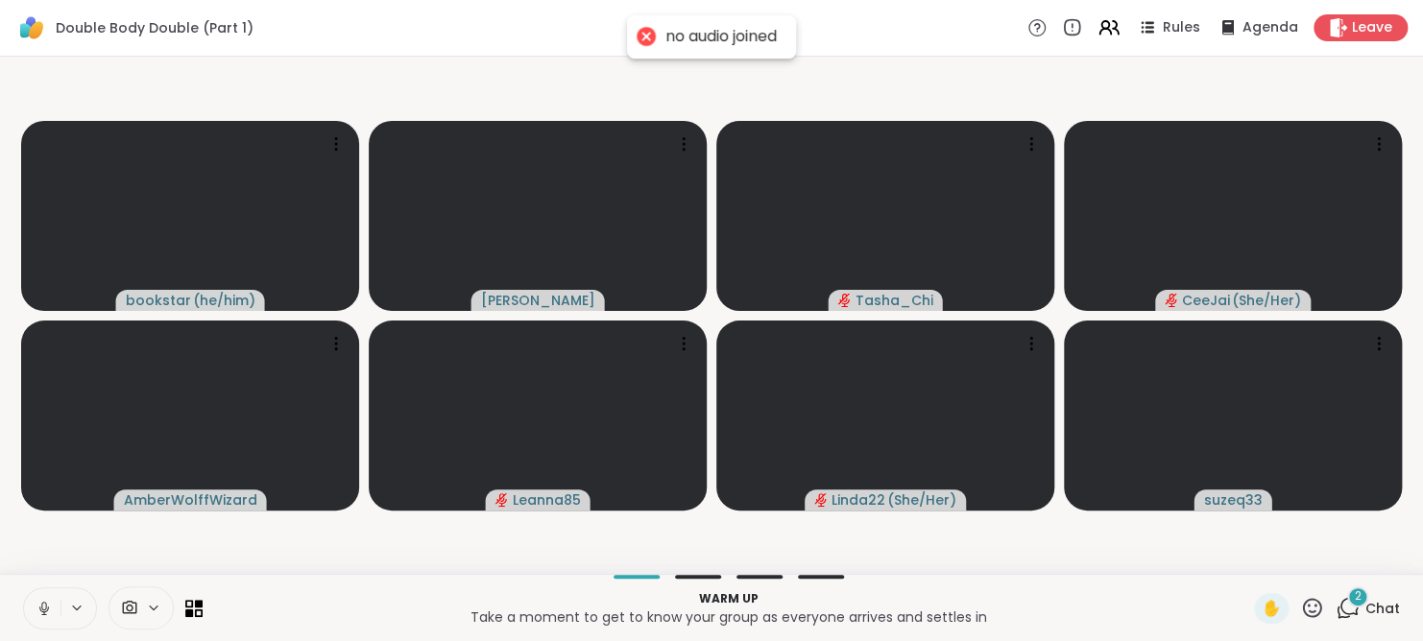
click at [38, 607] on icon at bounding box center [44, 608] width 17 height 17
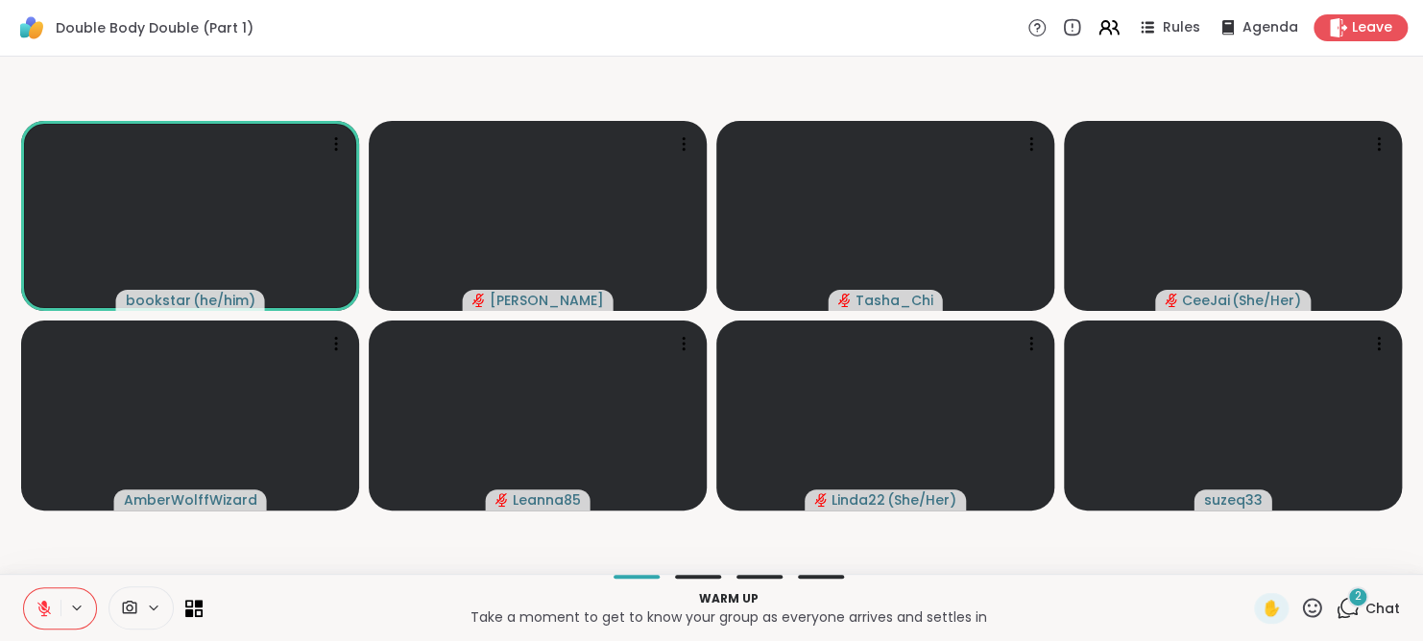
click at [1366, 608] on span "Chat" at bounding box center [1383, 608] width 35 height 19
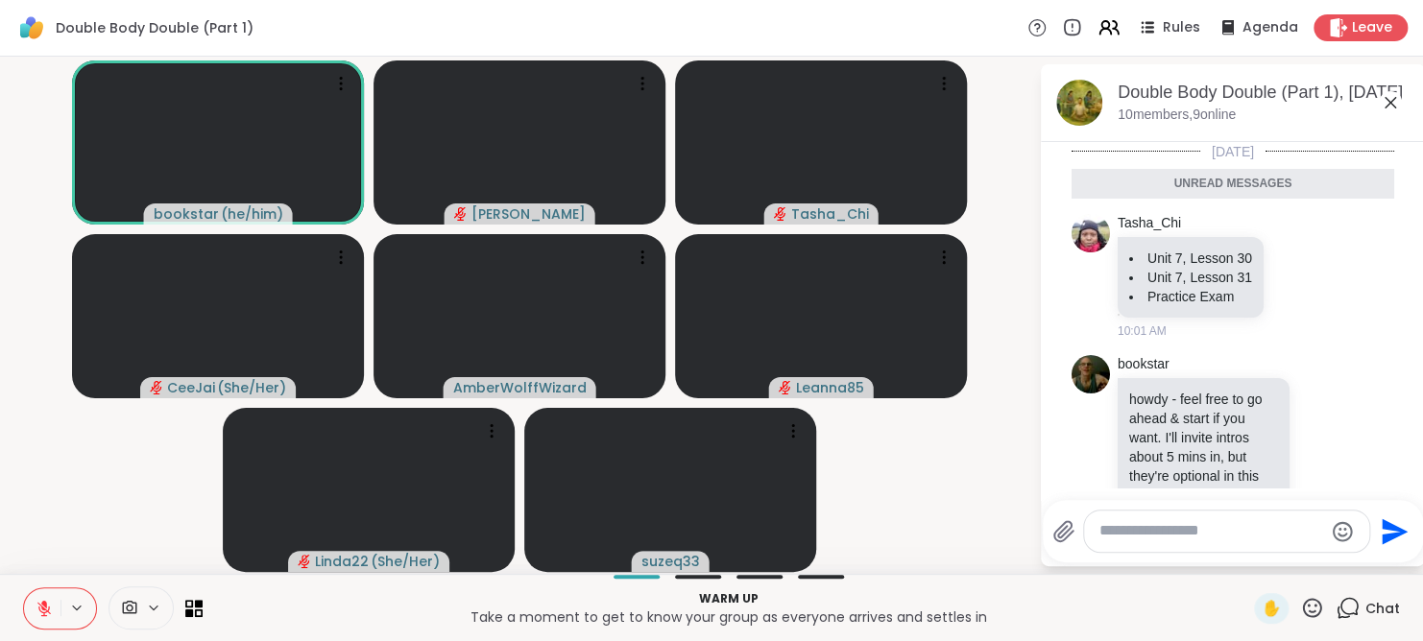
scroll to position [121, 0]
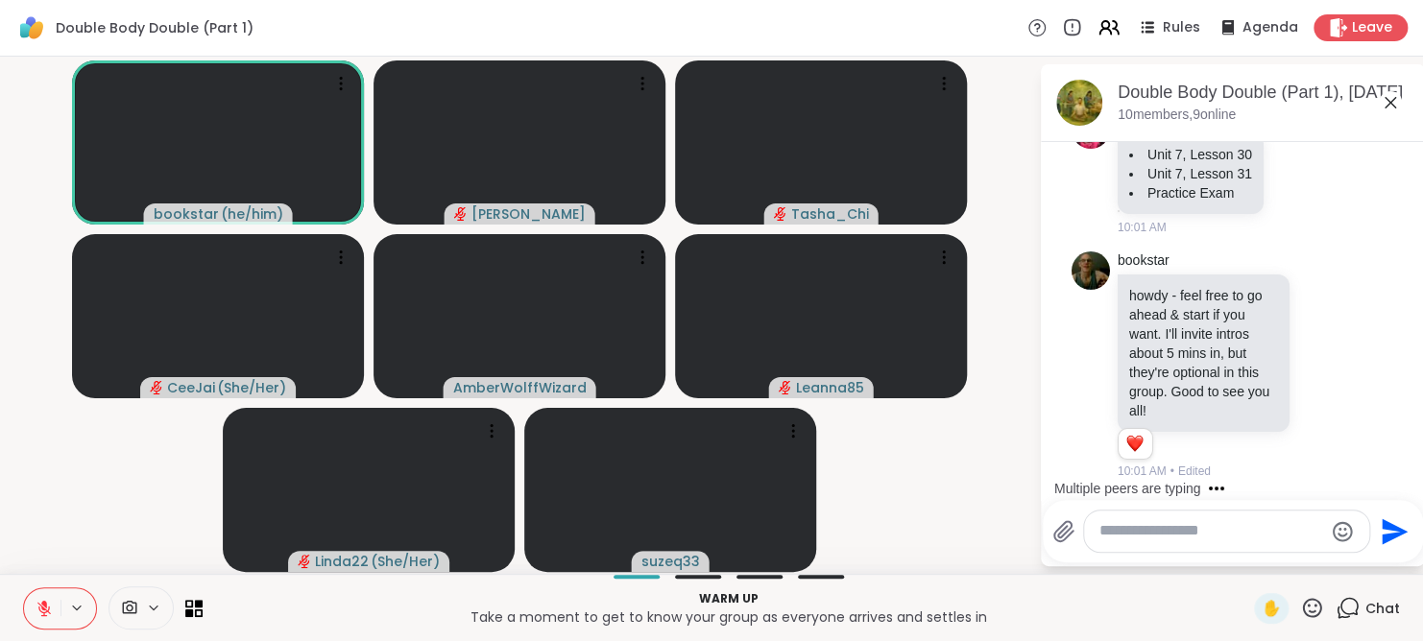
click at [1251, 532] on textarea "Type your message" at bounding box center [1212, 531] width 224 height 20
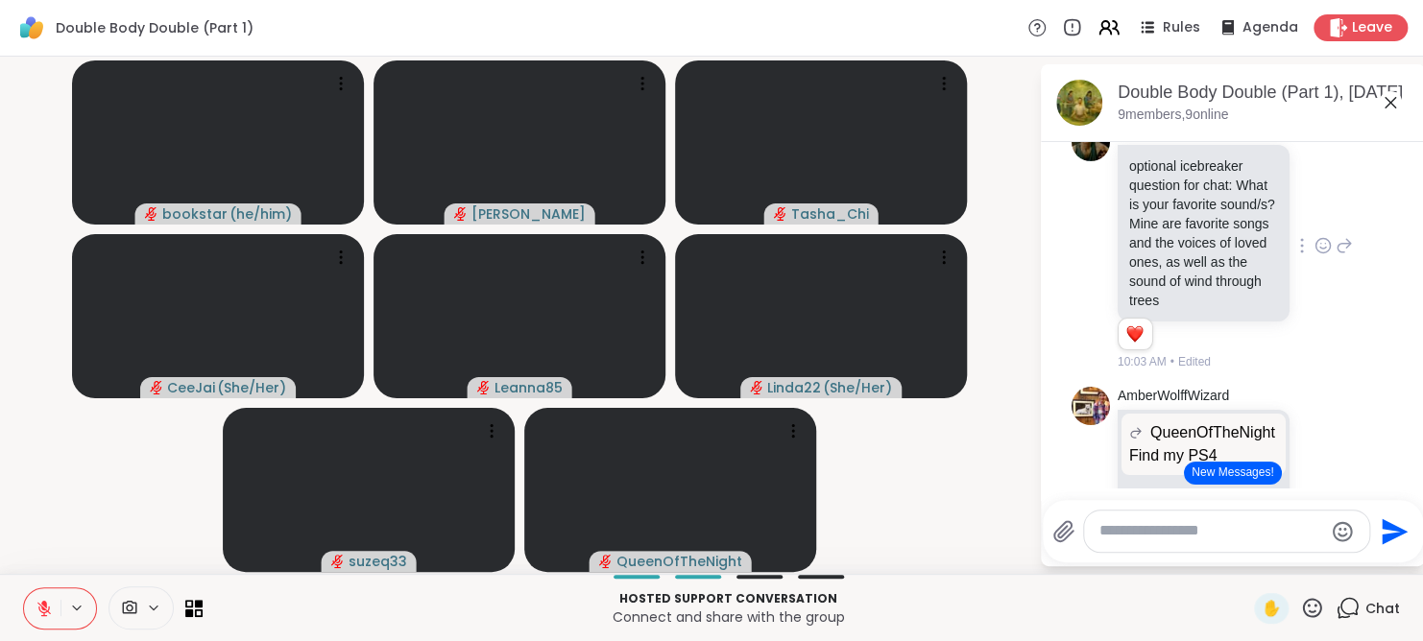
scroll to position [964, 0]
click at [1339, 254] on icon at bounding box center [1345, 246] width 13 height 13
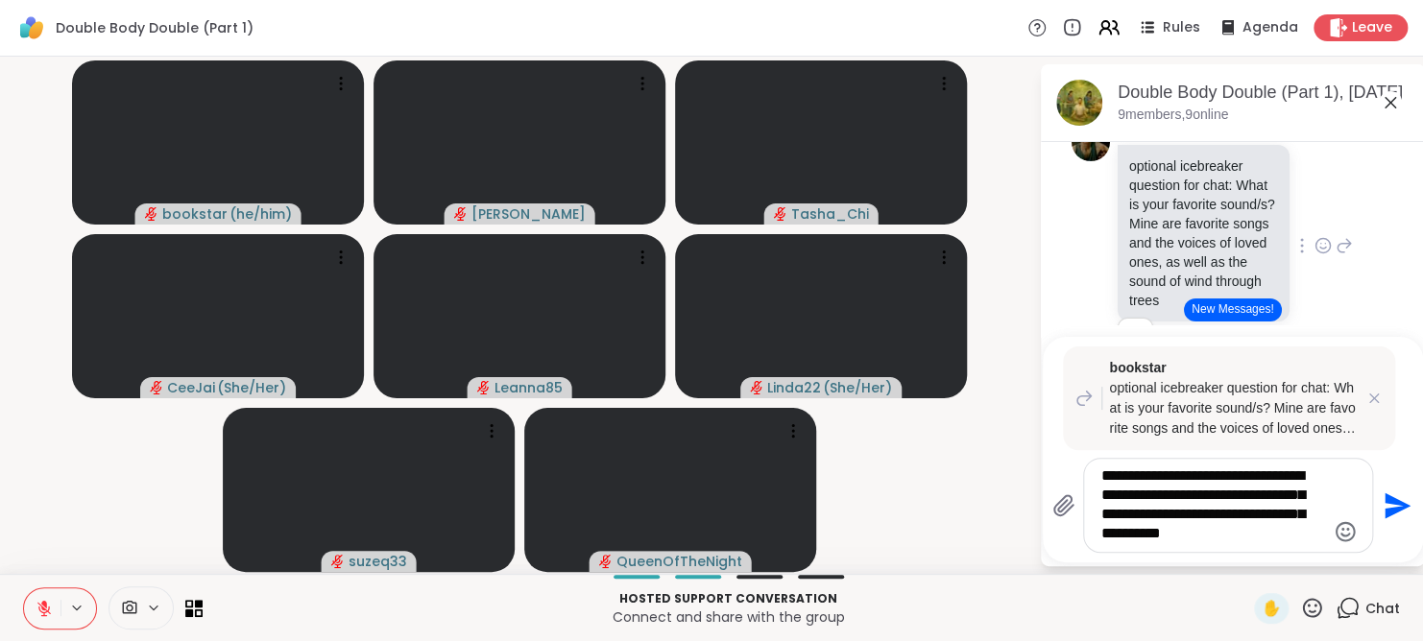
type textarea "**********"
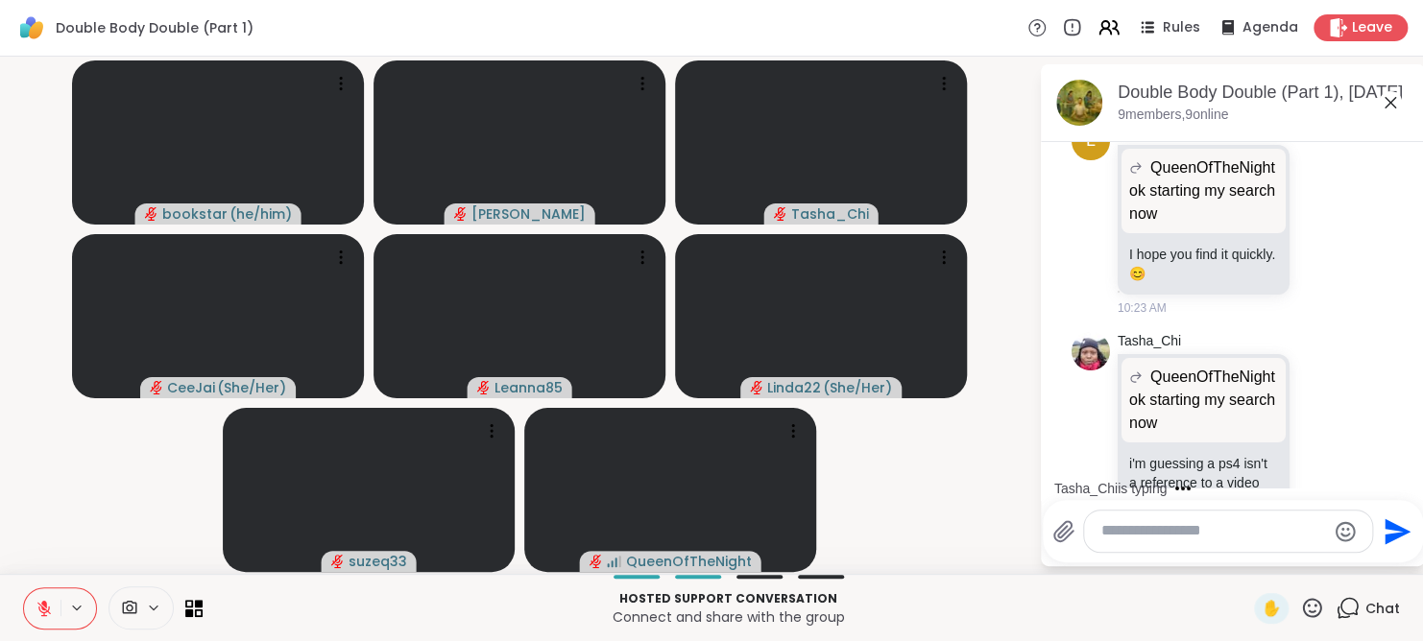
scroll to position [3646, 0]
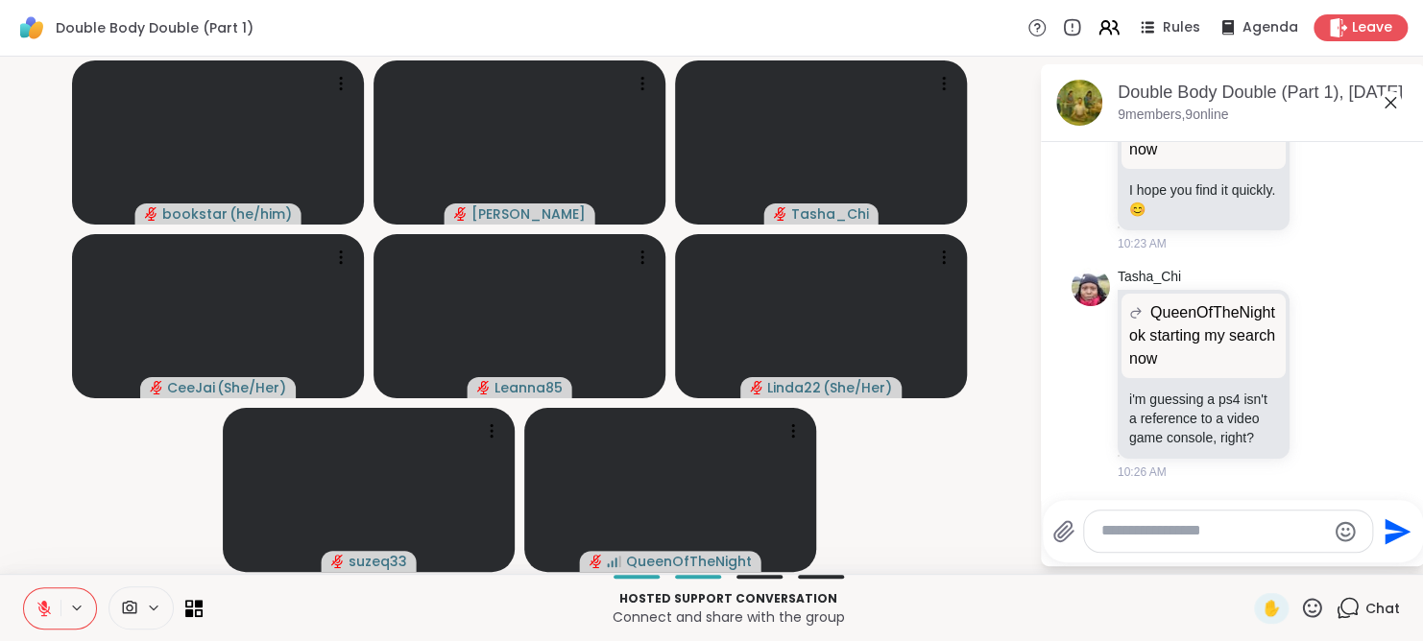
click at [1215, 533] on textarea "Type your message" at bounding box center [1213, 531] width 224 height 20
type textarea "**********"
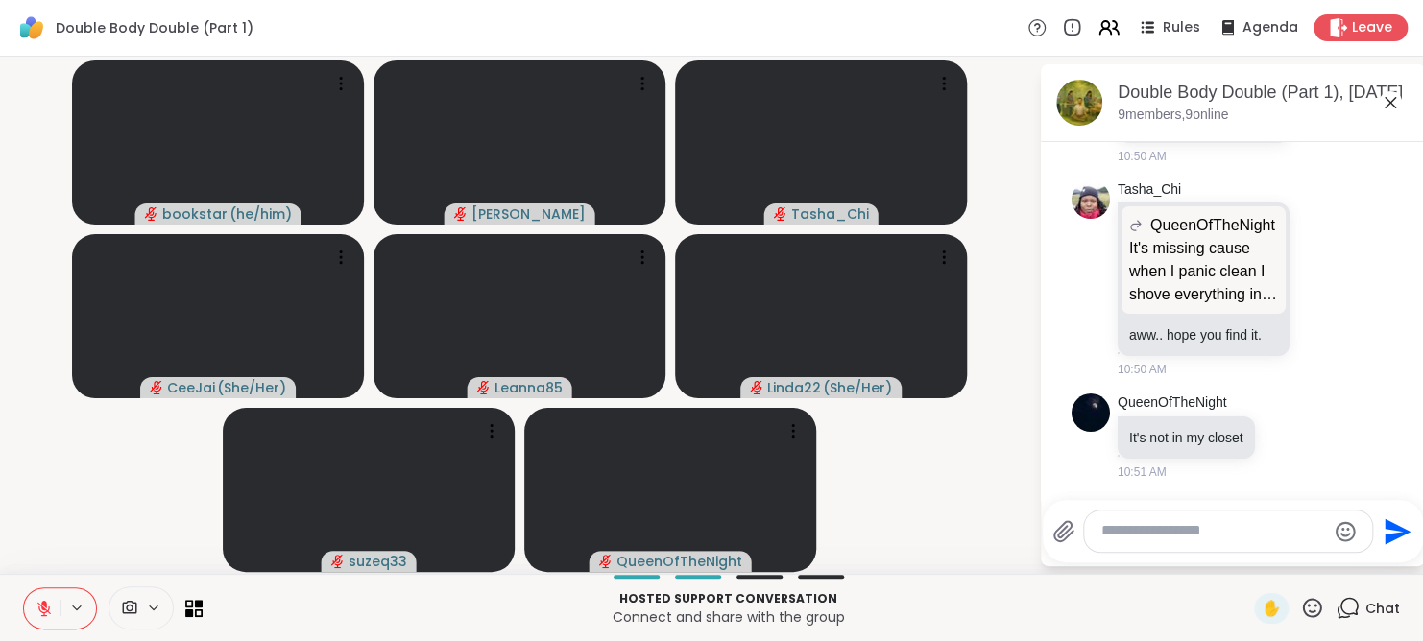
scroll to position [4962, 0]
click at [1180, 530] on textarea "Type your message" at bounding box center [1213, 531] width 224 height 20
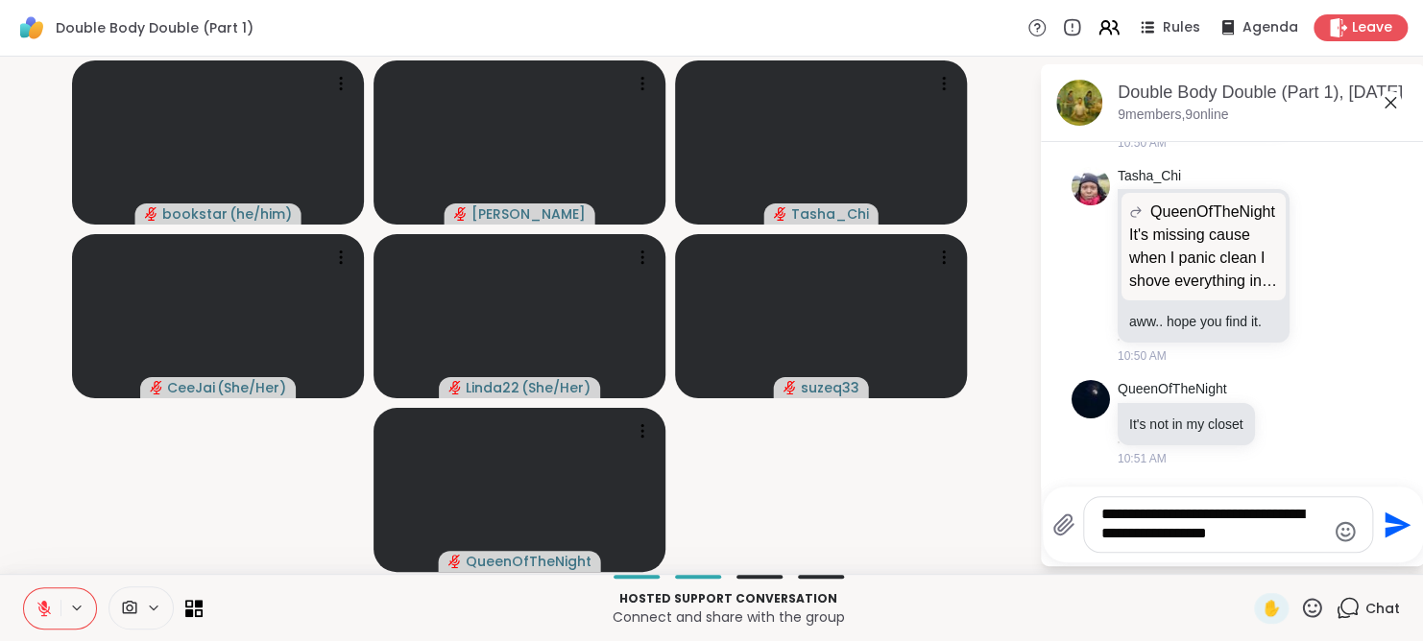
type textarea "**********"
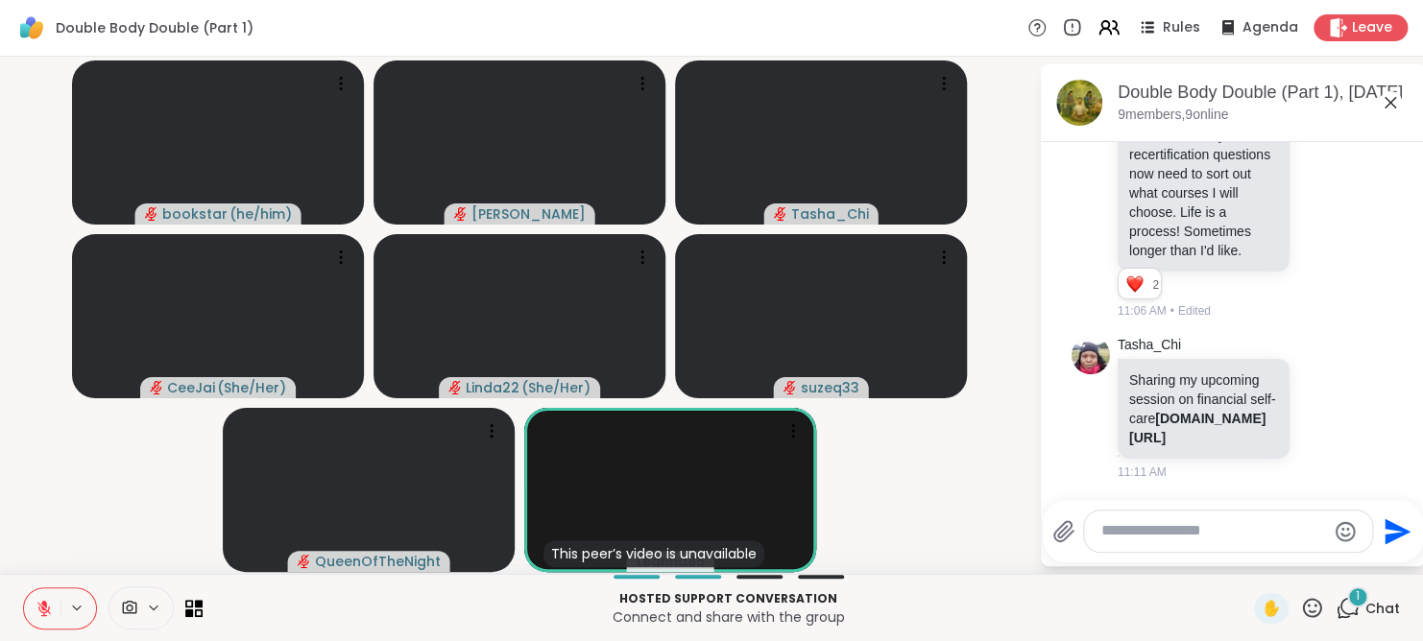
scroll to position [5968, 0]
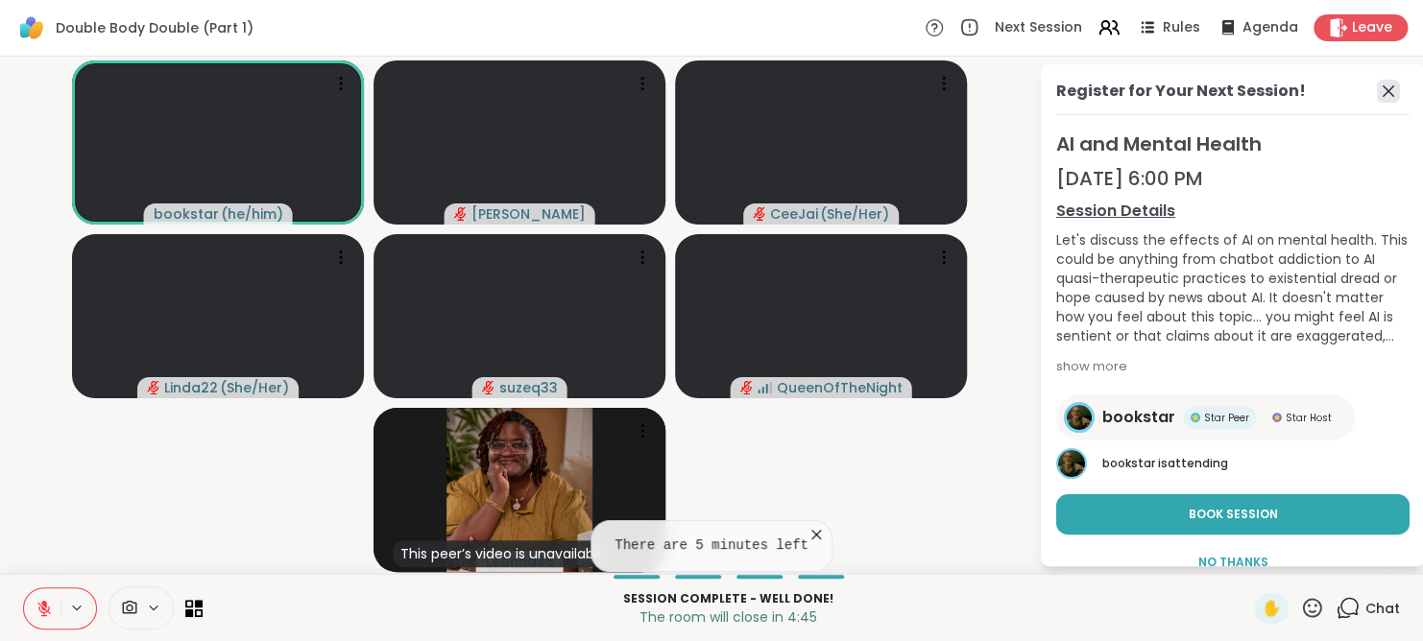
click at [1377, 85] on icon at bounding box center [1388, 91] width 23 height 23
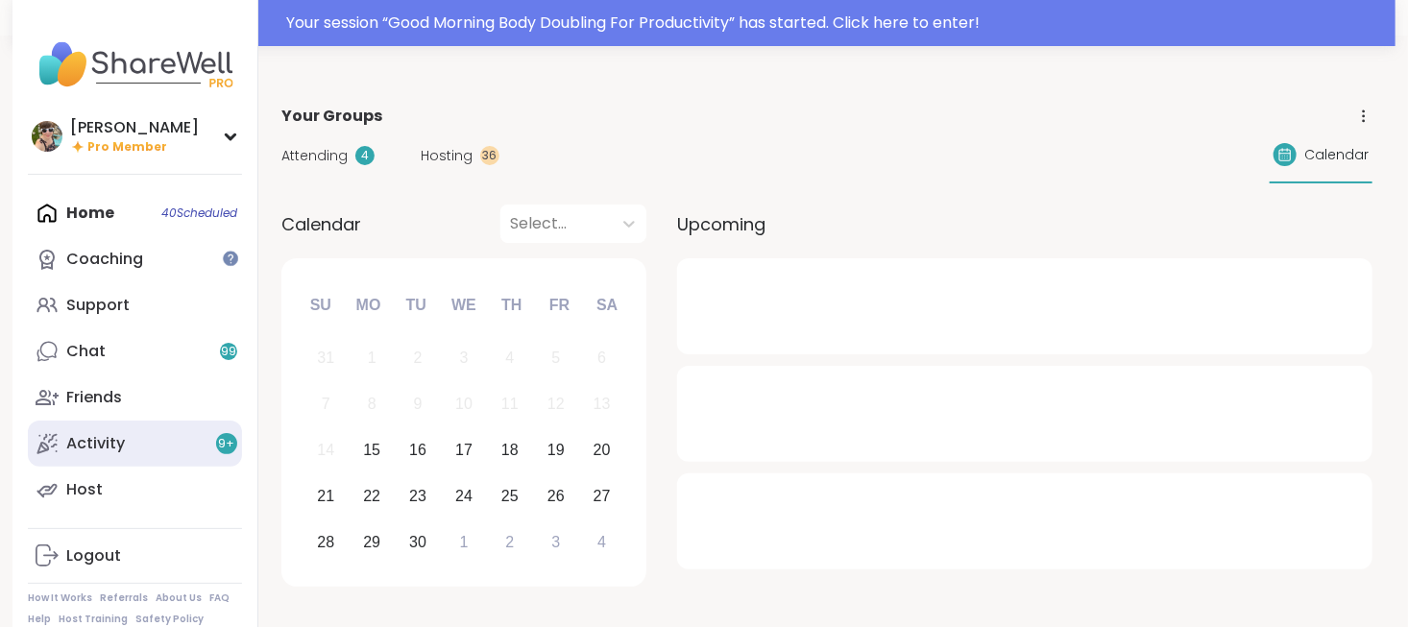
click at [162, 446] on link "Activity 9 +" at bounding box center [135, 444] width 214 height 46
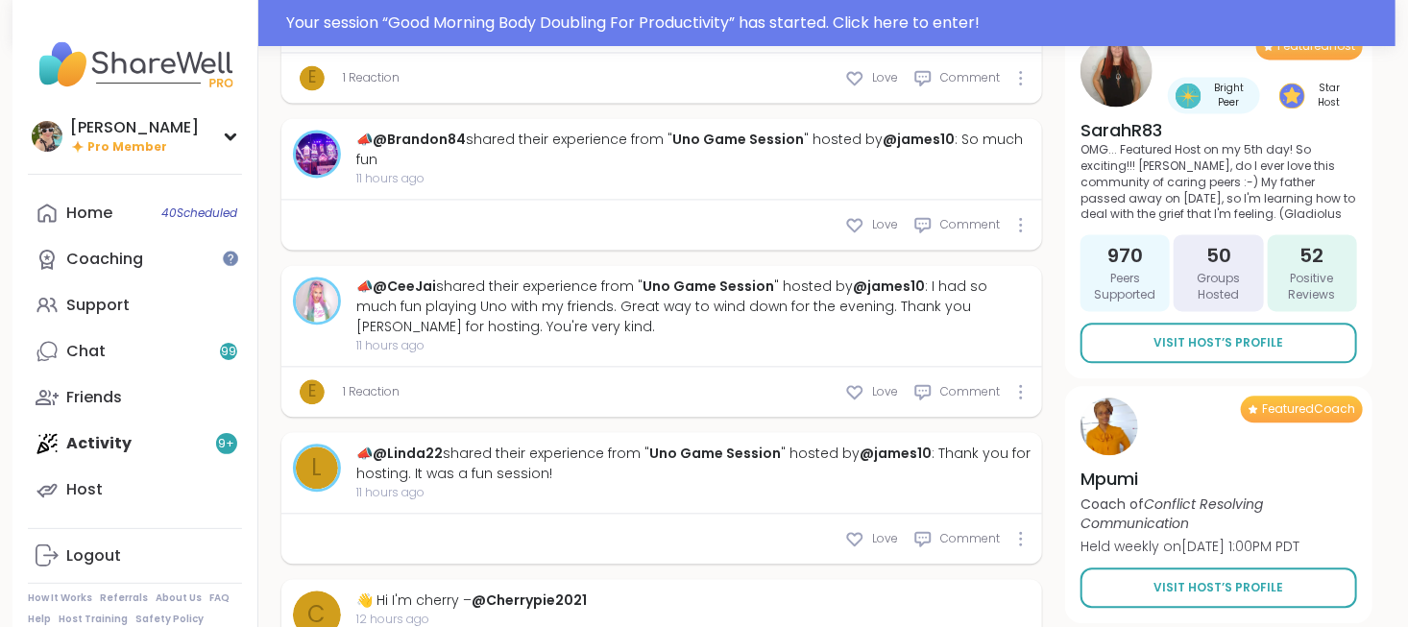
scroll to position [5470, 0]
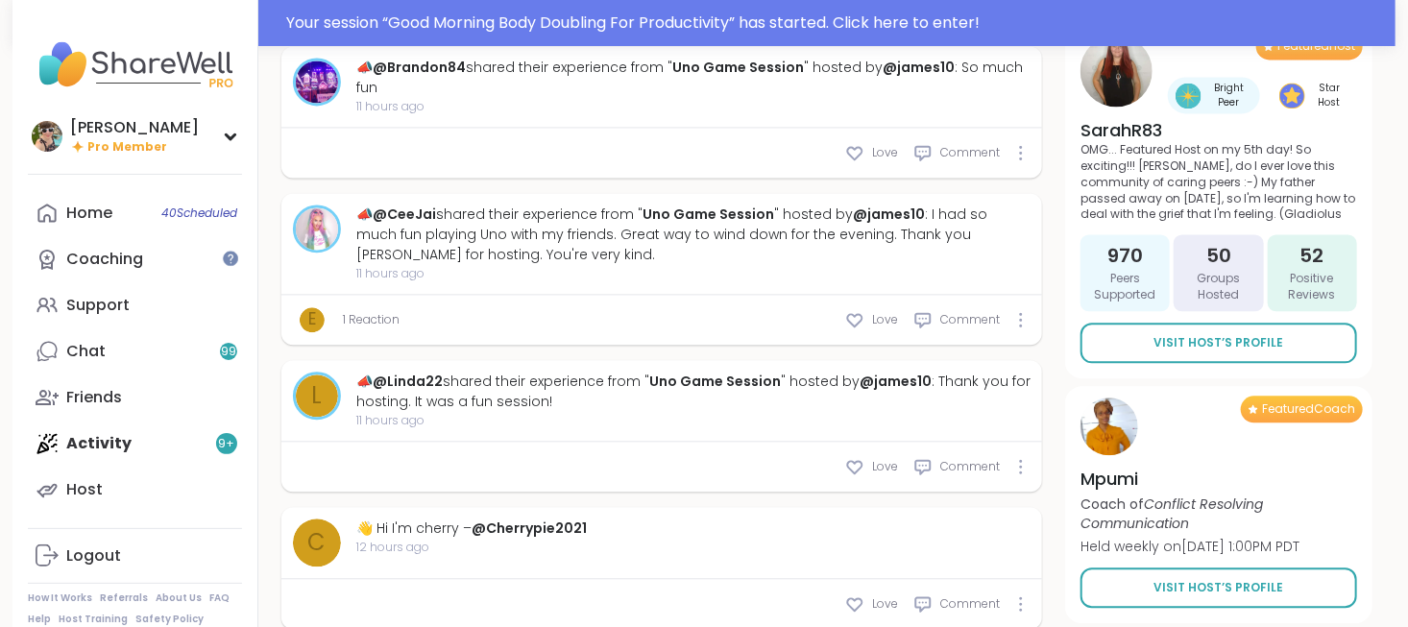
drag, startPoint x: 693, startPoint y: 429, endPoint x: 574, endPoint y: 379, distance: 129.1
click at [574, 442] on div "Love Comment" at bounding box center [661, 467] width 761 height 50
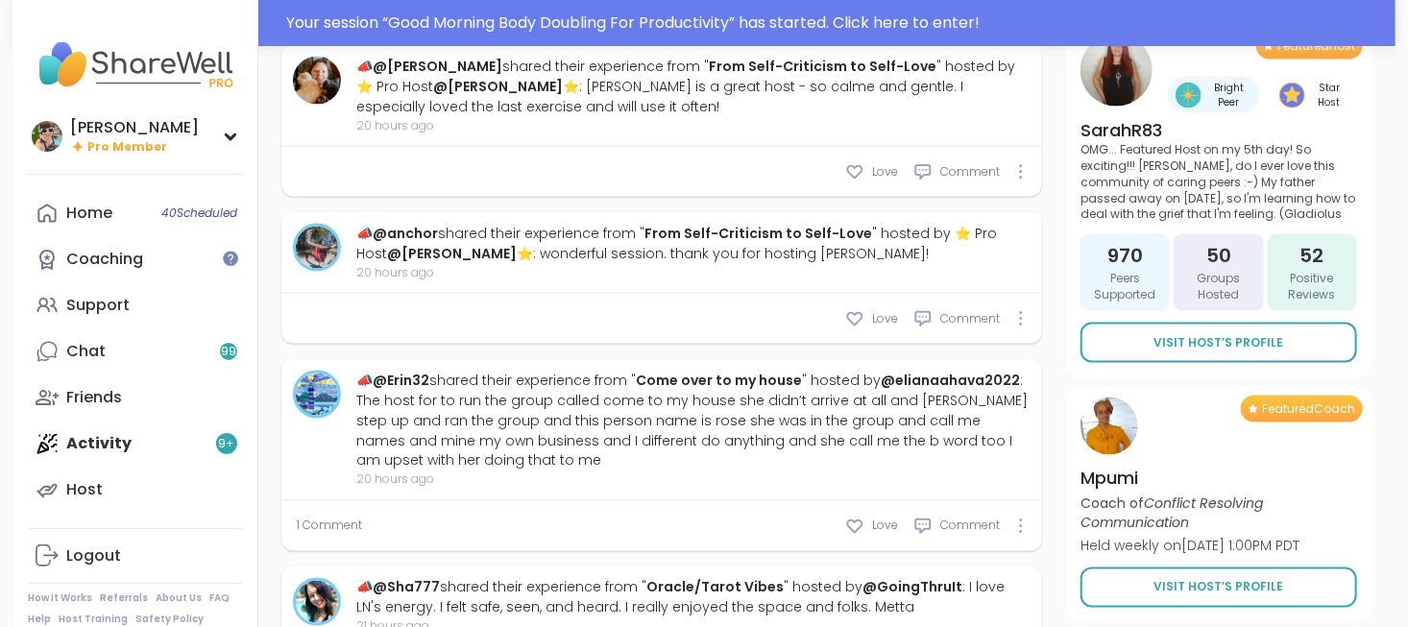
scroll to position [6565, 0]
type textarea "*"
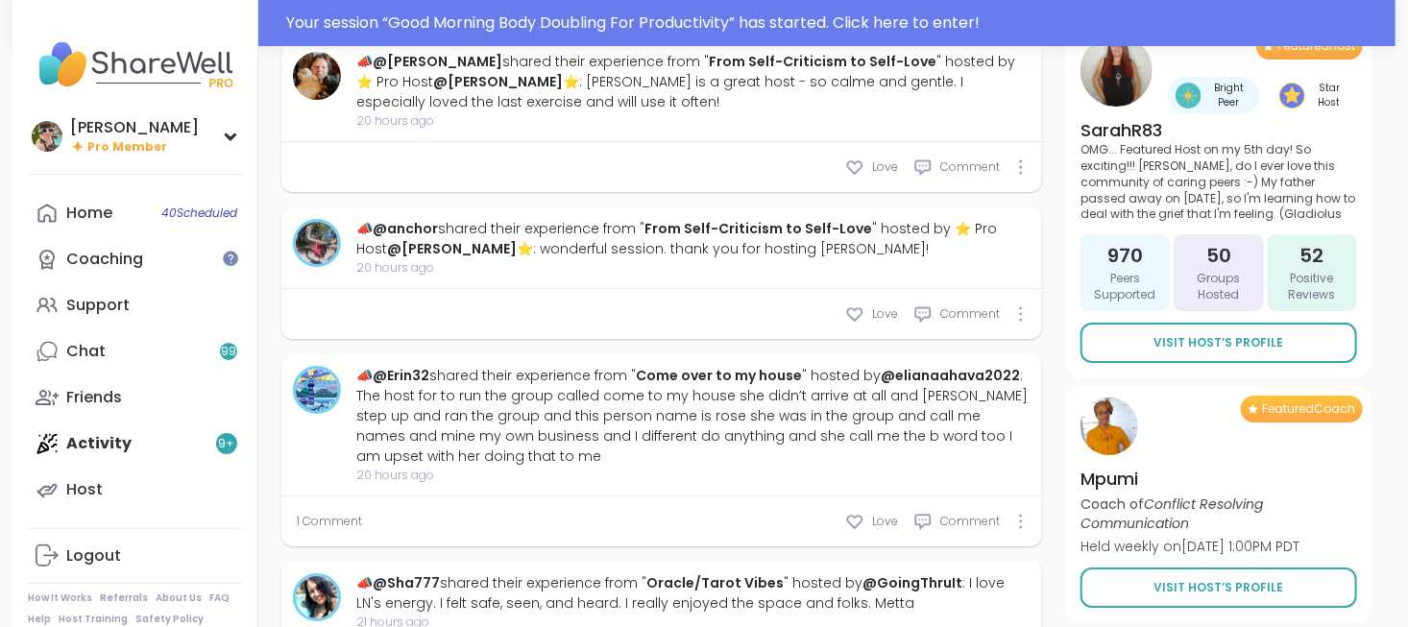
scroll to position [6588, 0]
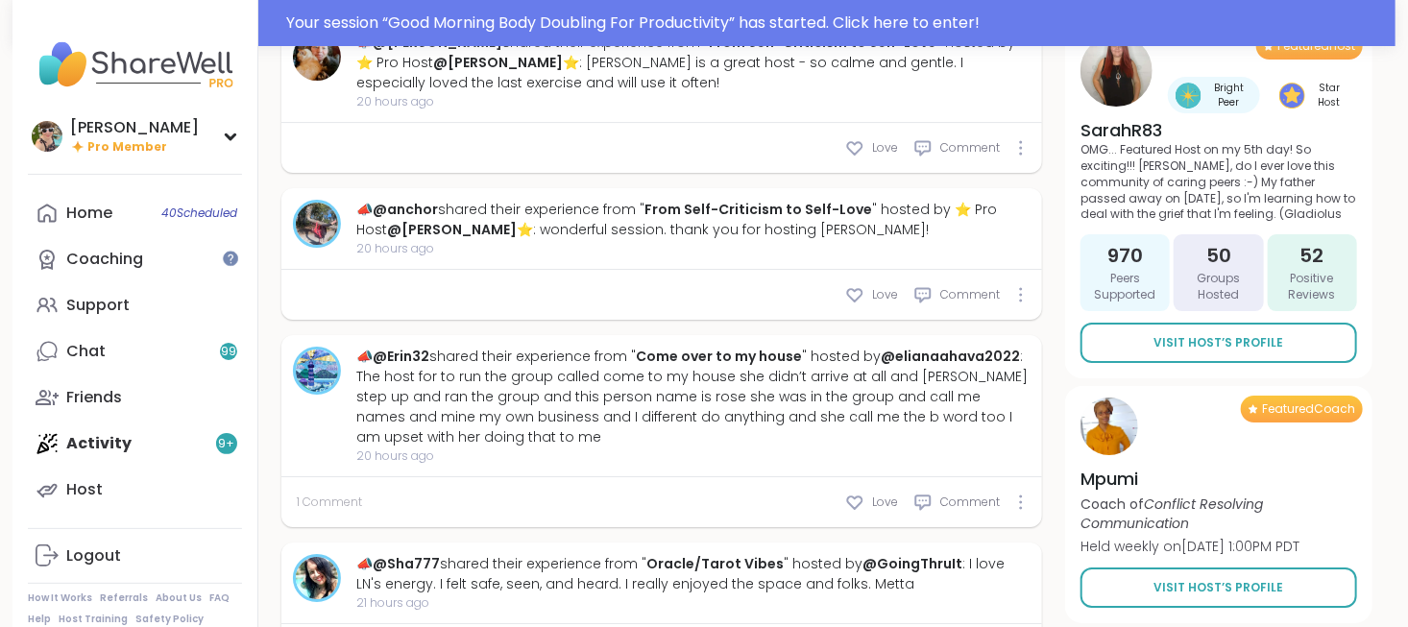
click at [319, 494] on span "1 Comment" at bounding box center [329, 502] width 65 height 17
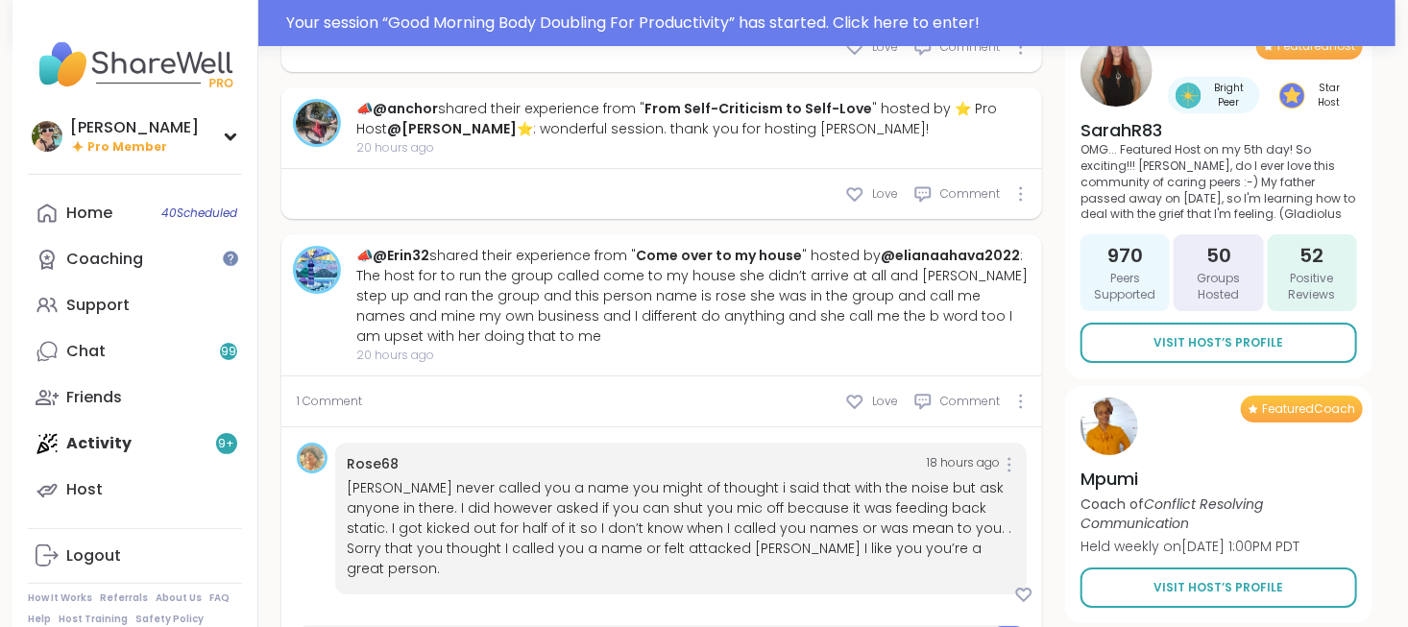
scroll to position [6688, 0]
click at [1019, 395] on icon at bounding box center [1021, 402] width 4 height 15
drag, startPoint x: 1019, startPoint y: 274, endPoint x: 622, endPoint y: 337, distance: 401.6
click at [622, 455] on div "Rose68 18 hours ago" at bounding box center [681, 465] width 668 height 20
click at [1018, 395] on div at bounding box center [1021, 402] width 12 height 15
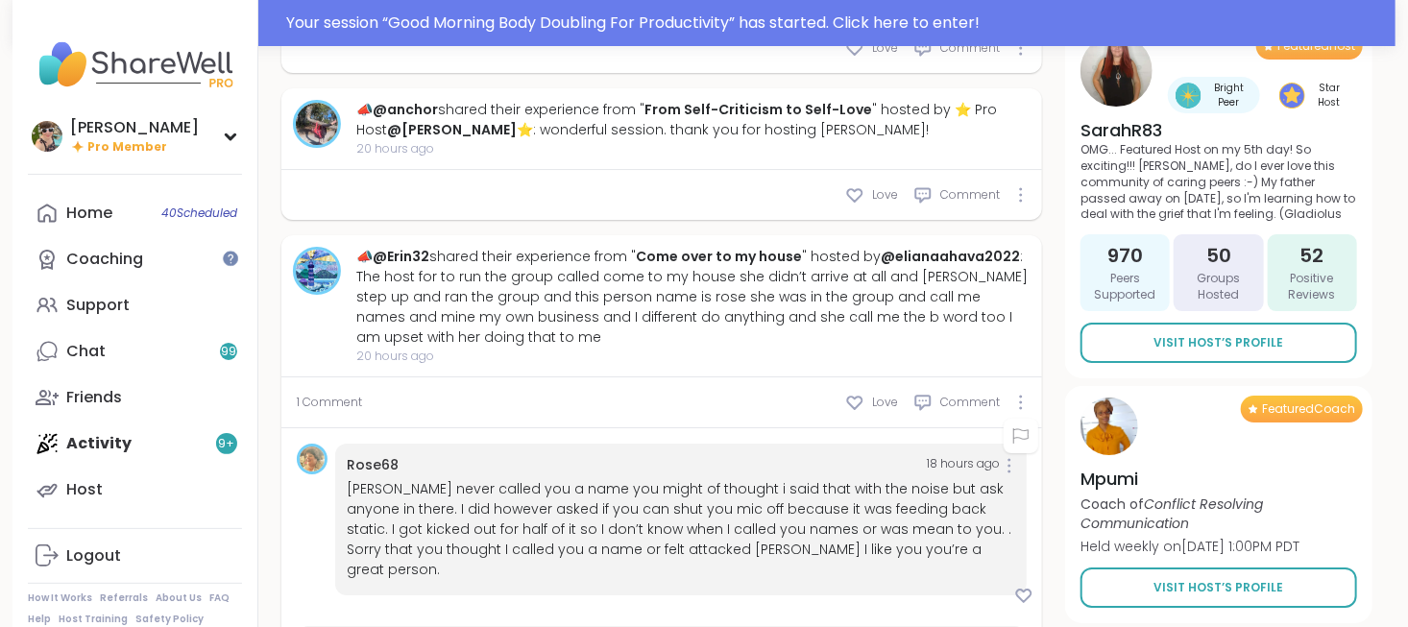
click at [1018, 426] on icon at bounding box center [1020, 435] width 19 height 19
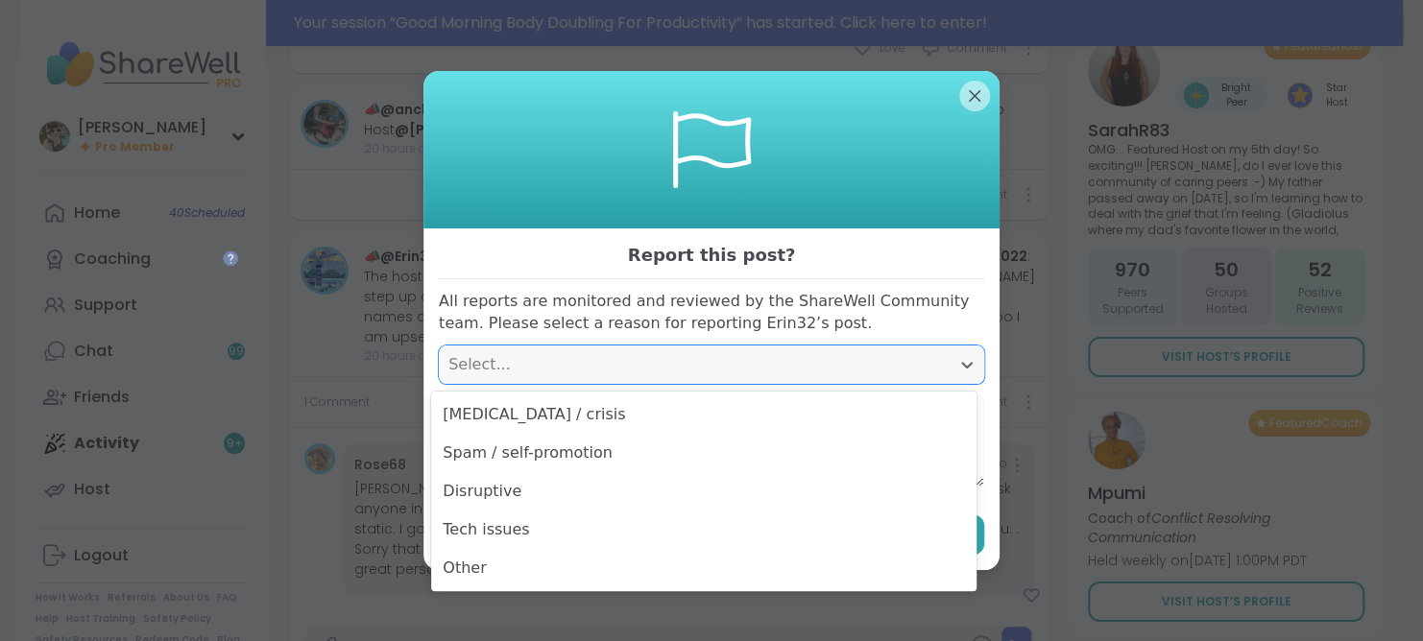
click at [573, 369] on div "Select..." at bounding box center [694, 364] width 492 height 23
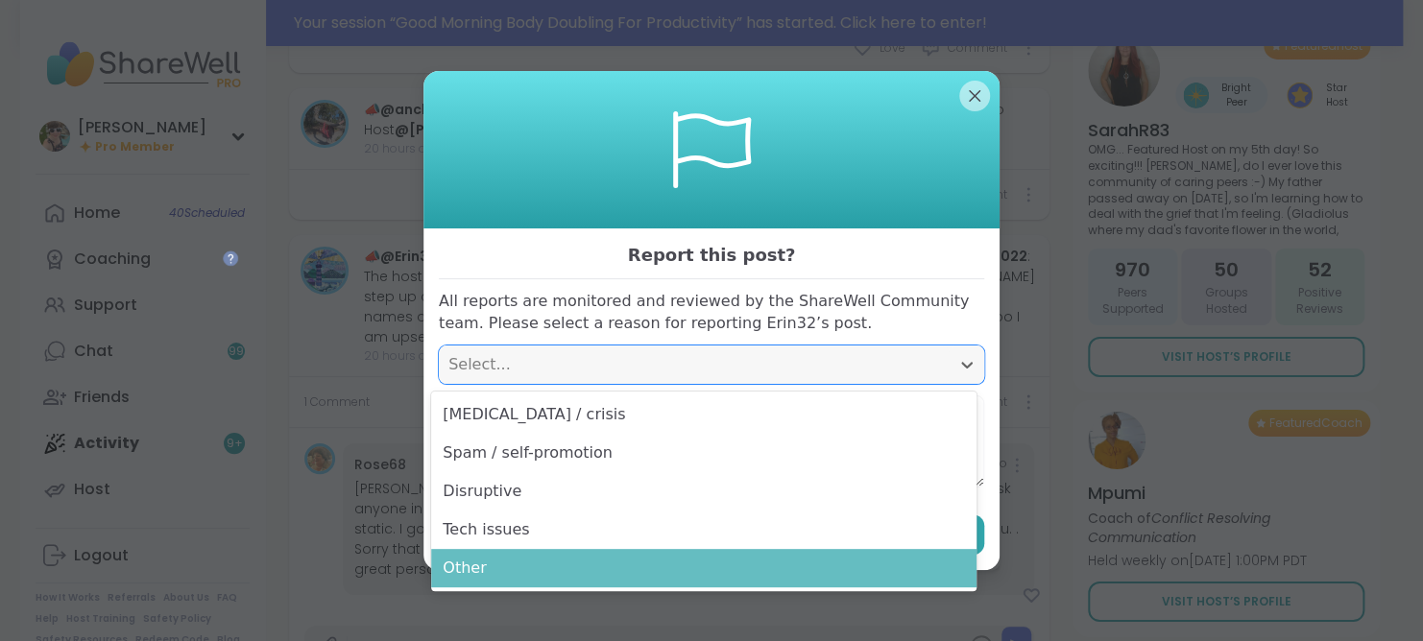
click at [526, 557] on div "Other" at bounding box center [703, 568] width 545 height 38
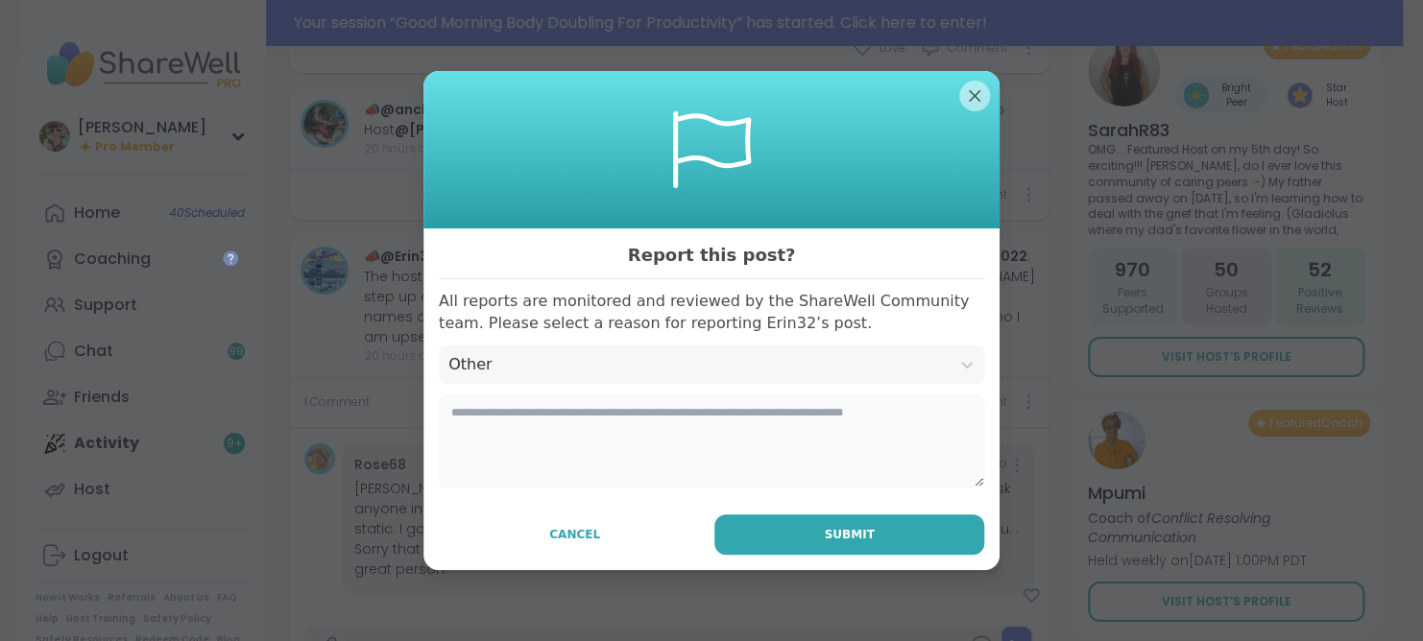
click at [499, 447] on textarea at bounding box center [711, 442] width 545 height 92
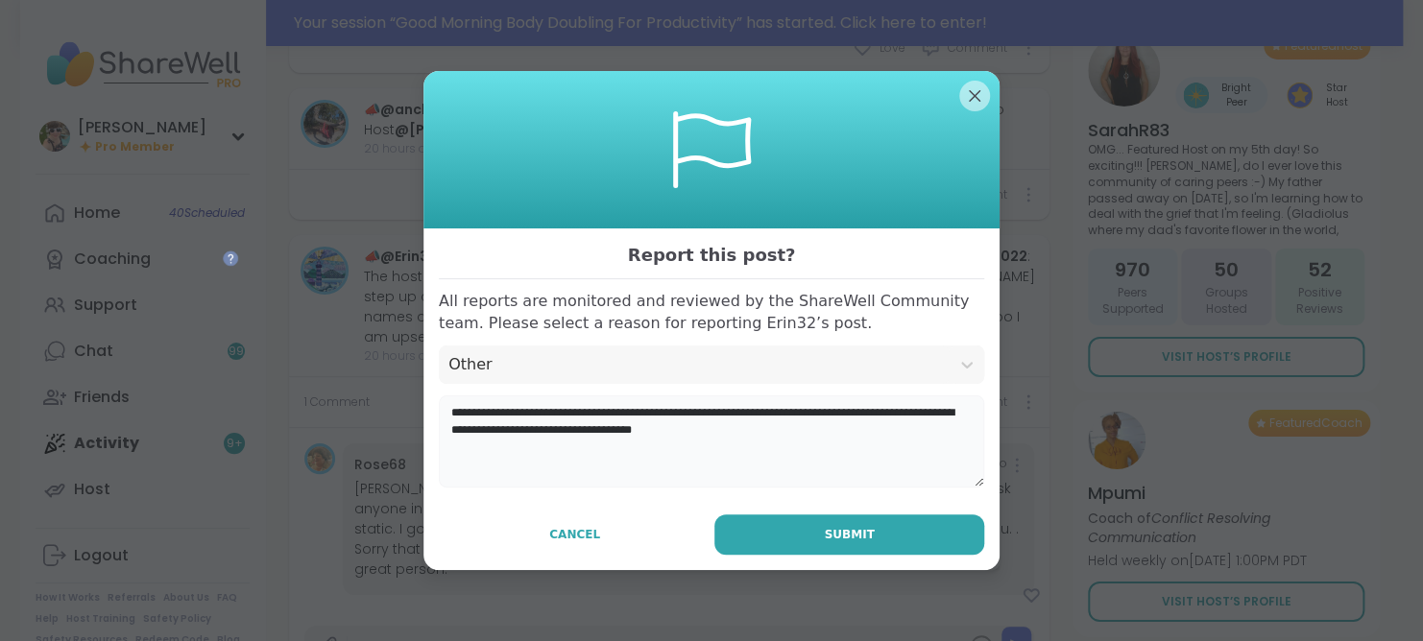
type textarea "**********"
click at [956, 80] on div at bounding box center [712, 149] width 576 height 157
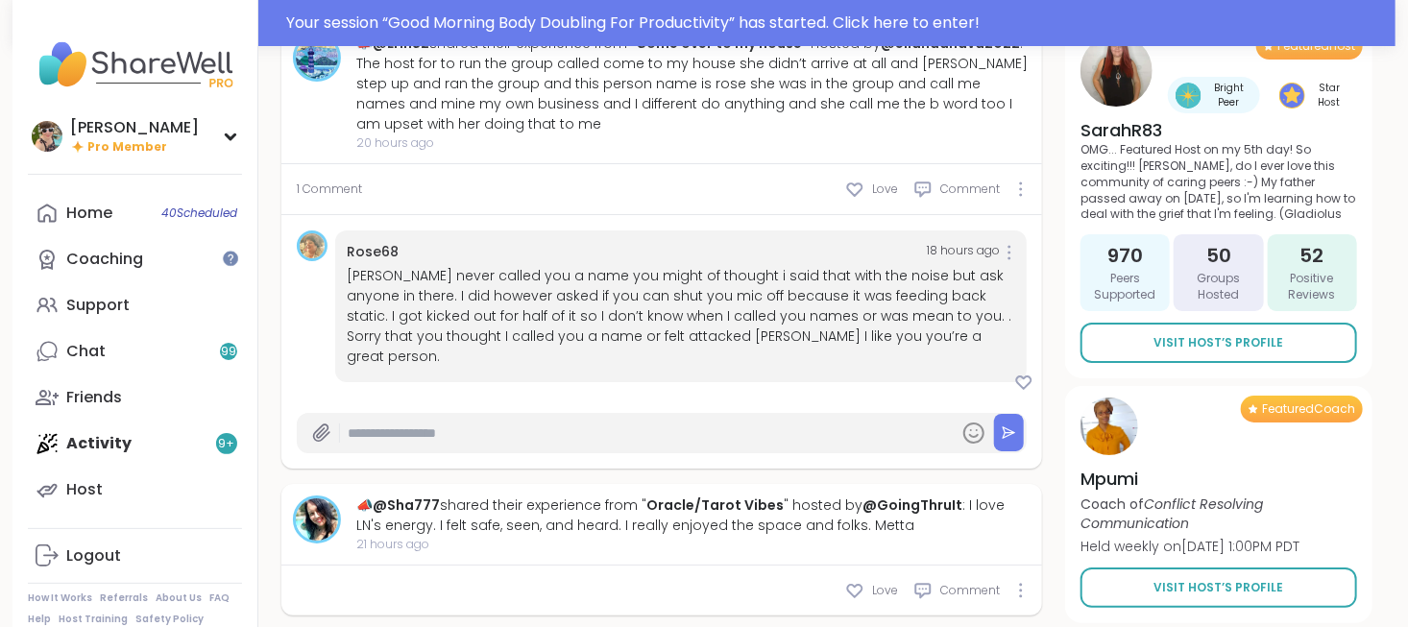
scroll to position [6922, 0]
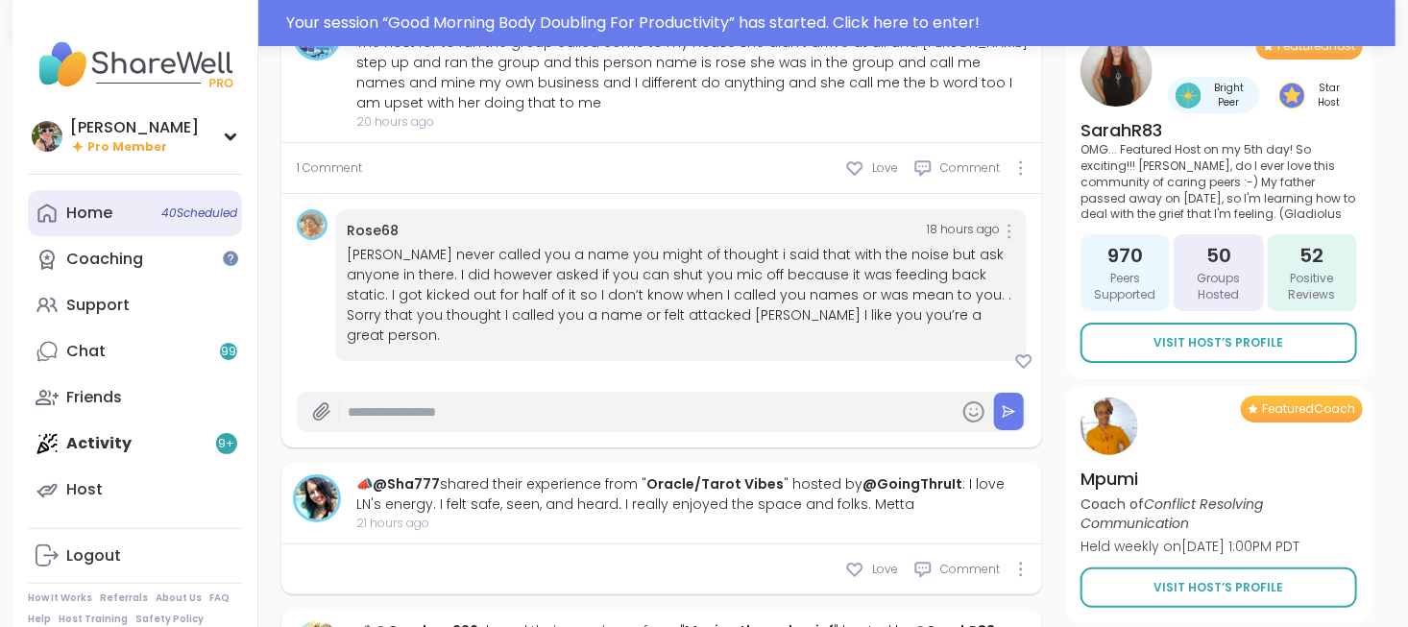
click at [130, 207] on link "Home 40 Scheduled" at bounding box center [135, 213] width 214 height 46
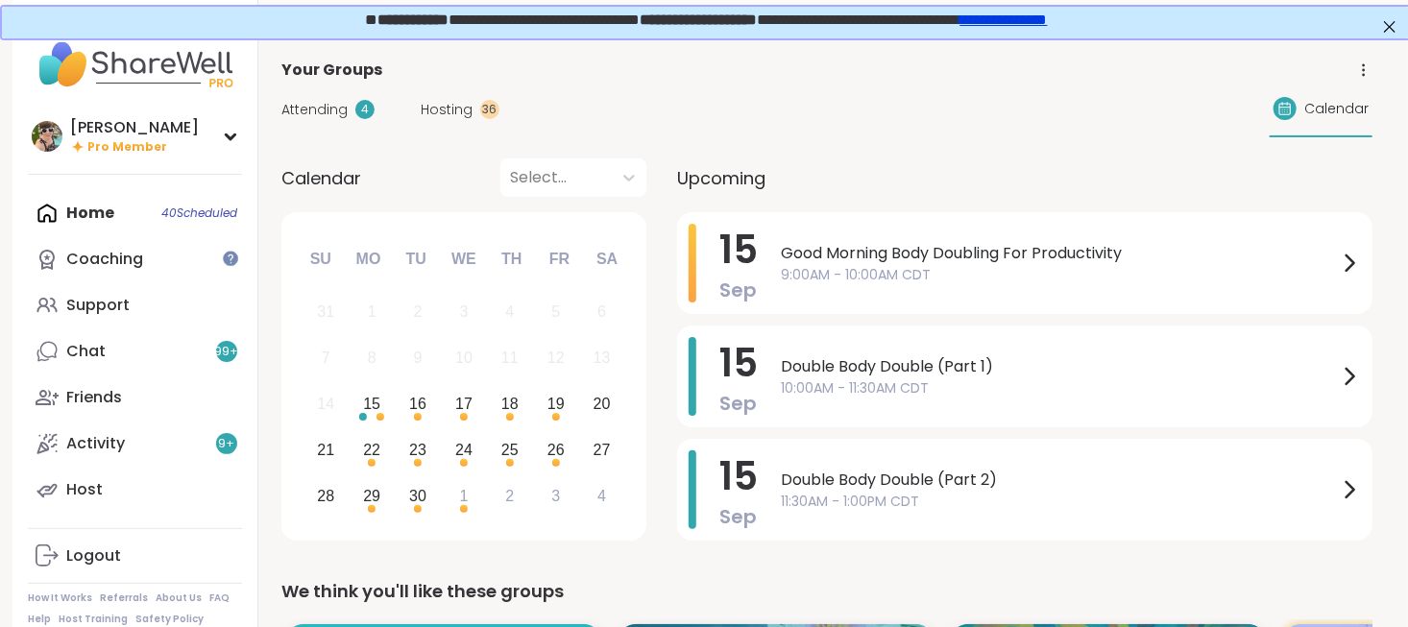
click at [428, 106] on span "Hosting" at bounding box center [447, 110] width 52 height 20
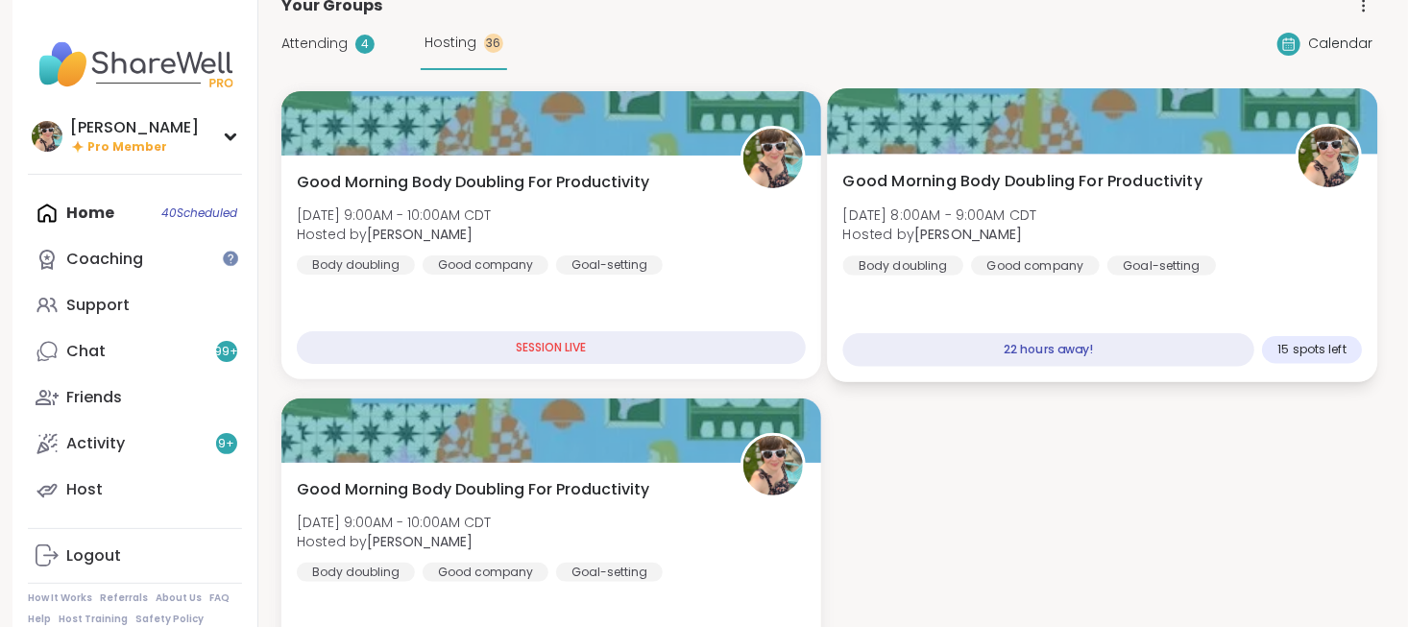
scroll to position [65, 0]
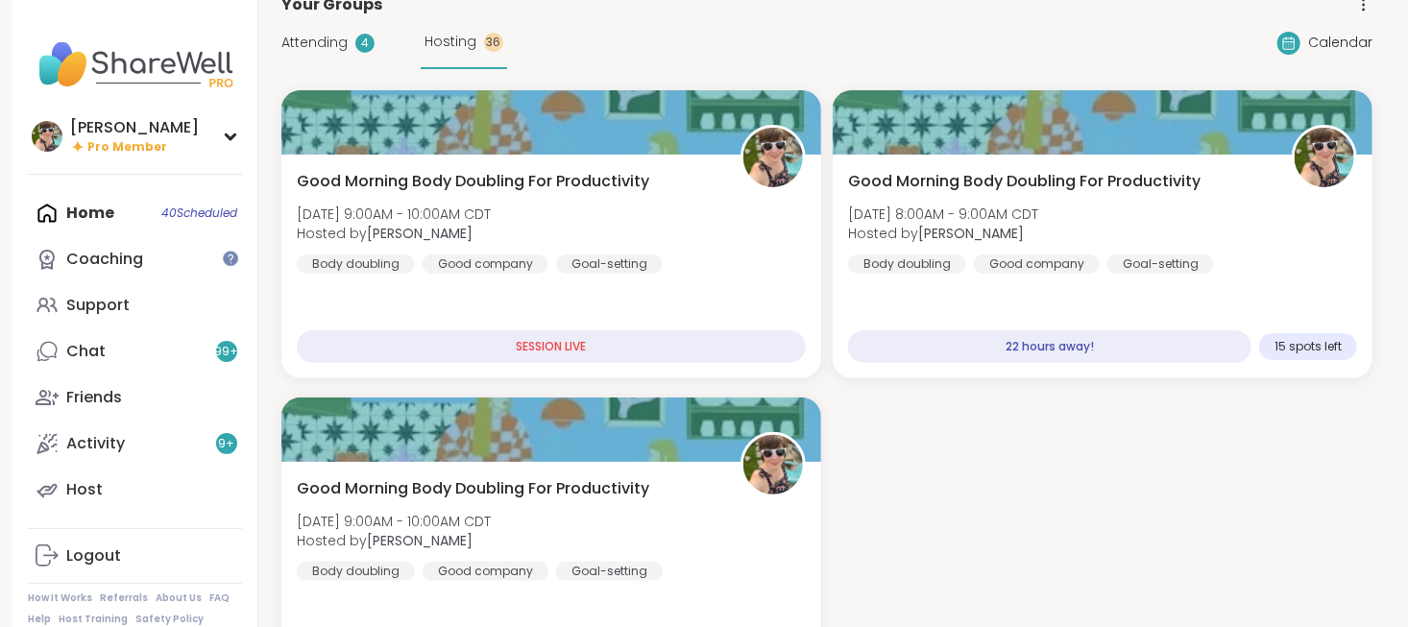
click at [432, 52] on div "Hosting 36" at bounding box center [464, 42] width 86 height 53
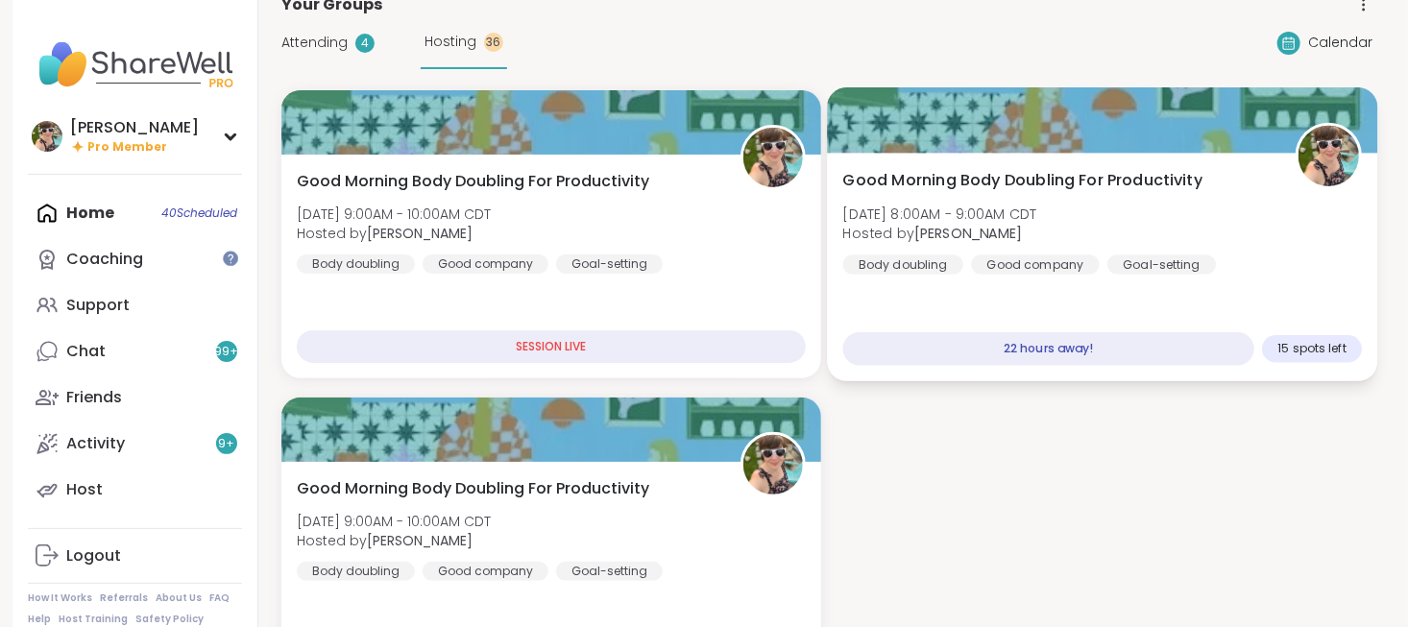
click at [918, 182] on span "Good Morning Body Doubling For Productivity" at bounding box center [1022, 180] width 359 height 23
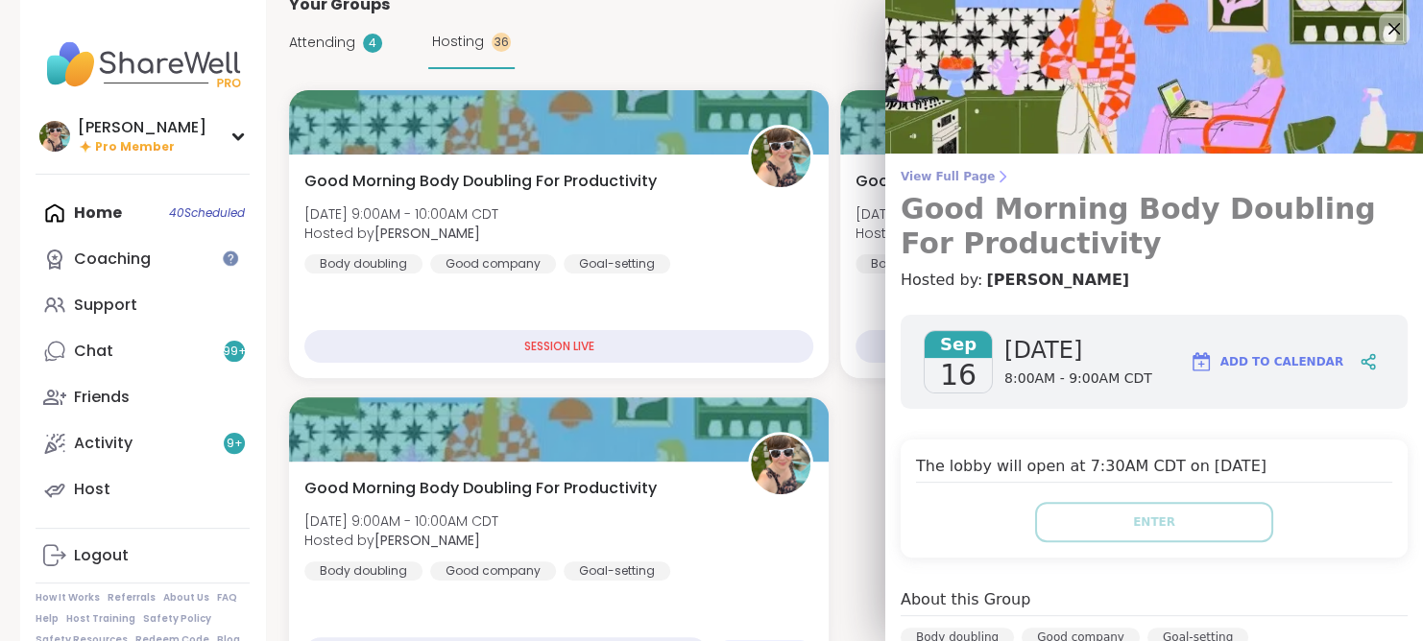
click at [927, 176] on span "View Full Page" at bounding box center [1154, 176] width 507 height 15
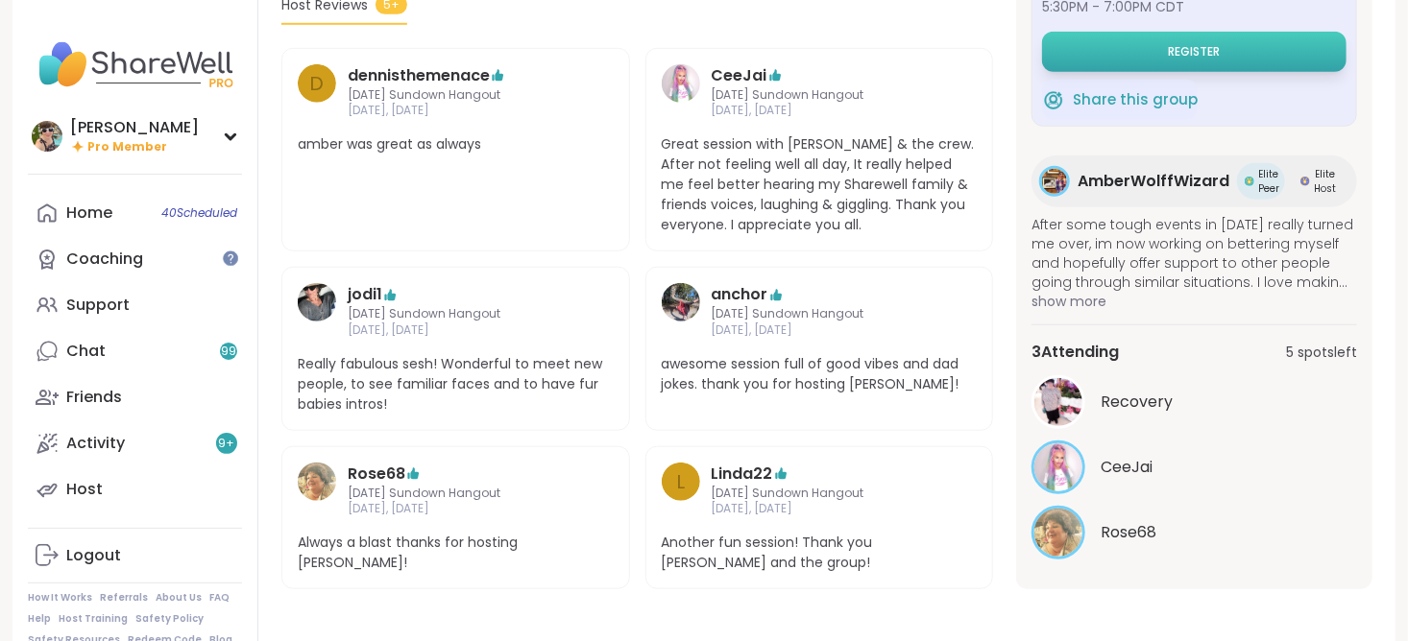
click at [1140, 68] on button "Register" at bounding box center [1194, 52] width 304 height 40
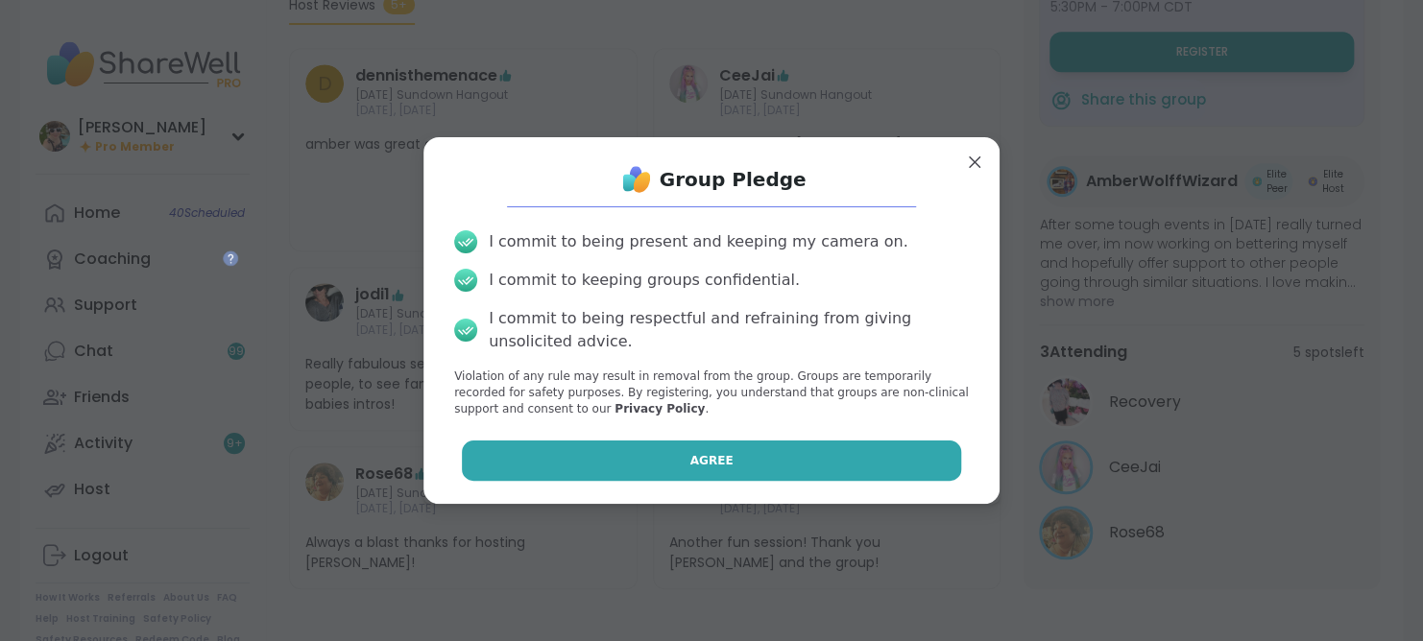
click at [763, 460] on button "Agree" at bounding box center [712, 461] width 500 height 40
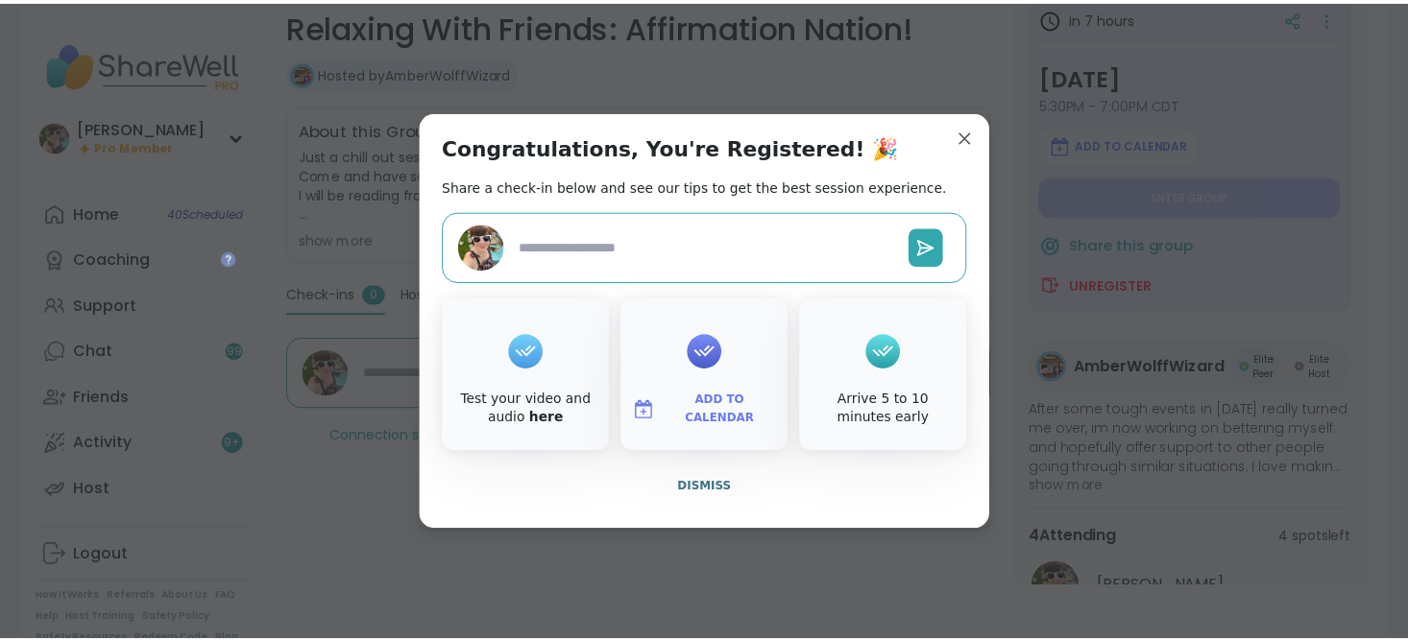
scroll to position [300, 0]
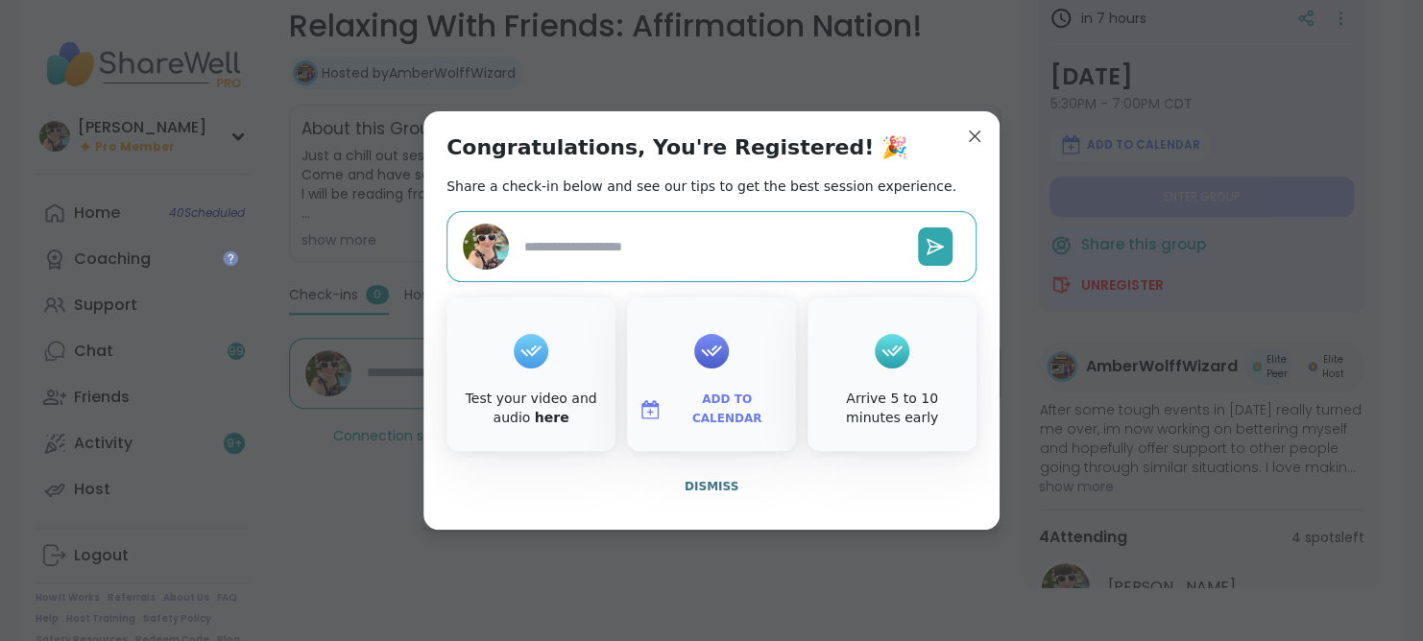
type textarea "*"
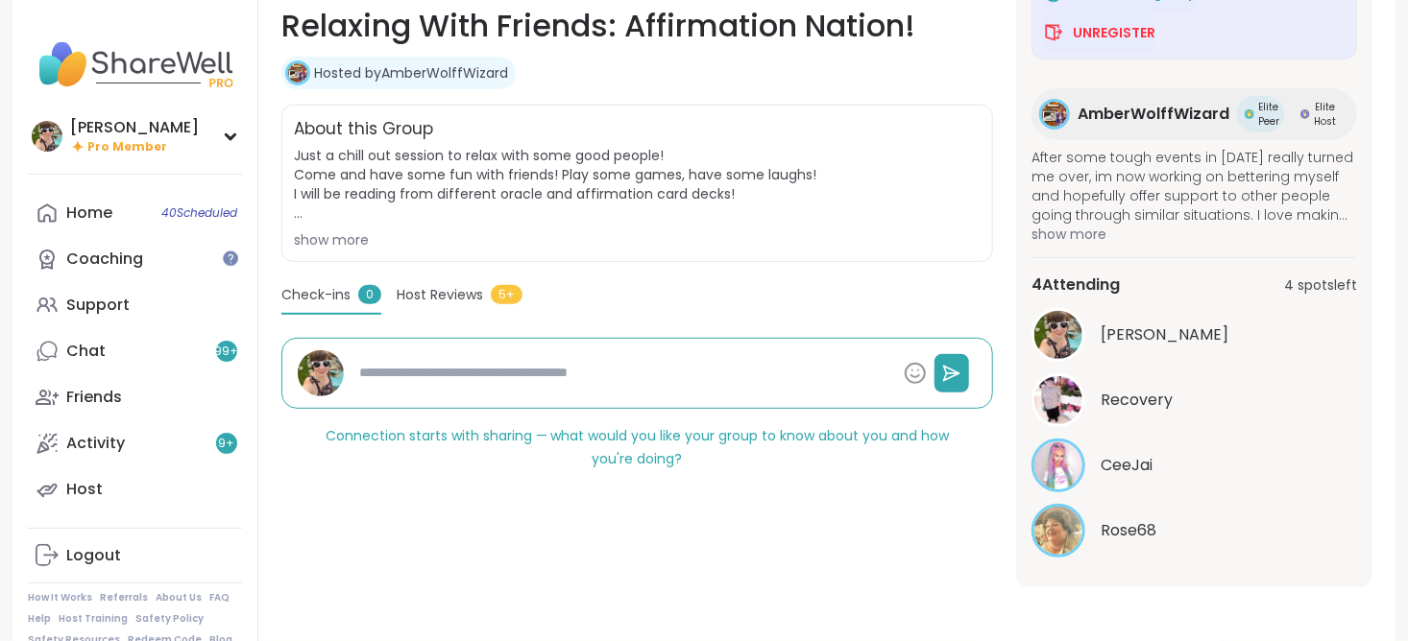
scroll to position [219, 0]
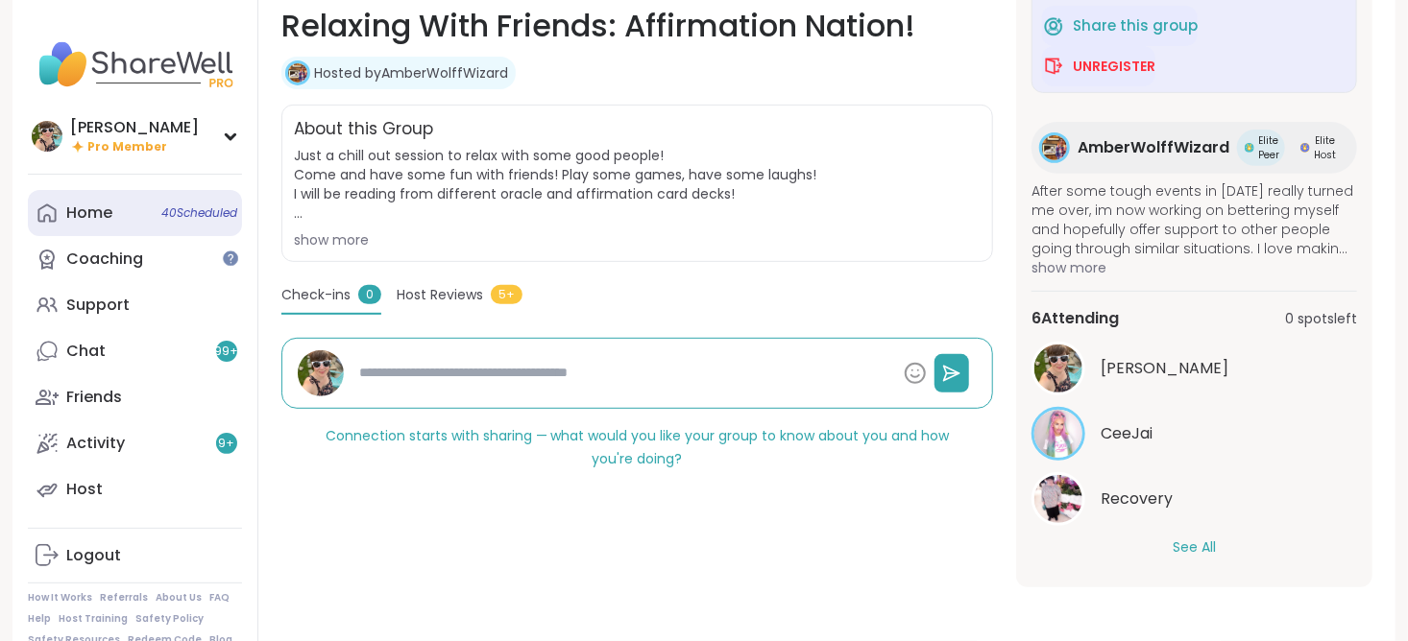
click at [72, 210] on div "Home 40 Scheduled" at bounding box center [89, 213] width 46 height 21
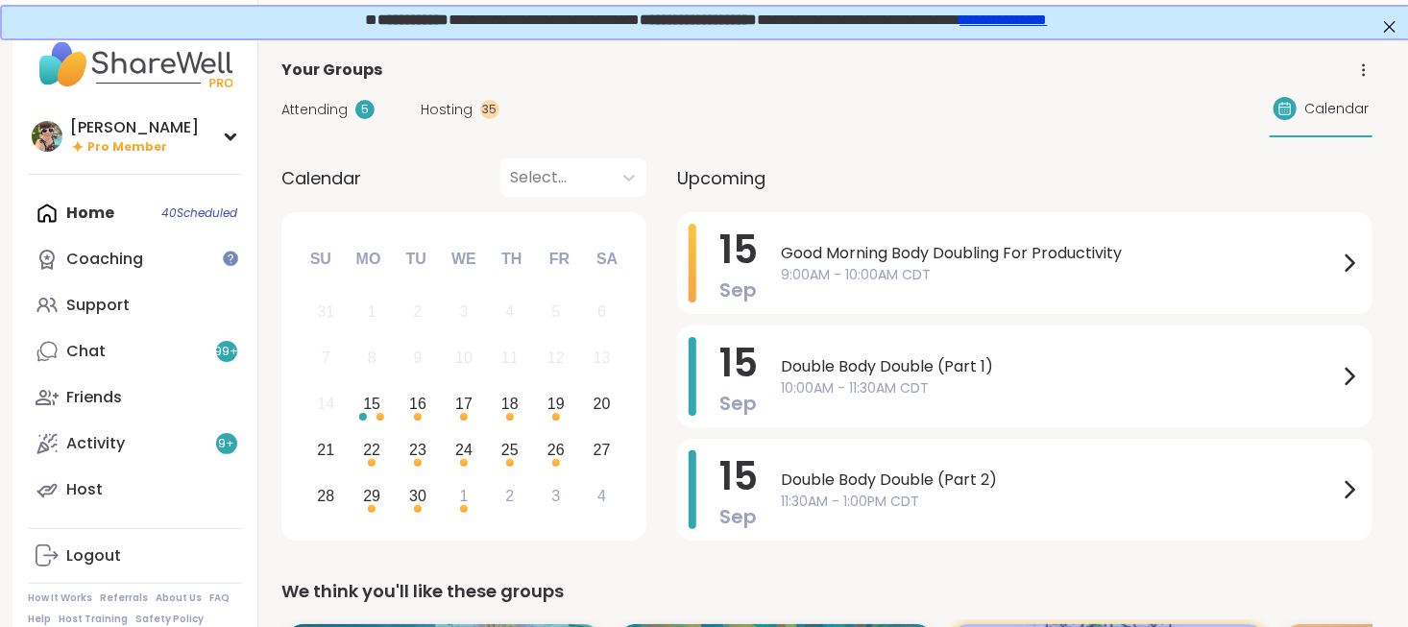
click at [446, 103] on span "Hosting" at bounding box center [447, 110] width 52 height 20
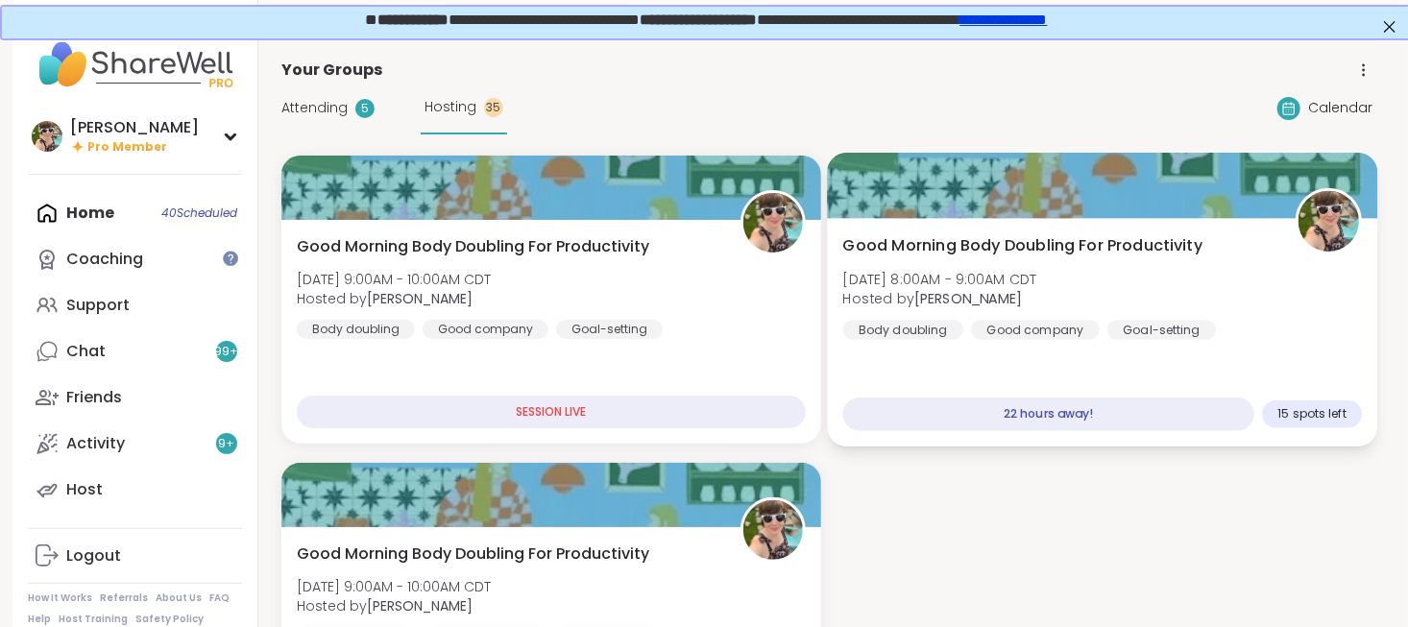
click at [1083, 314] on div "Good Morning Body Doubling For Productivity [DATE] 8:00AM - 9:00AM CDT Hosted b…" at bounding box center [1103, 287] width 520 height 106
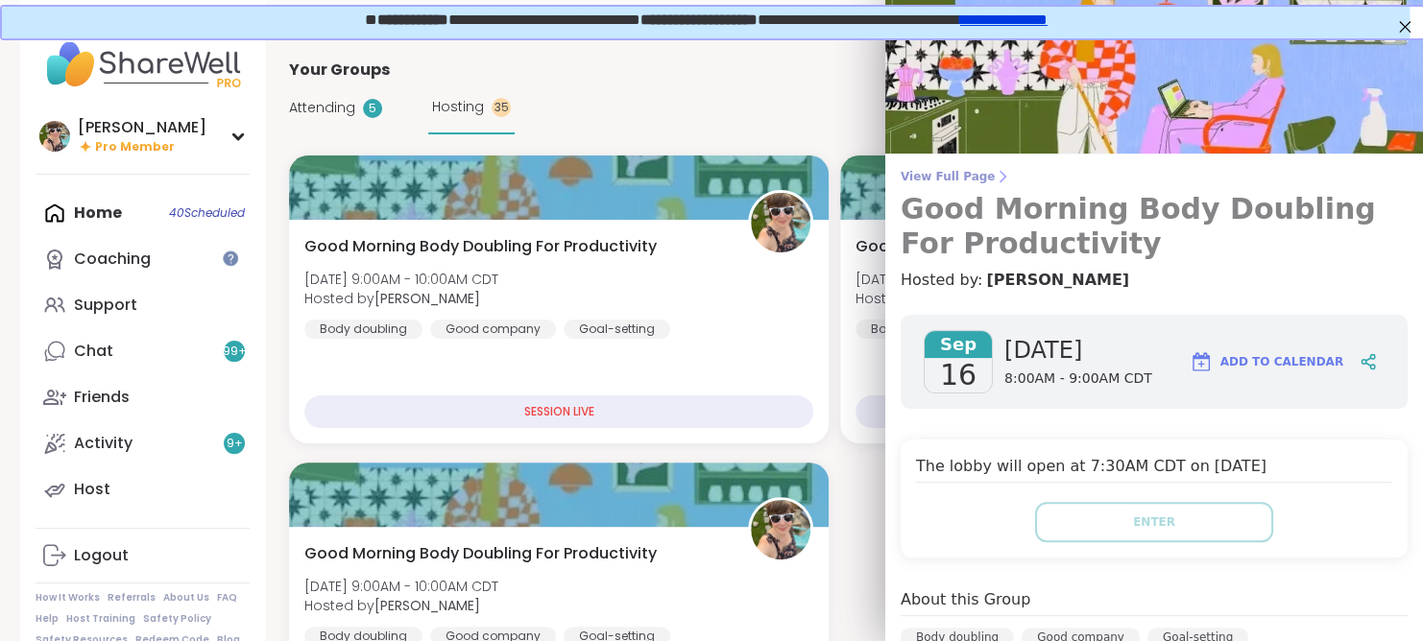
click at [922, 174] on span "View Full Page" at bounding box center [1154, 176] width 507 height 15
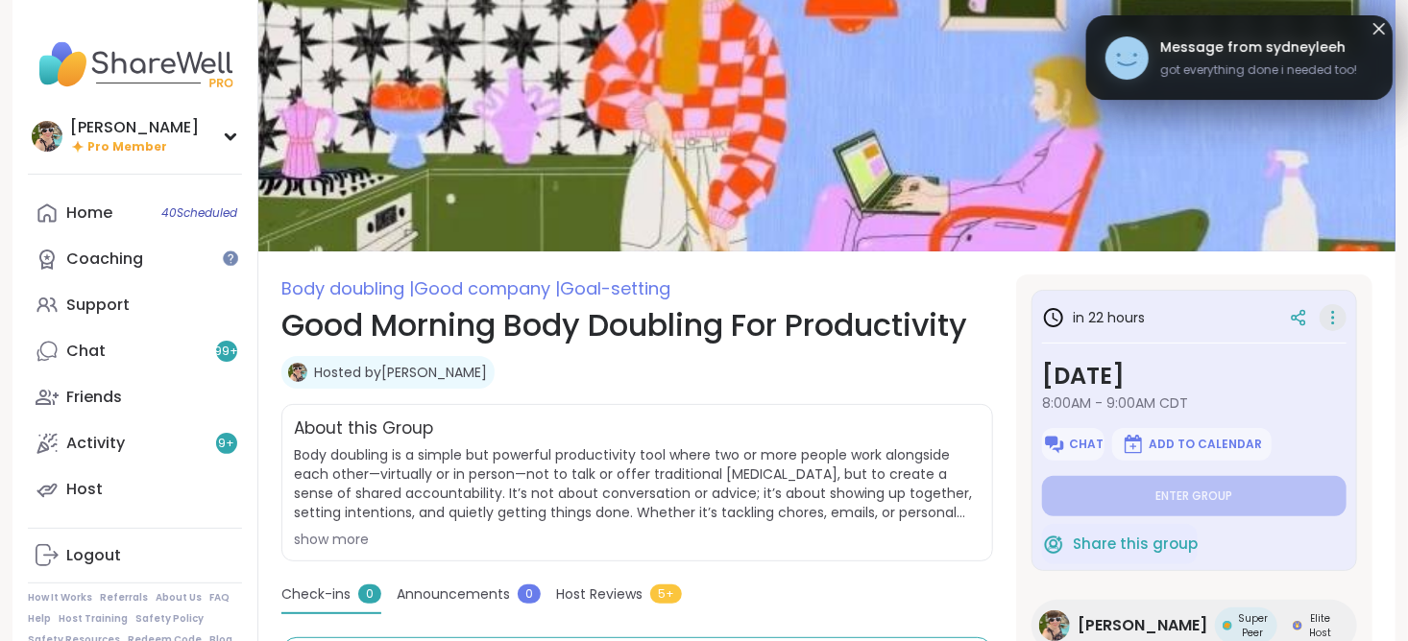
click at [1319, 318] on div at bounding box center [1332, 317] width 27 height 27
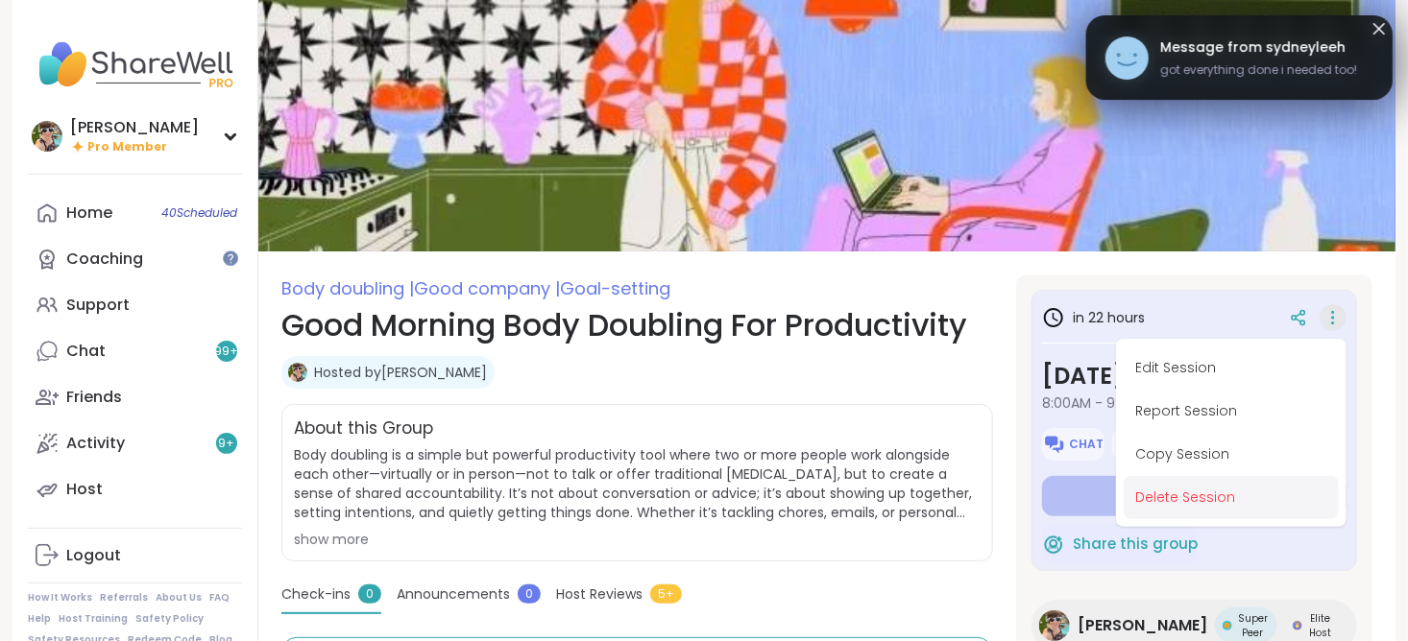
click at [1233, 497] on button "Delete Session" at bounding box center [1231, 497] width 215 height 43
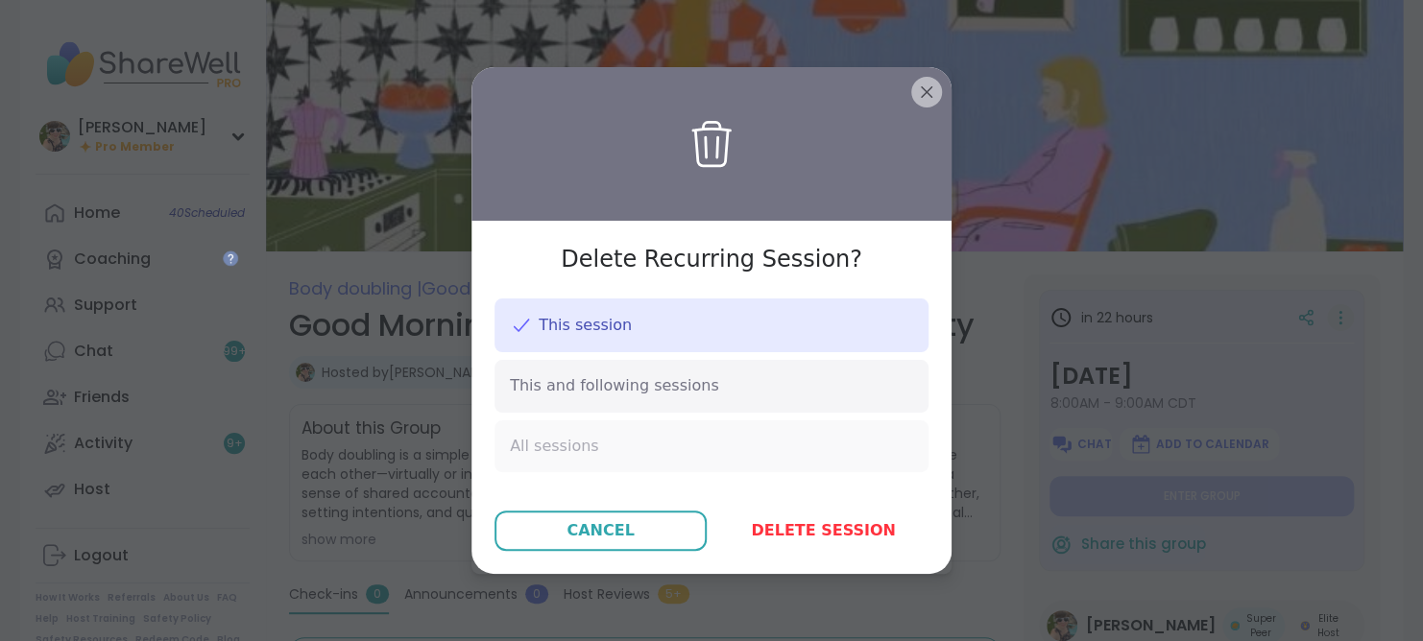
click at [691, 441] on div "All sessions" at bounding box center [712, 447] width 434 height 52
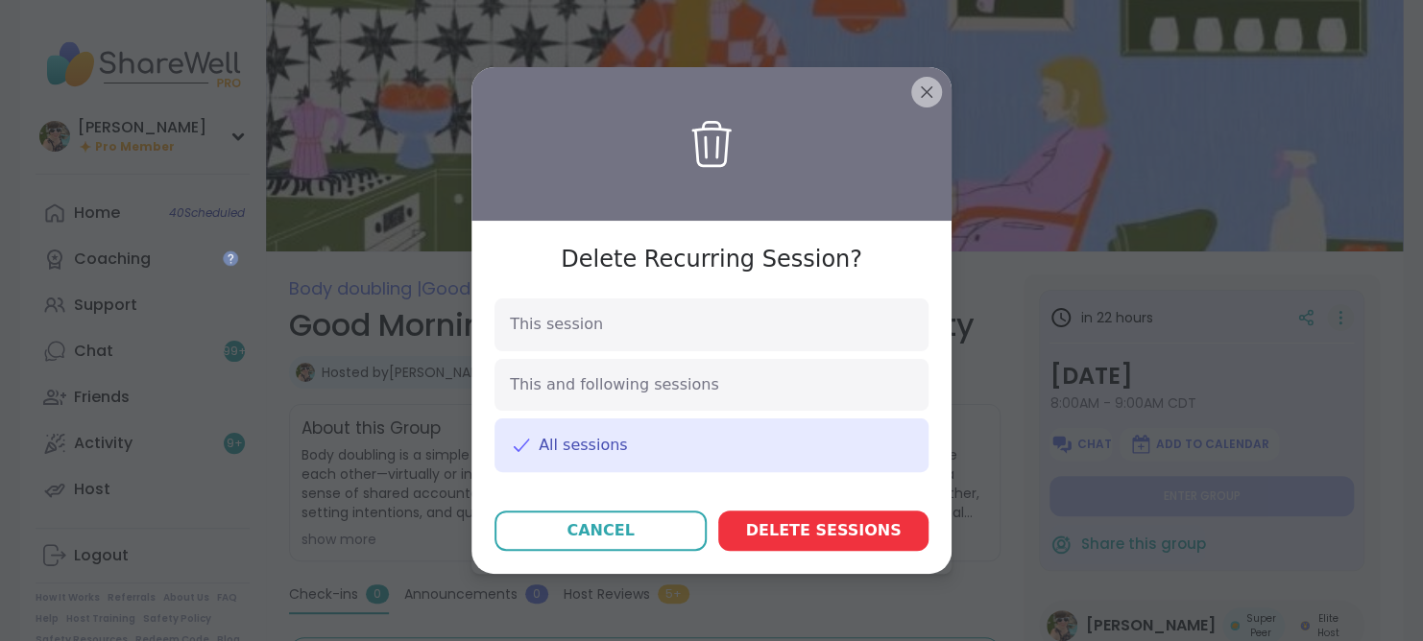
click at [809, 531] on span "Delete session s" at bounding box center [824, 531] width 156 height 23
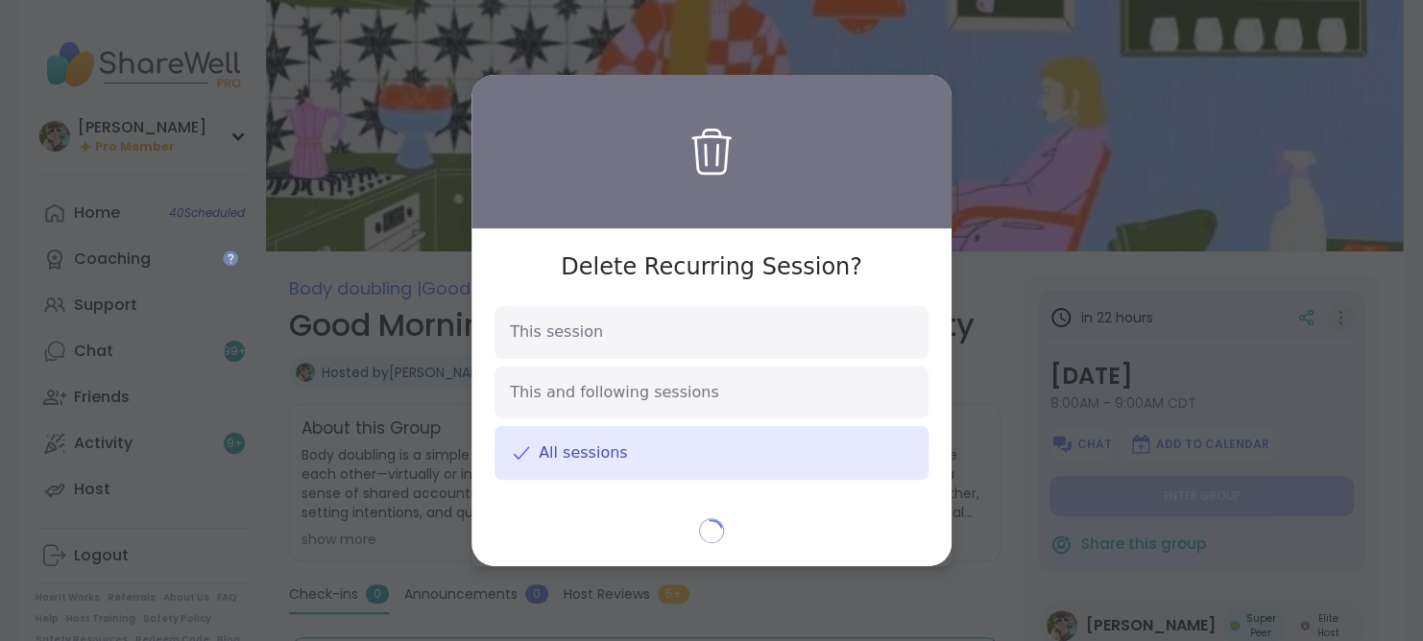
type textarea "*"
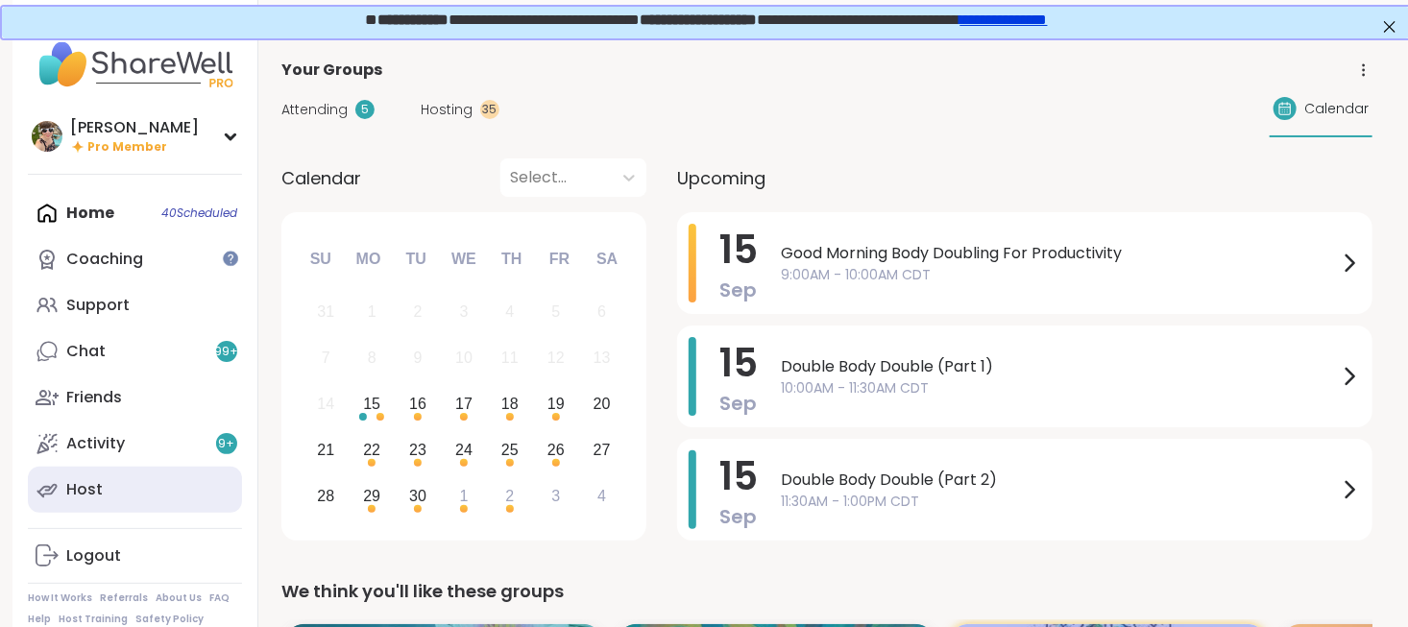
click at [122, 492] on link "Host" at bounding box center [135, 490] width 214 height 46
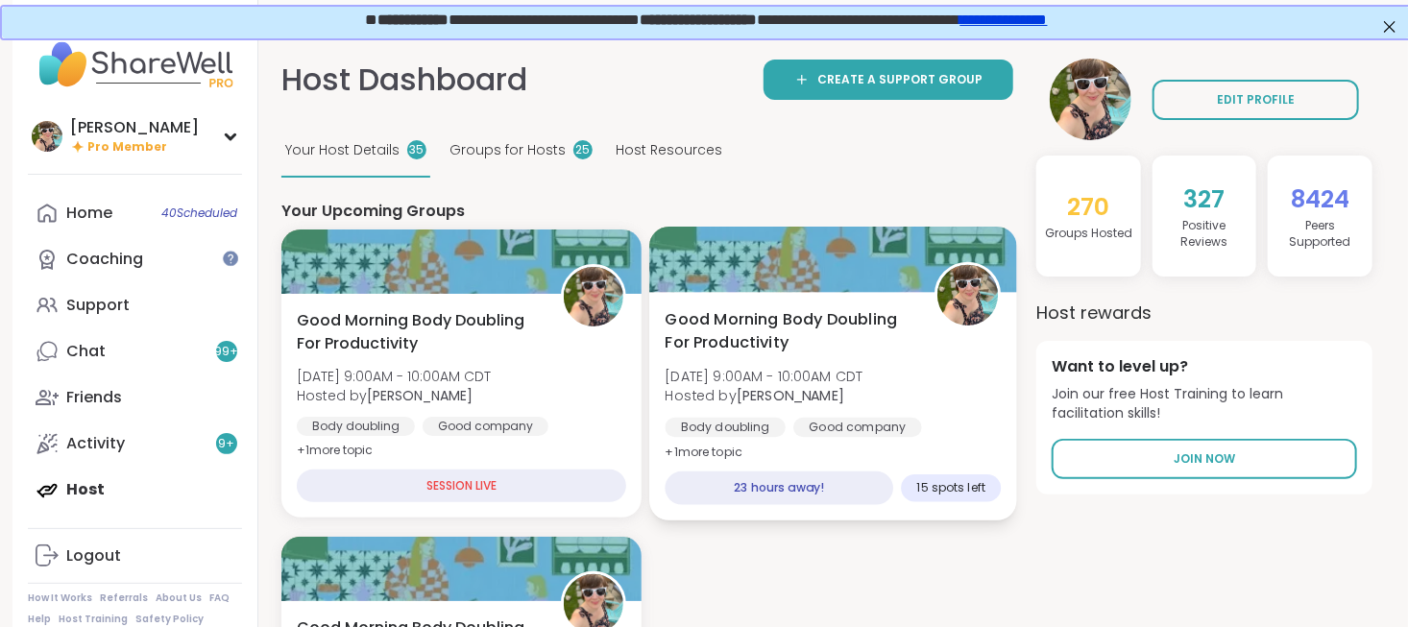
click at [812, 381] on span "[DATE] 9:00AM - 10:00AM CDT" at bounding box center [765, 376] width 198 height 19
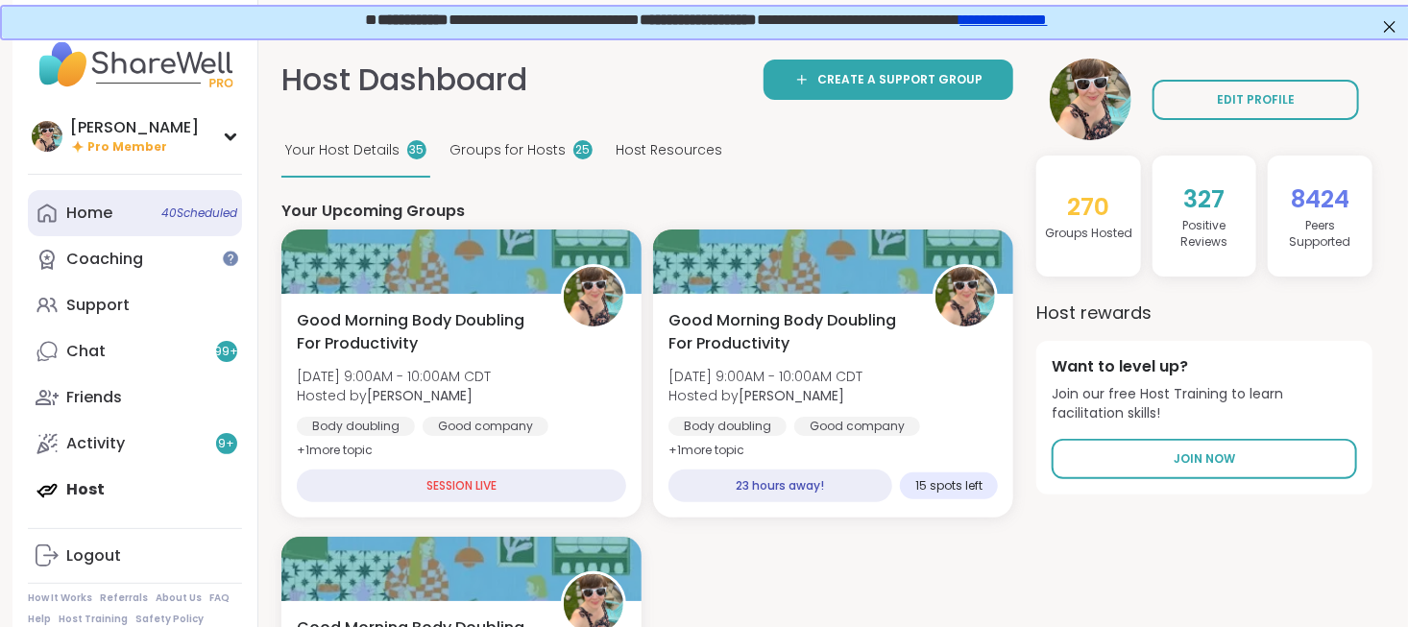
click at [131, 221] on link "Home 40 Scheduled" at bounding box center [135, 213] width 214 height 46
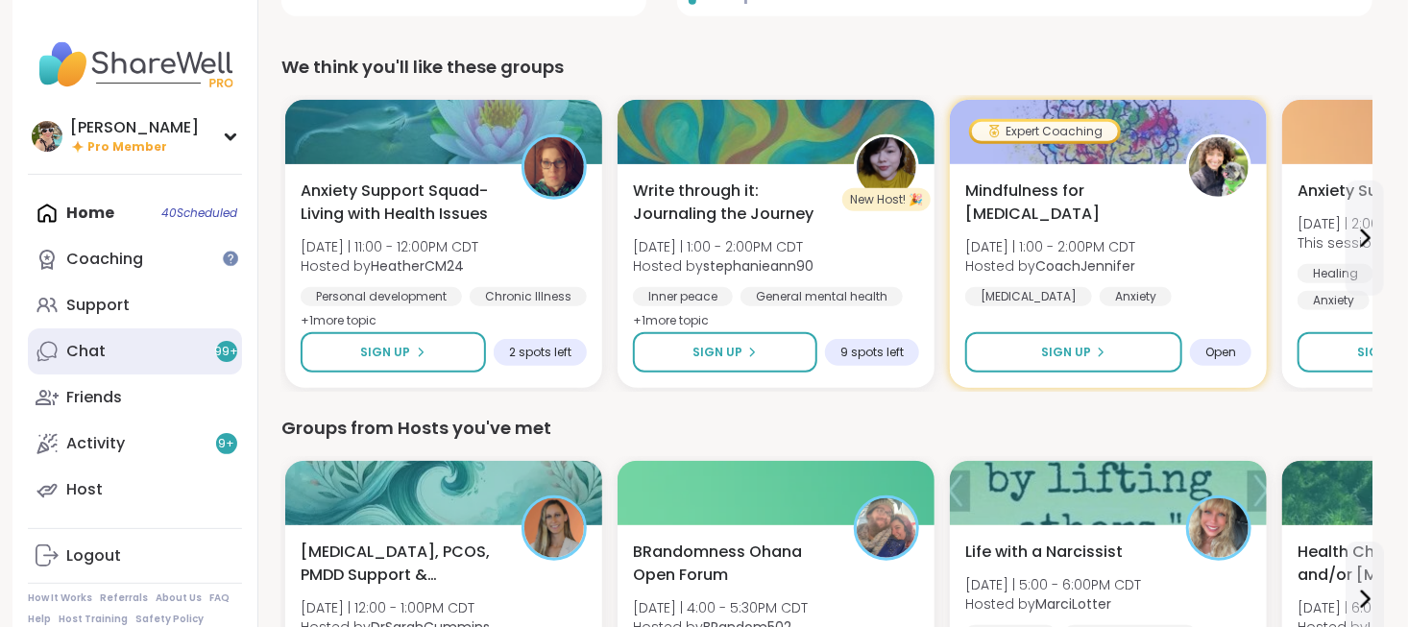
scroll to position [29, 0]
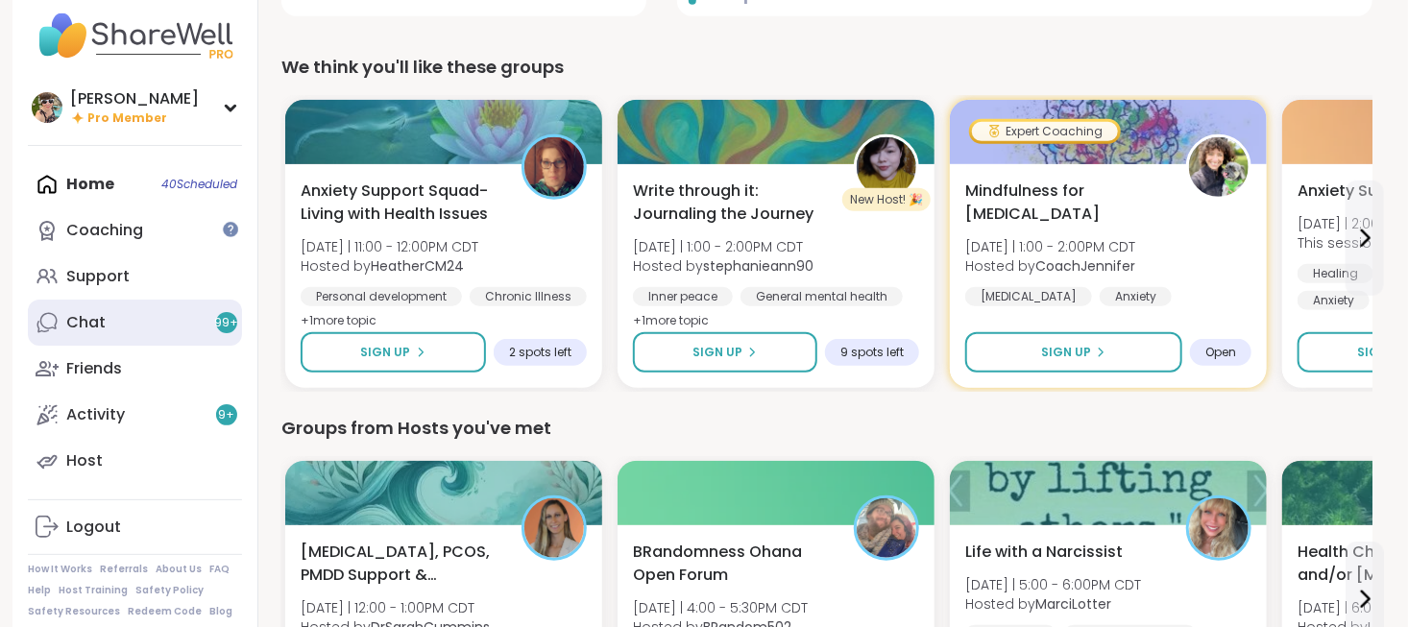
click at [134, 317] on link "Chat 99 +" at bounding box center [135, 323] width 214 height 46
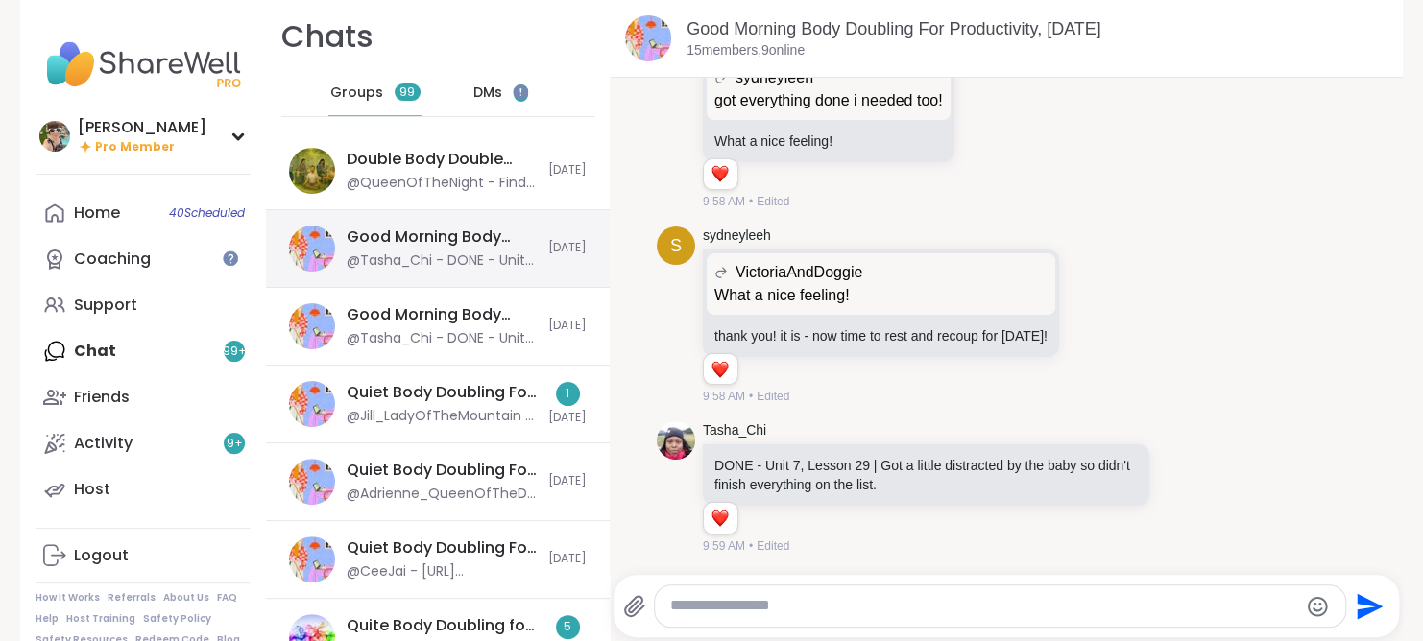
click at [459, 268] on div "@Tasha_Chi - DONE - Unit 7, Lesson 29 | Got a little distracted by the baby so …" at bounding box center [442, 261] width 190 height 19
click at [741, 602] on textarea "Type your message" at bounding box center [983, 606] width 627 height 20
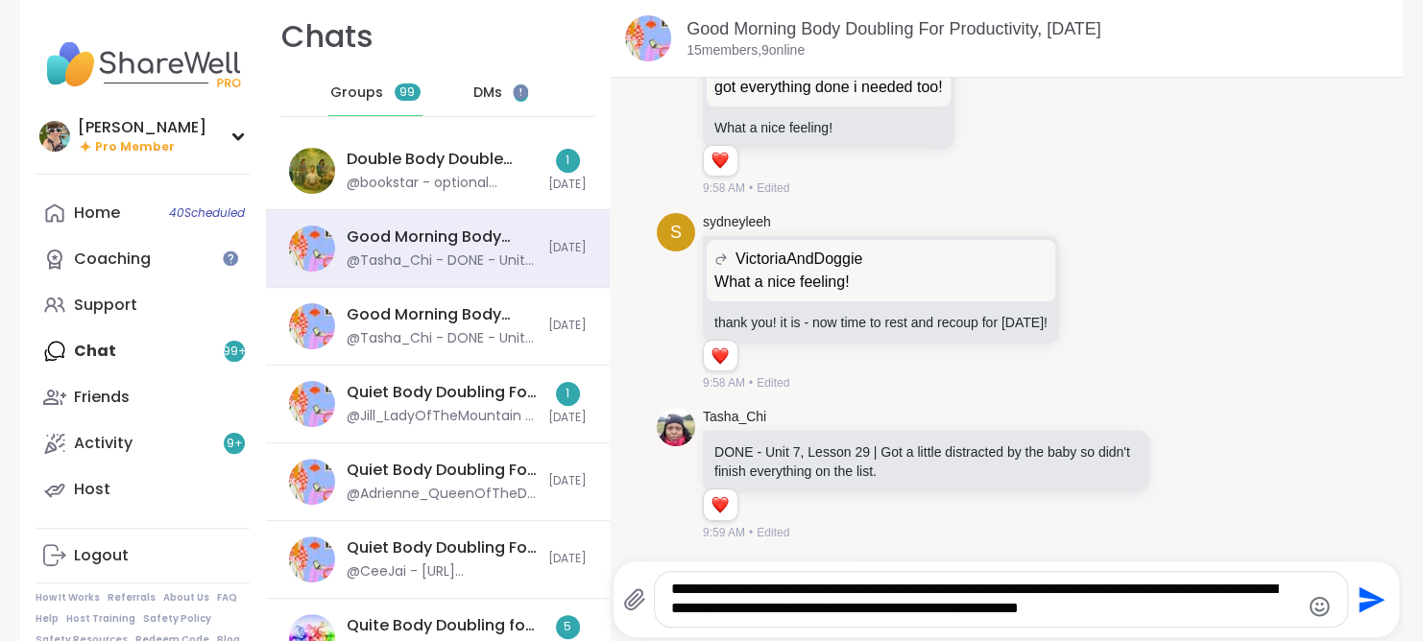
click at [924, 613] on textarea "**********" at bounding box center [984, 599] width 627 height 39
type textarea "**********"
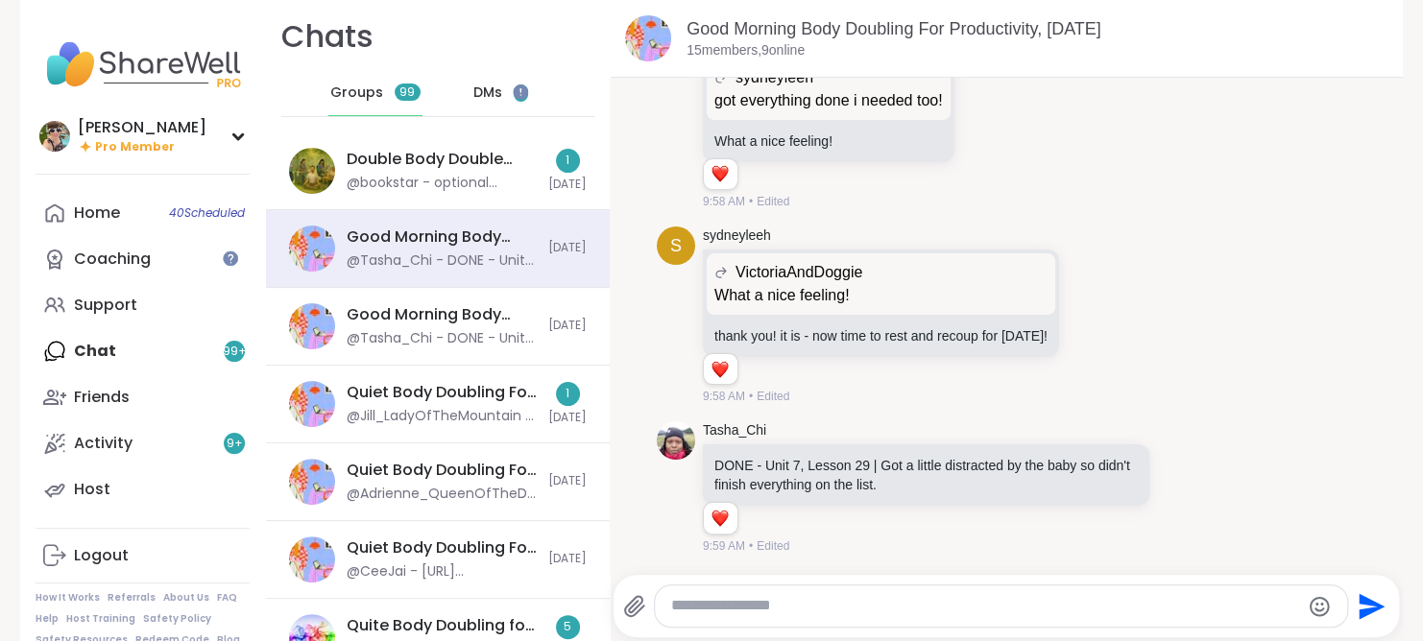
scroll to position [3958, 0]
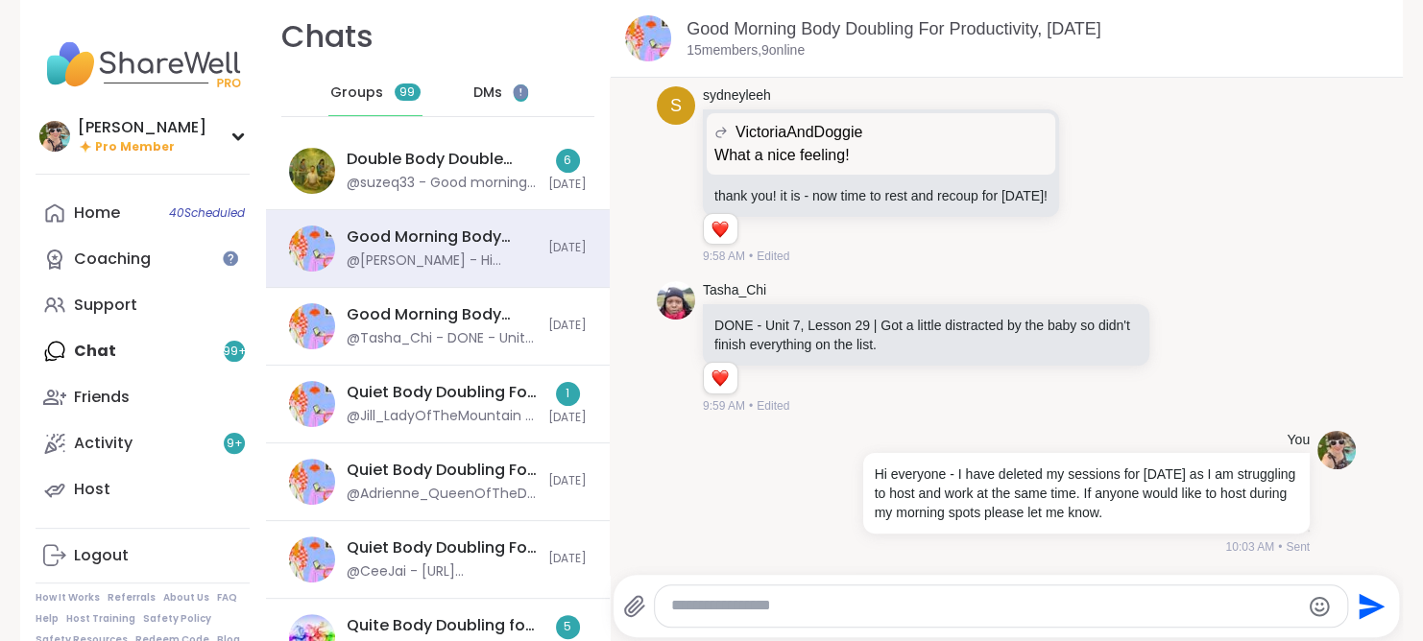
click at [473, 95] on span "DMs" at bounding box center [487, 93] width 29 height 19
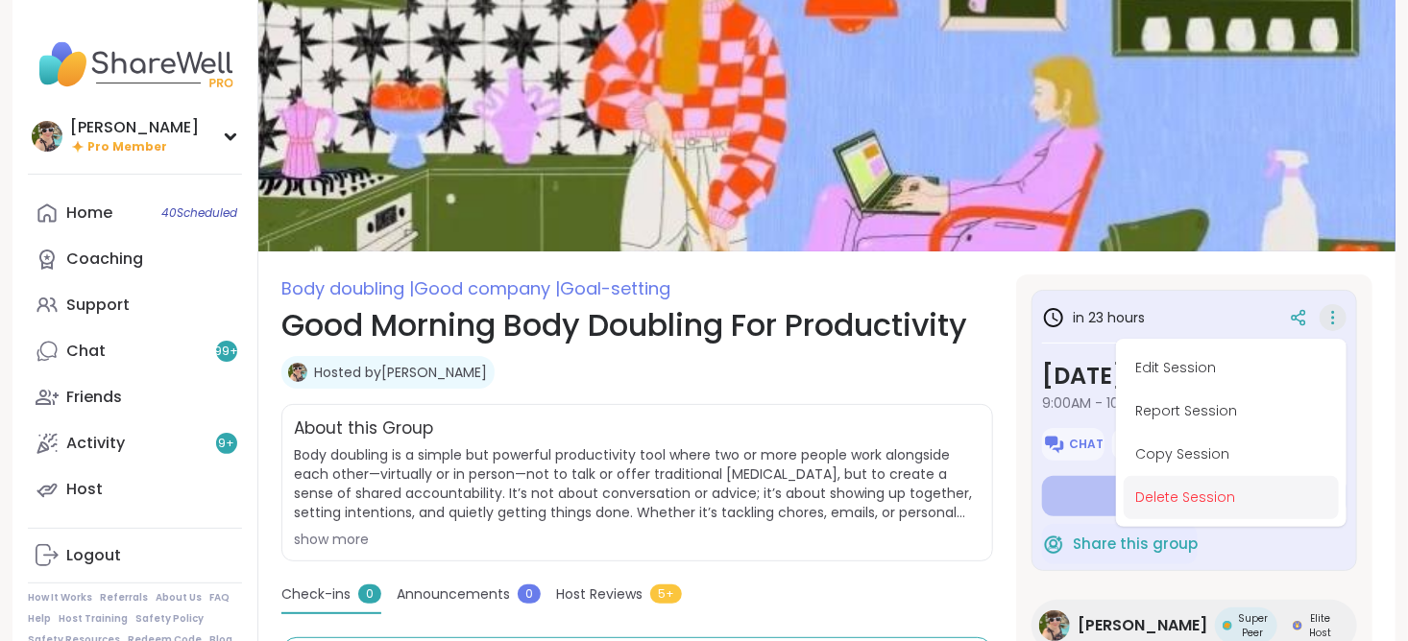
click at [1204, 507] on button "Delete Session" at bounding box center [1231, 497] width 215 height 43
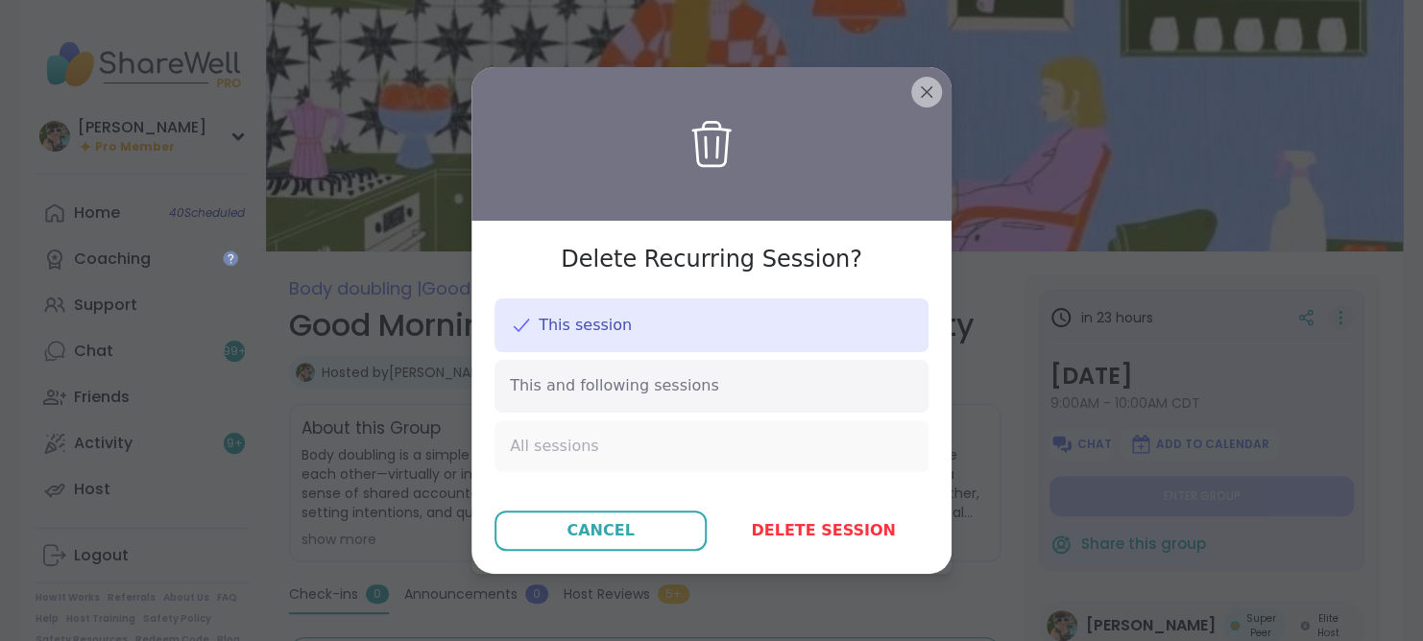
click at [642, 444] on div "All sessions" at bounding box center [712, 447] width 434 height 52
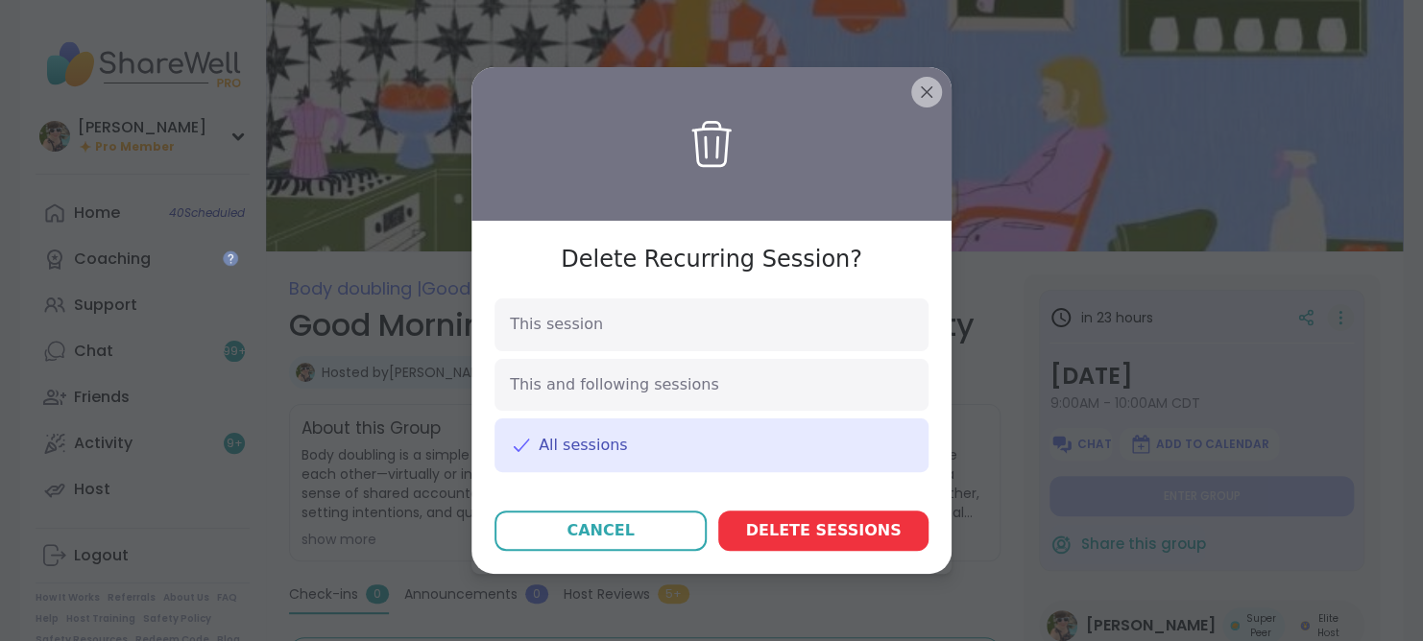
click at [835, 527] on span "Delete session s" at bounding box center [824, 531] width 156 height 23
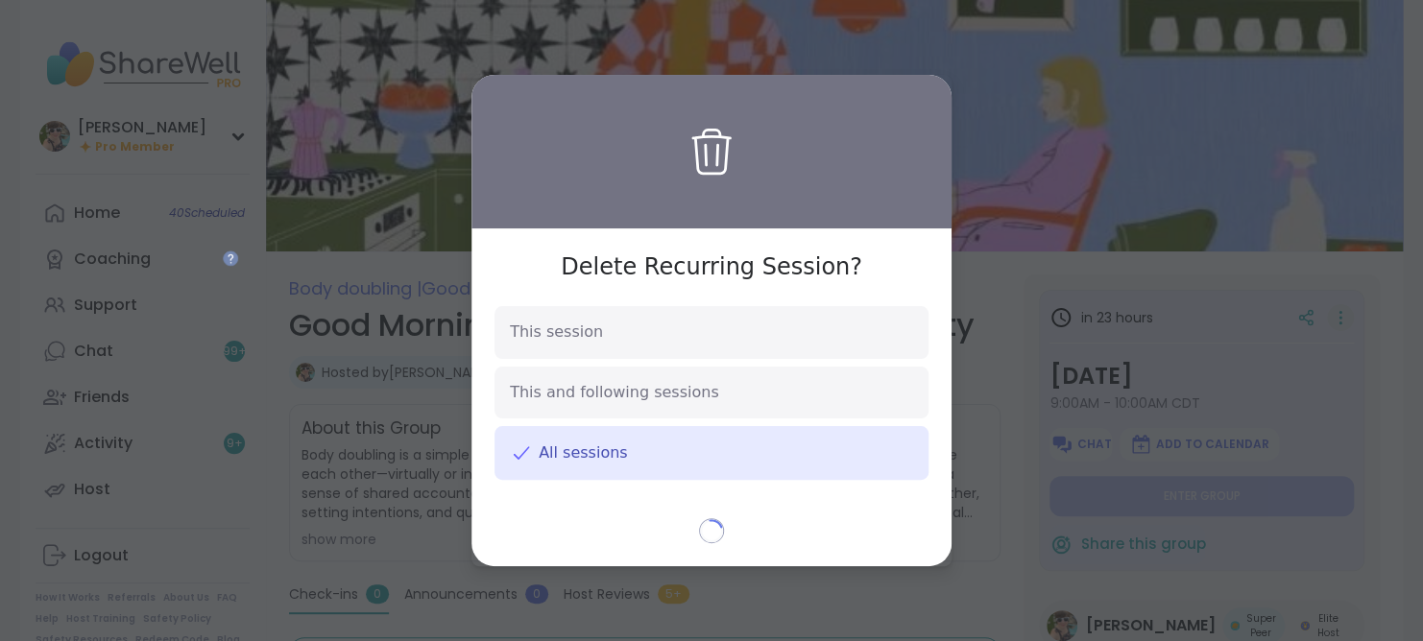
type textarea "*"
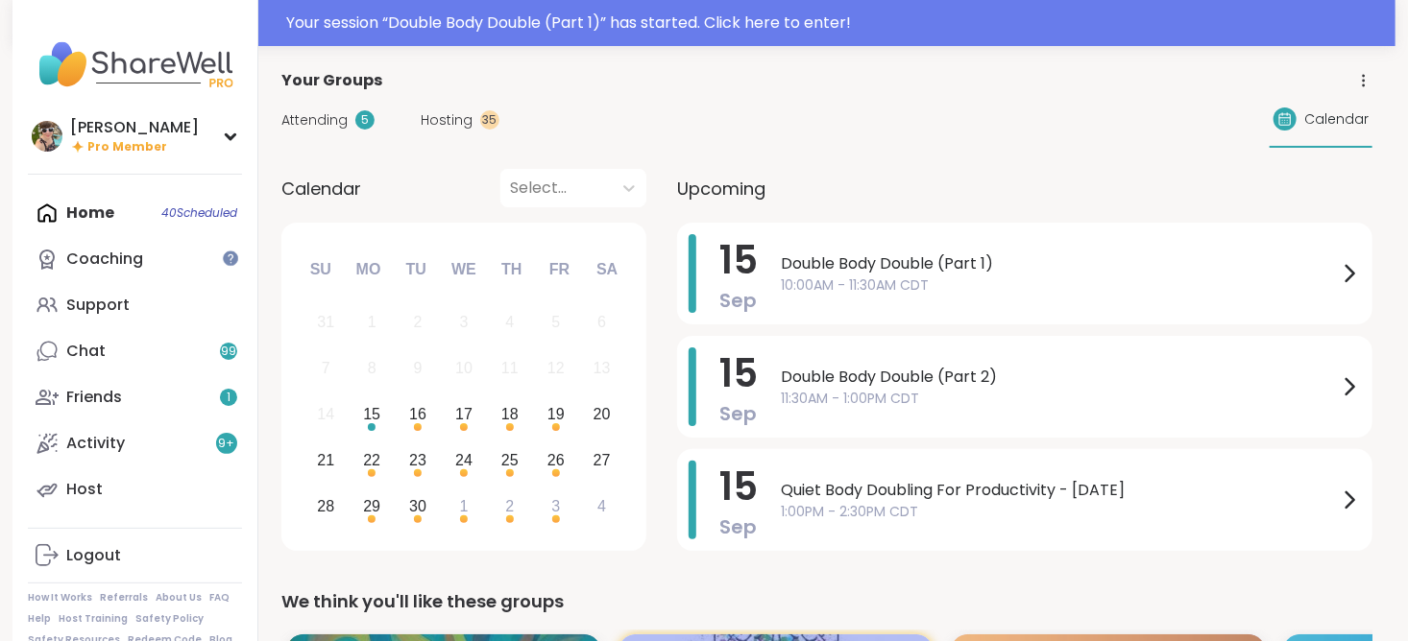
click at [1390, 30] on div "Your session “ Double Body Double (Part 1) ” has started. Click here to enter!" at bounding box center [703, 23] width 1383 height 46
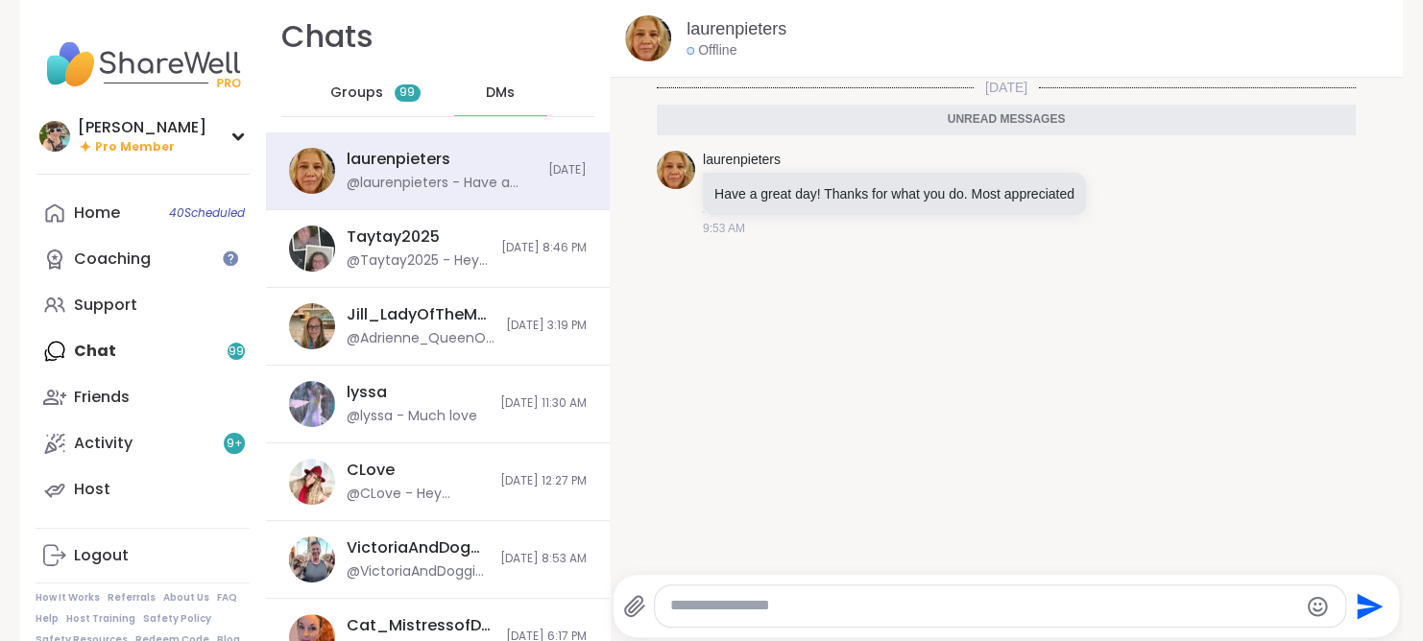
click at [70, 64] on img at bounding box center [143, 64] width 214 height 67
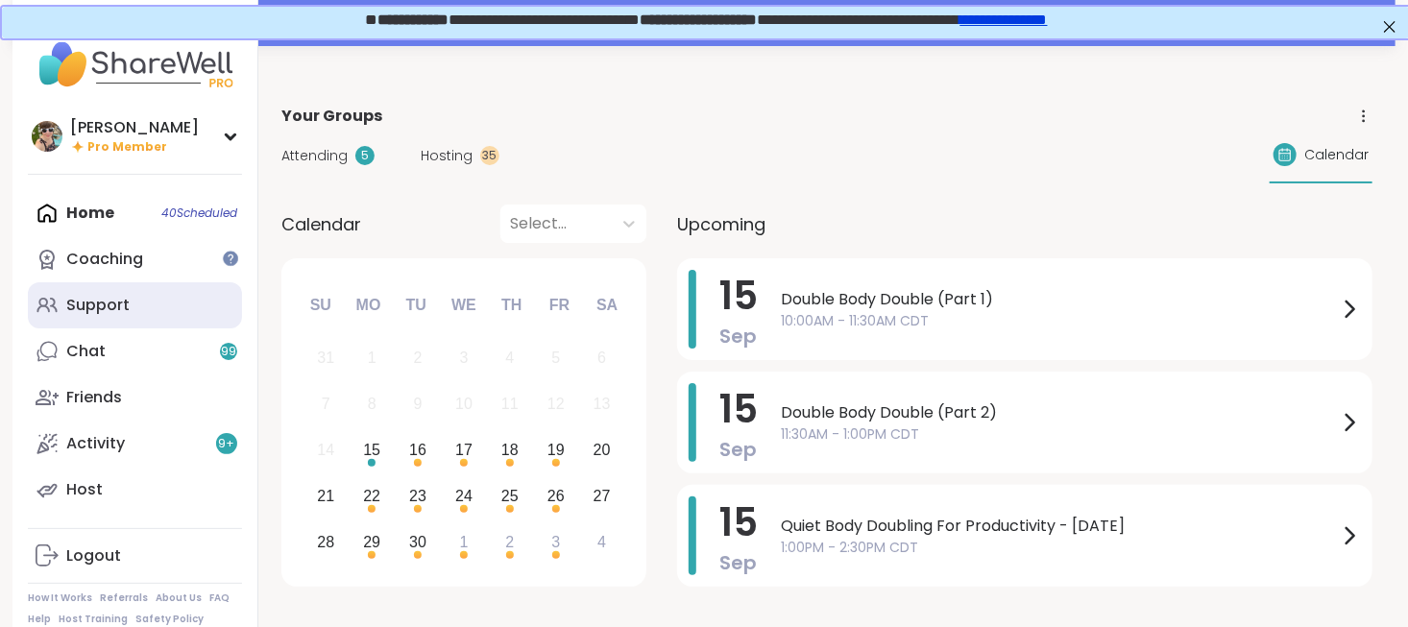
click at [88, 312] on div "Support" at bounding box center [97, 305] width 63 height 21
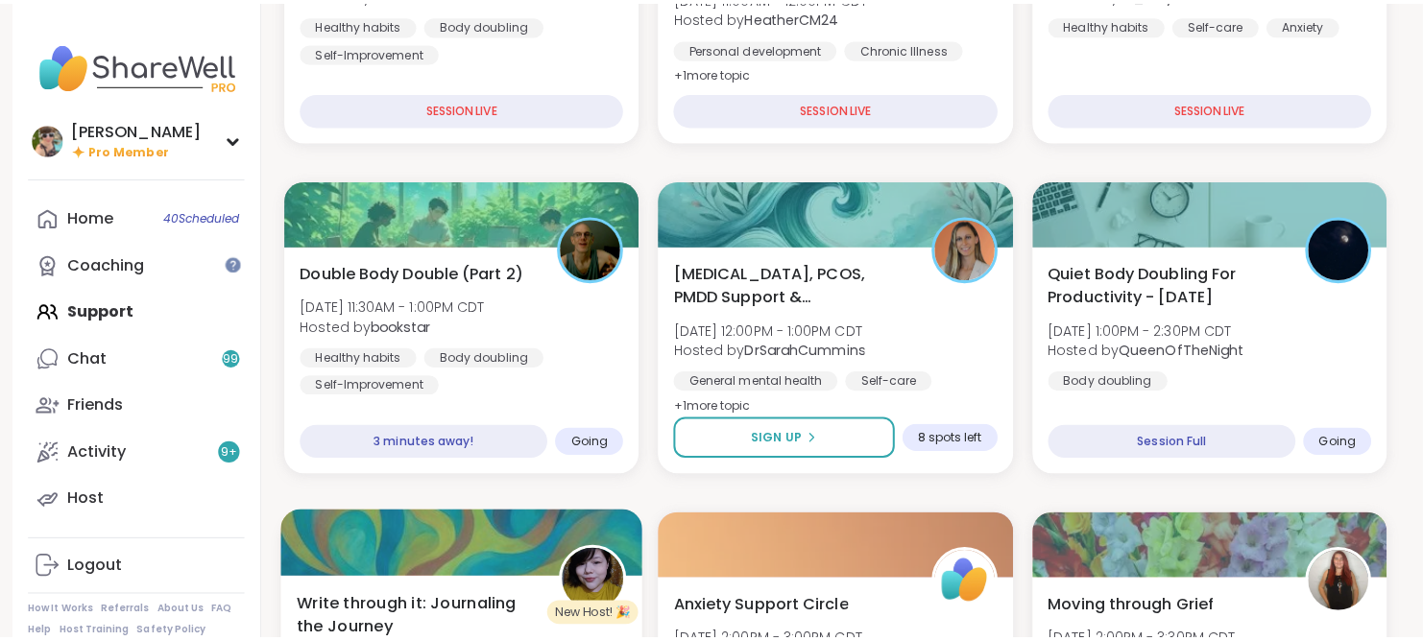
scroll to position [448, 0]
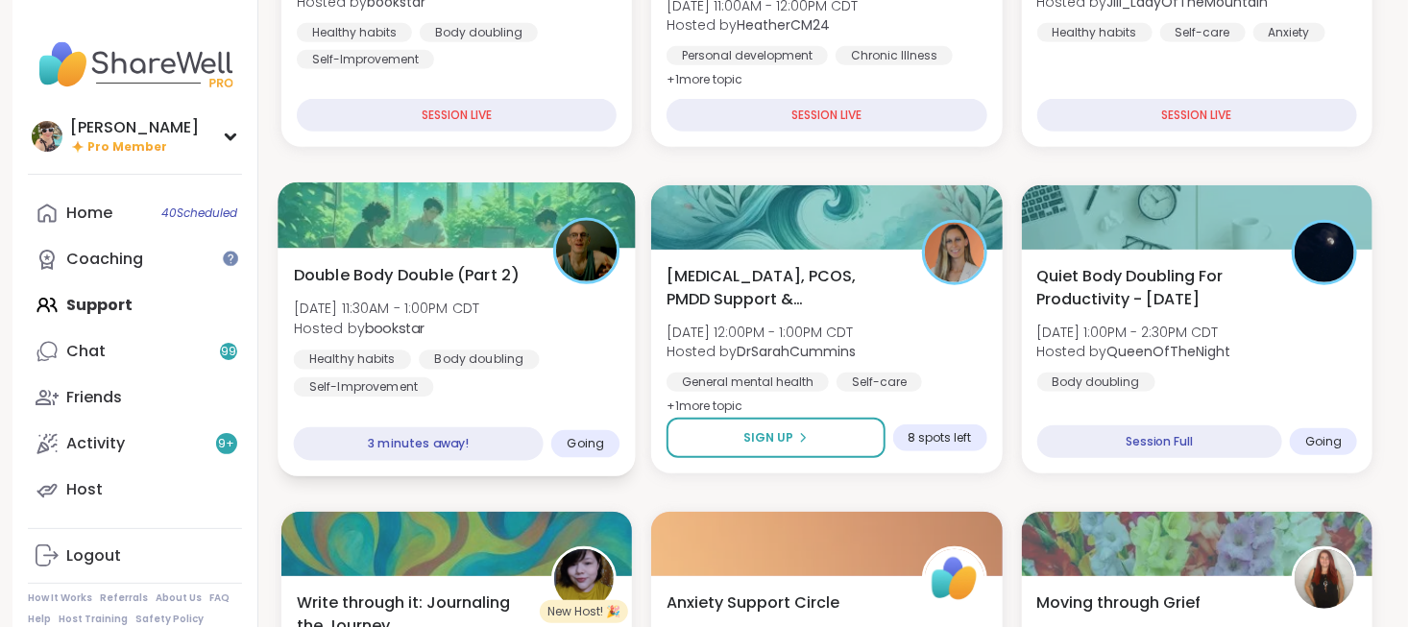
click at [548, 295] on div "Double Body Double (Part 2) [DATE] 11:30AM - 1:00PM CDT Hosted by bookstar Heal…" at bounding box center [457, 329] width 327 height 133
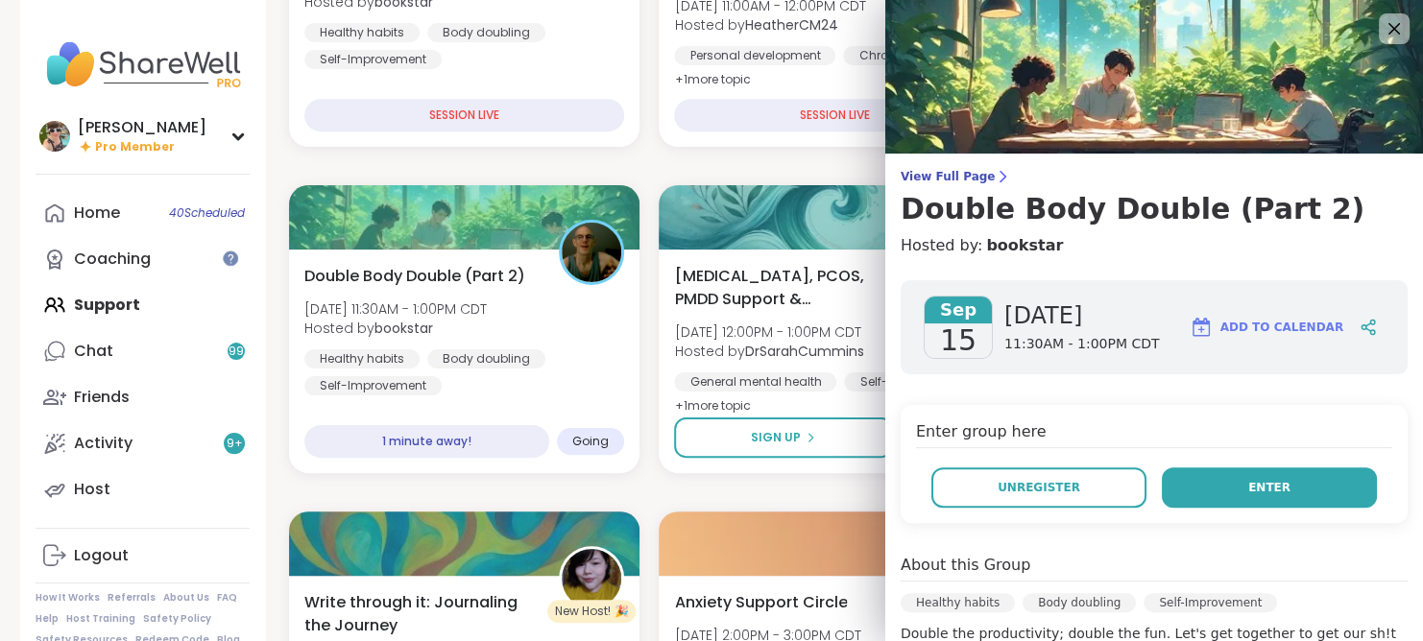
click at [1191, 478] on button "Enter" at bounding box center [1269, 488] width 215 height 40
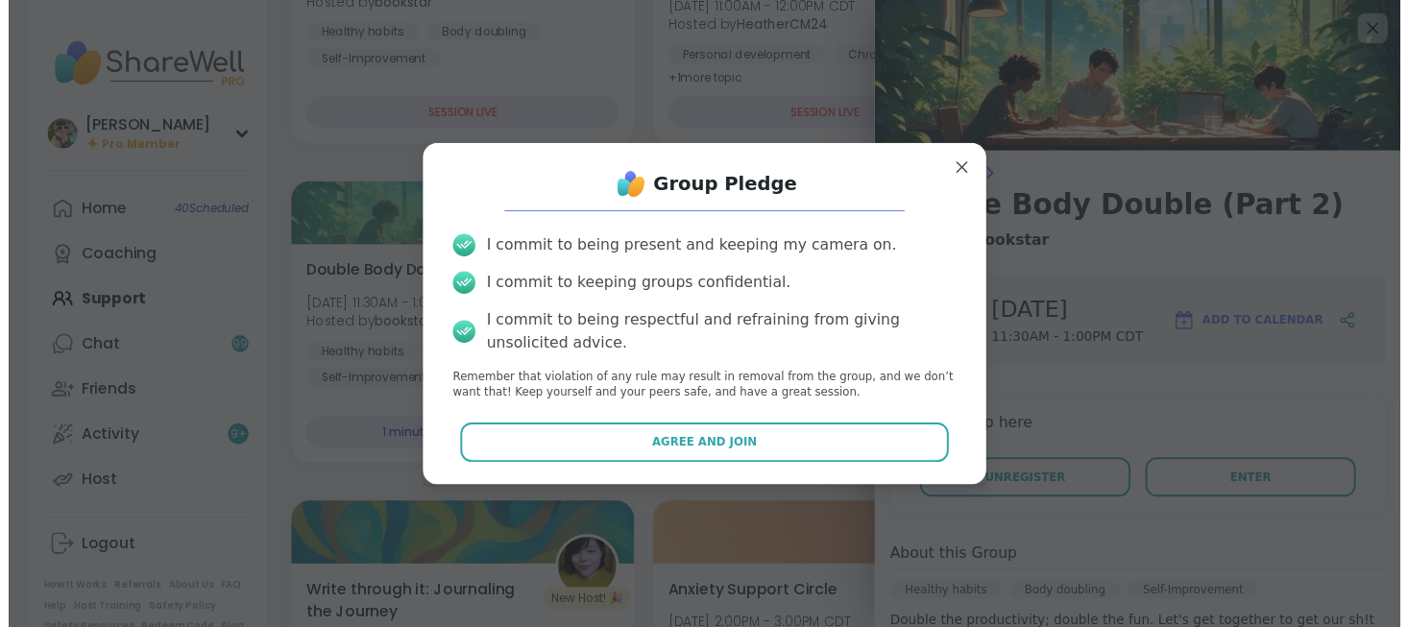
scroll to position [0, 0]
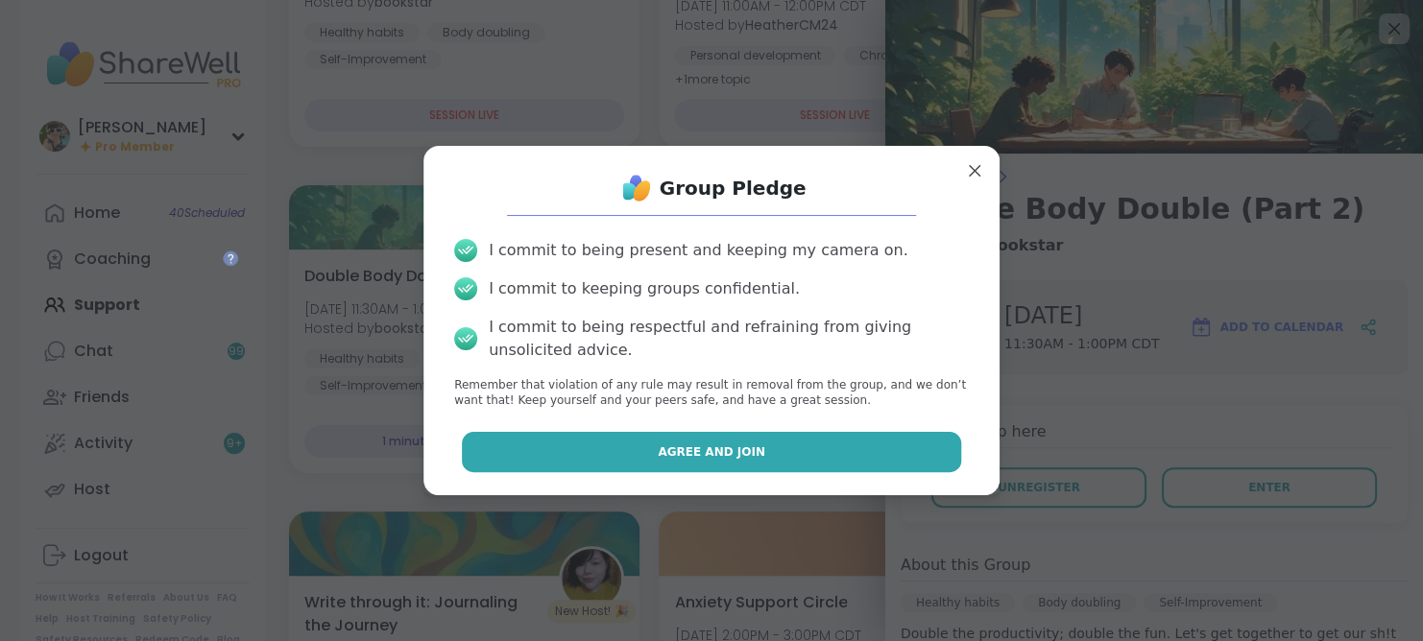
click at [816, 449] on button "Agree and Join" at bounding box center [712, 452] width 500 height 40
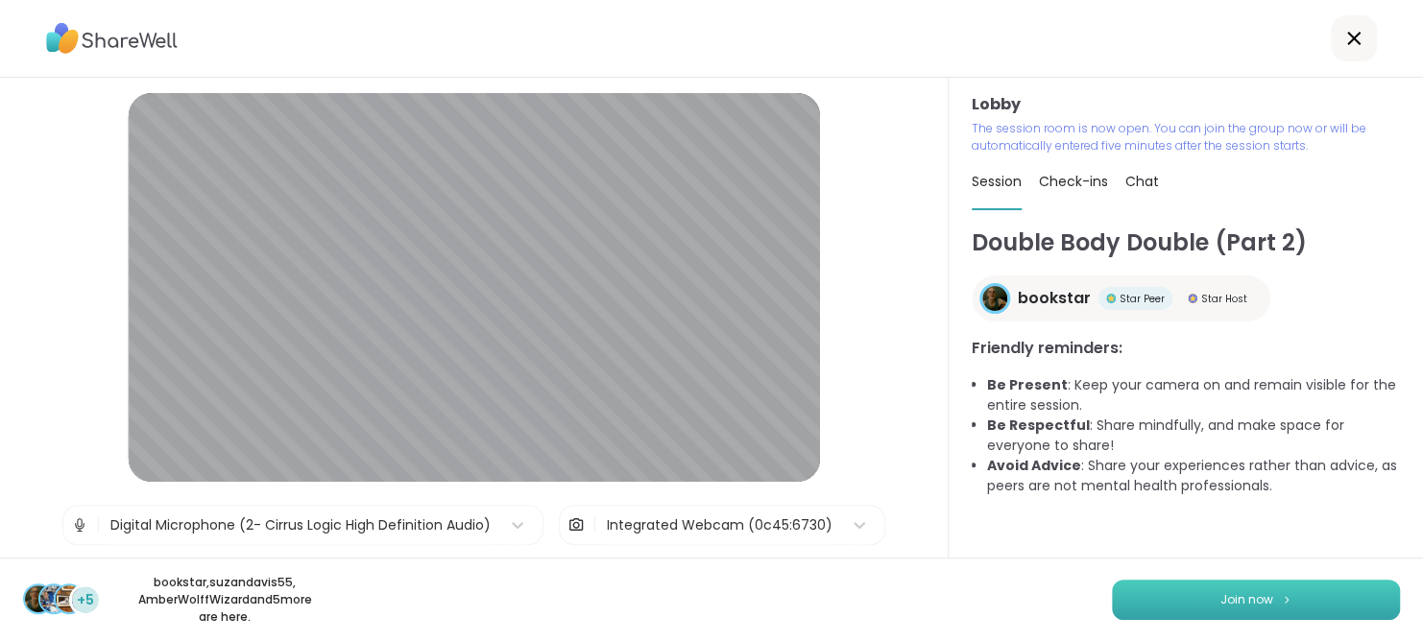
click at [1281, 602] on button "Join now" at bounding box center [1256, 600] width 288 height 40
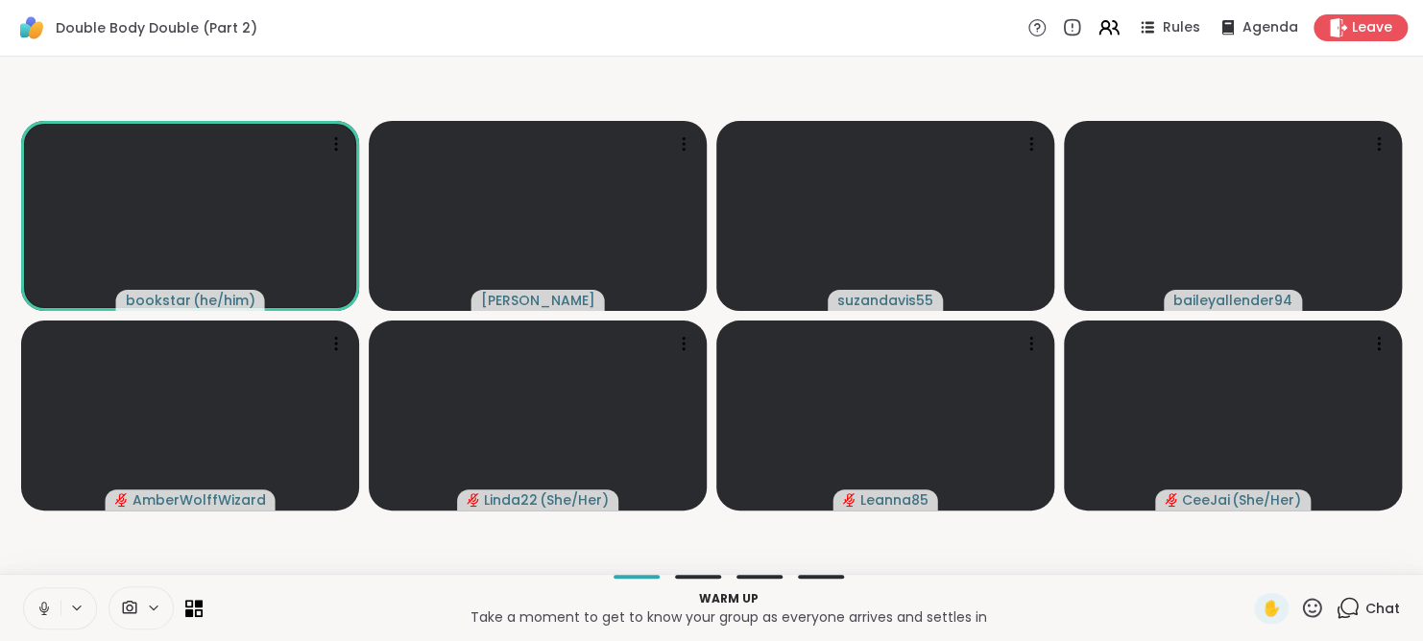
click at [40, 617] on icon at bounding box center [44, 608] width 17 height 17
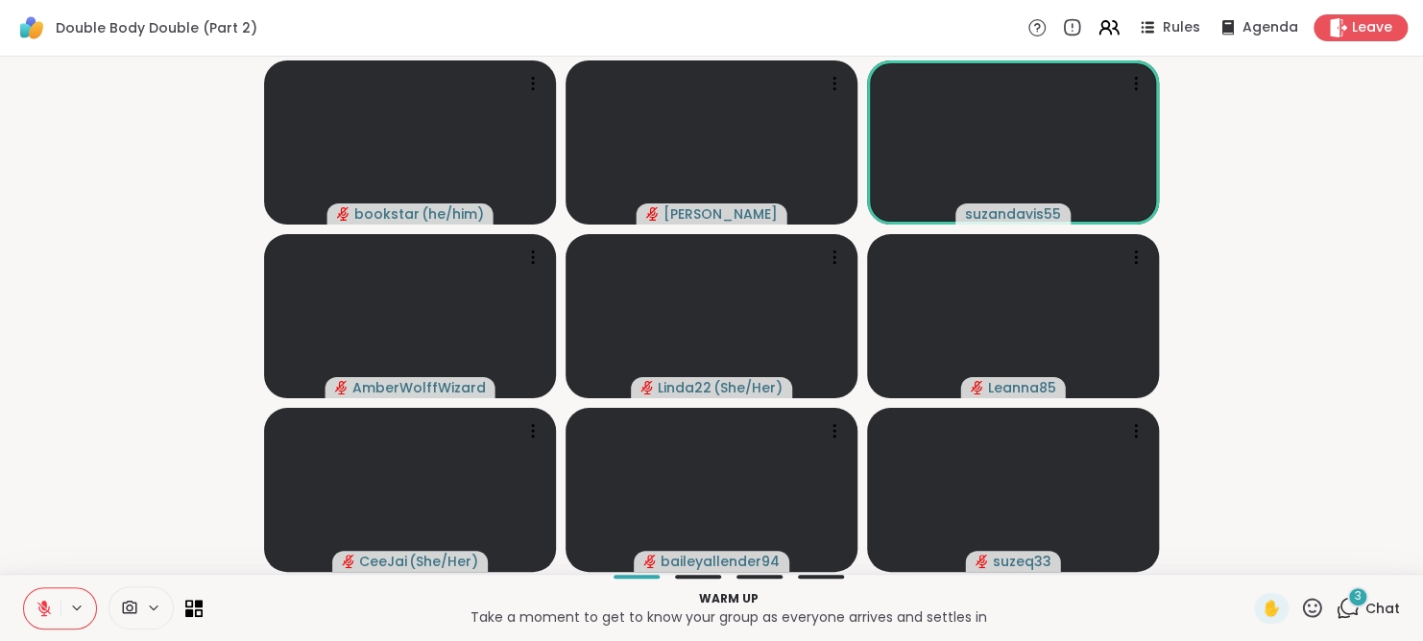
click at [1336, 607] on icon at bounding box center [1348, 608] width 24 height 24
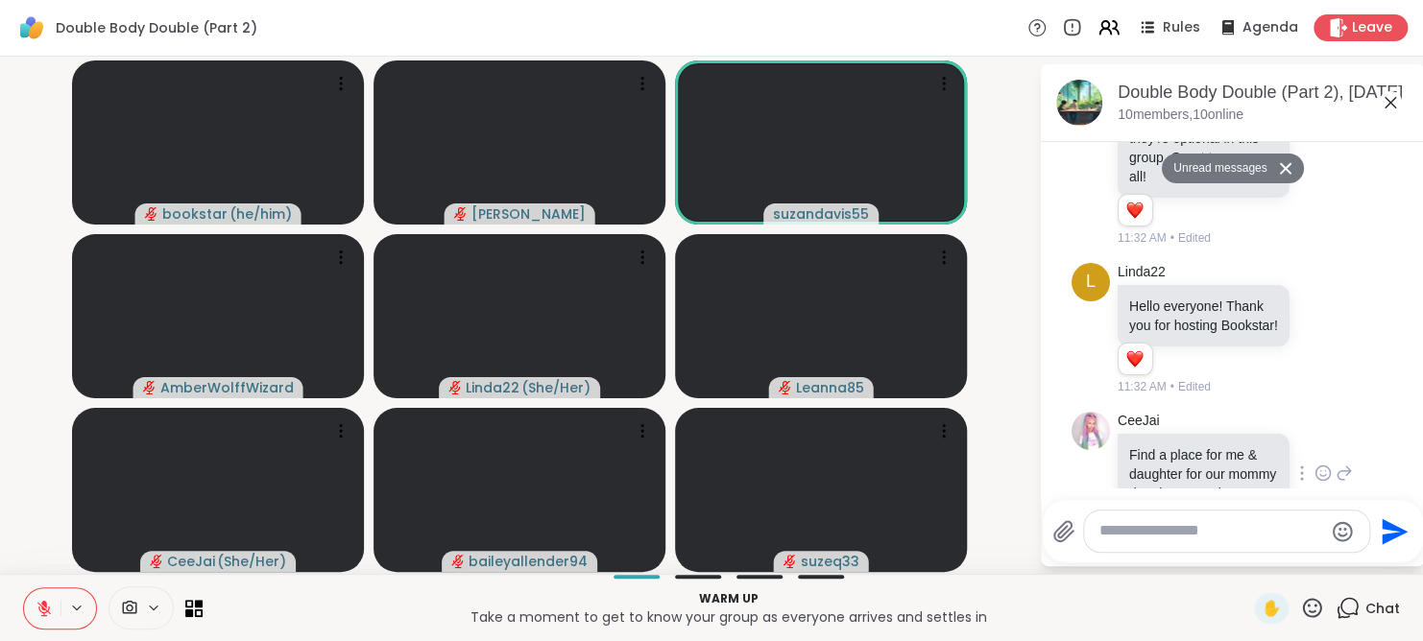
scroll to position [260, 0]
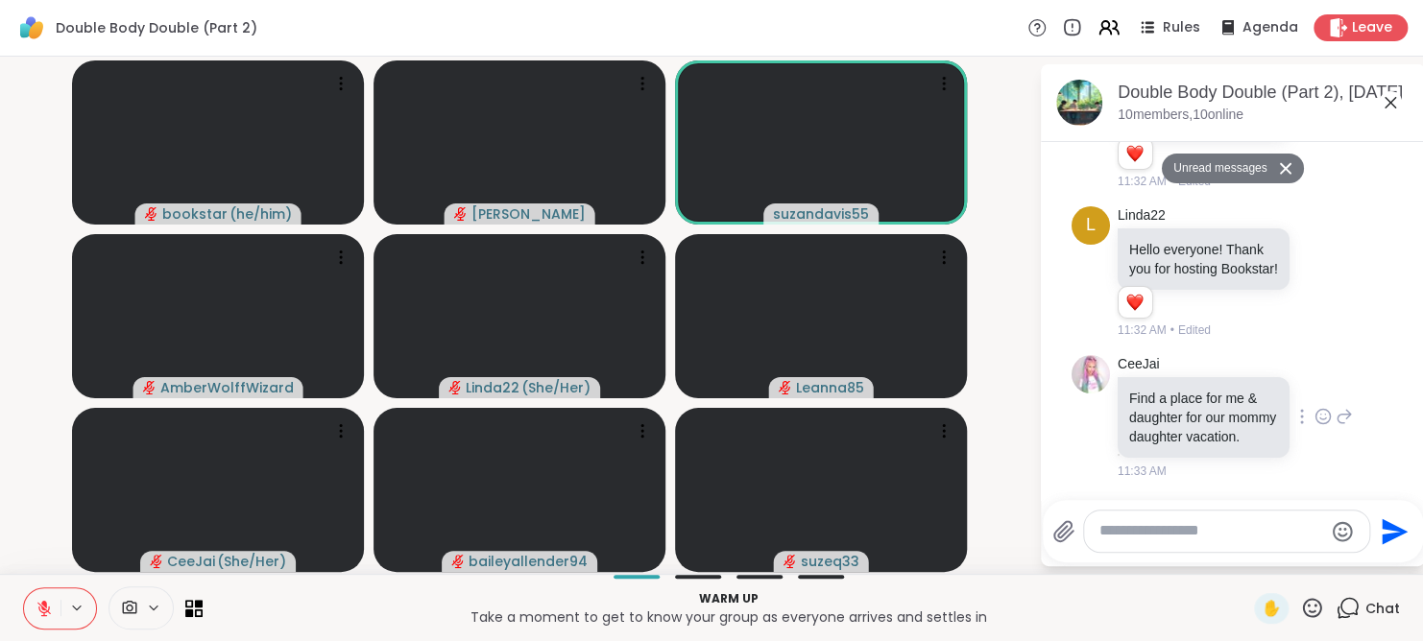
click at [1315, 426] on icon at bounding box center [1323, 416] width 17 height 19
click at [1315, 395] on div "Select Reaction: Heart" at bounding box center [1323, 385] width 17 height 17
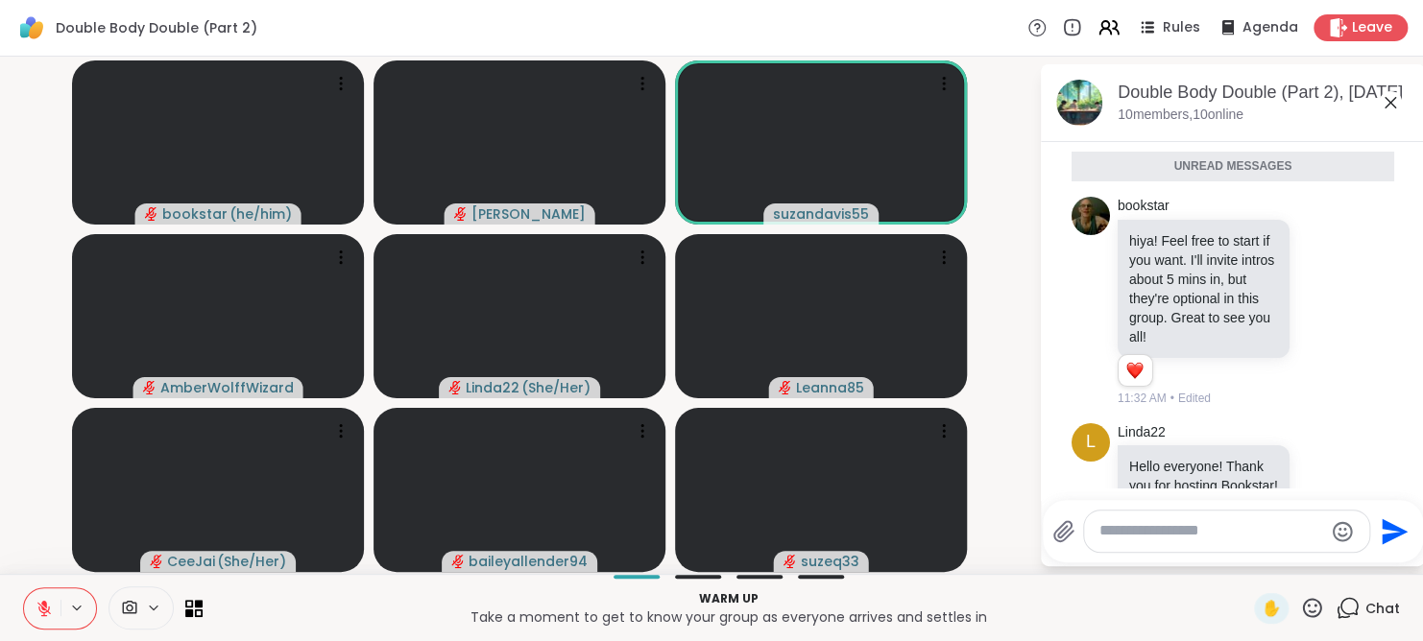
scroll to position [15, 0]
